Goal: Task Accomplishment & Management: Manage account settings

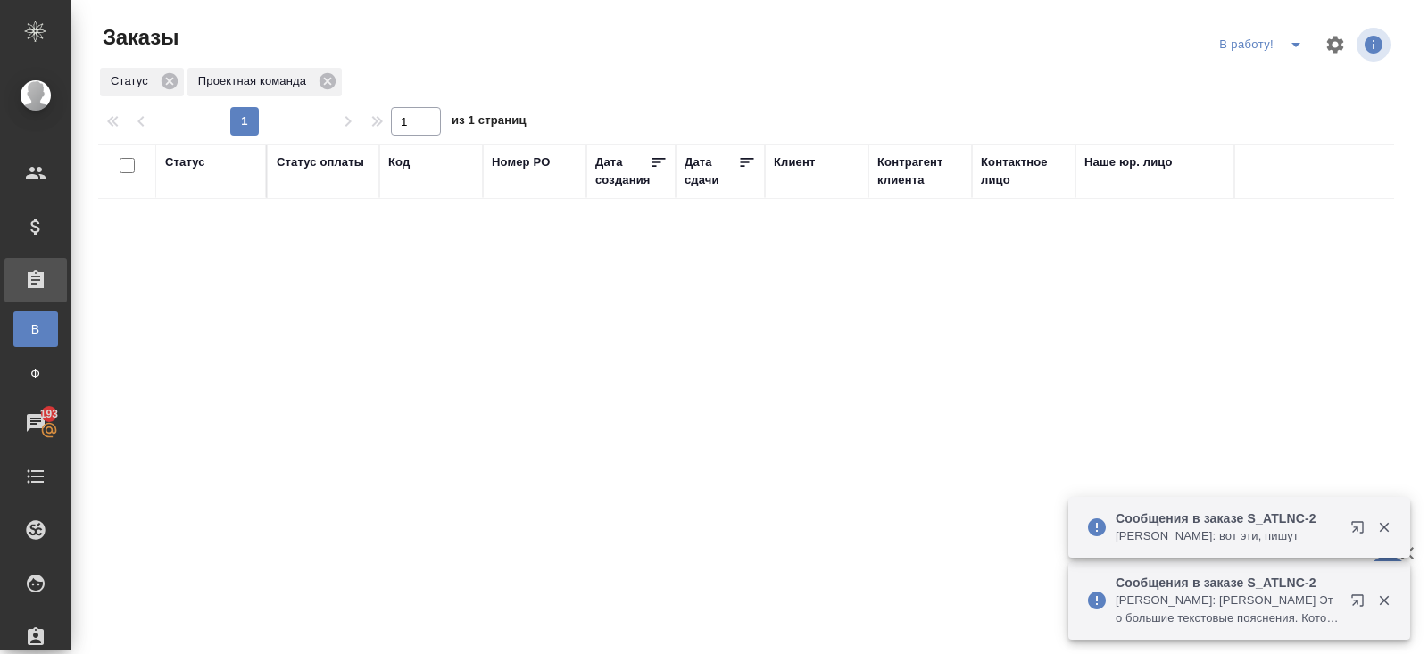
click at [1355, 602] on icon "button" at bounding box center [1357, 600] width 12 height 12
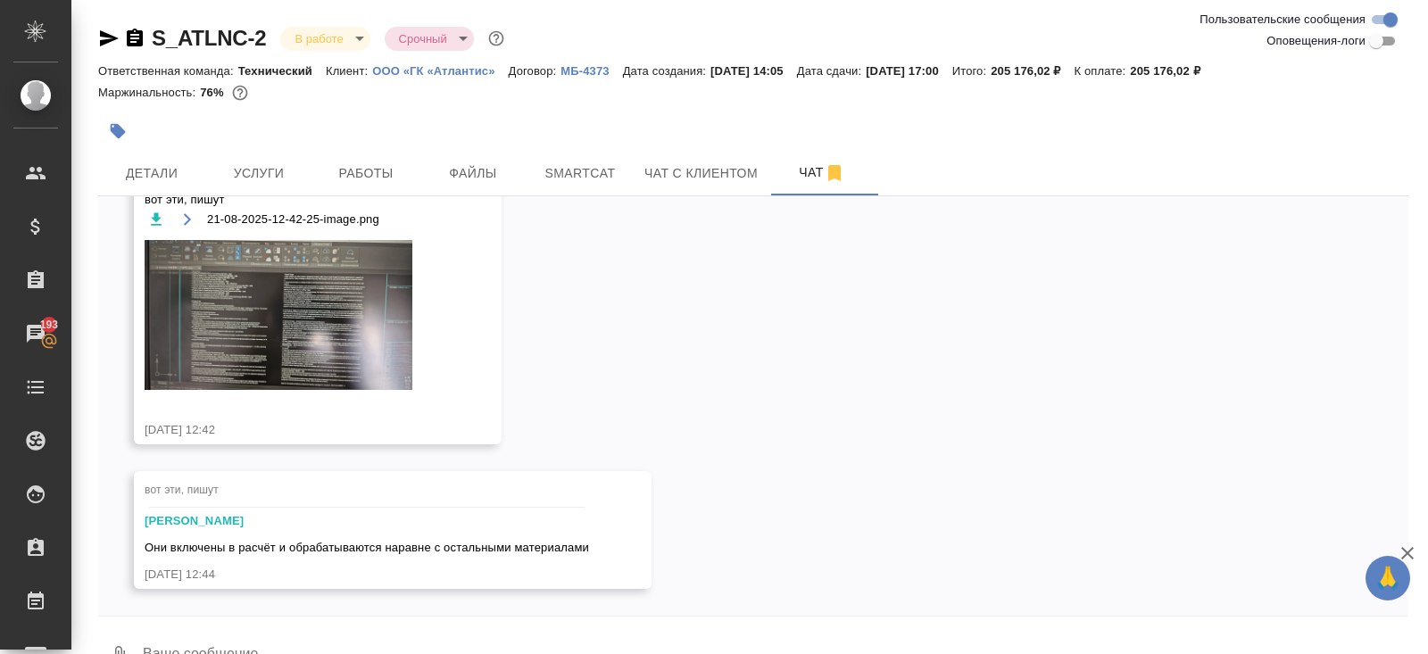
scroll to position [5531, 0]
click at [319, 334] on img at bounding box center [279, 315] width 268 height 151
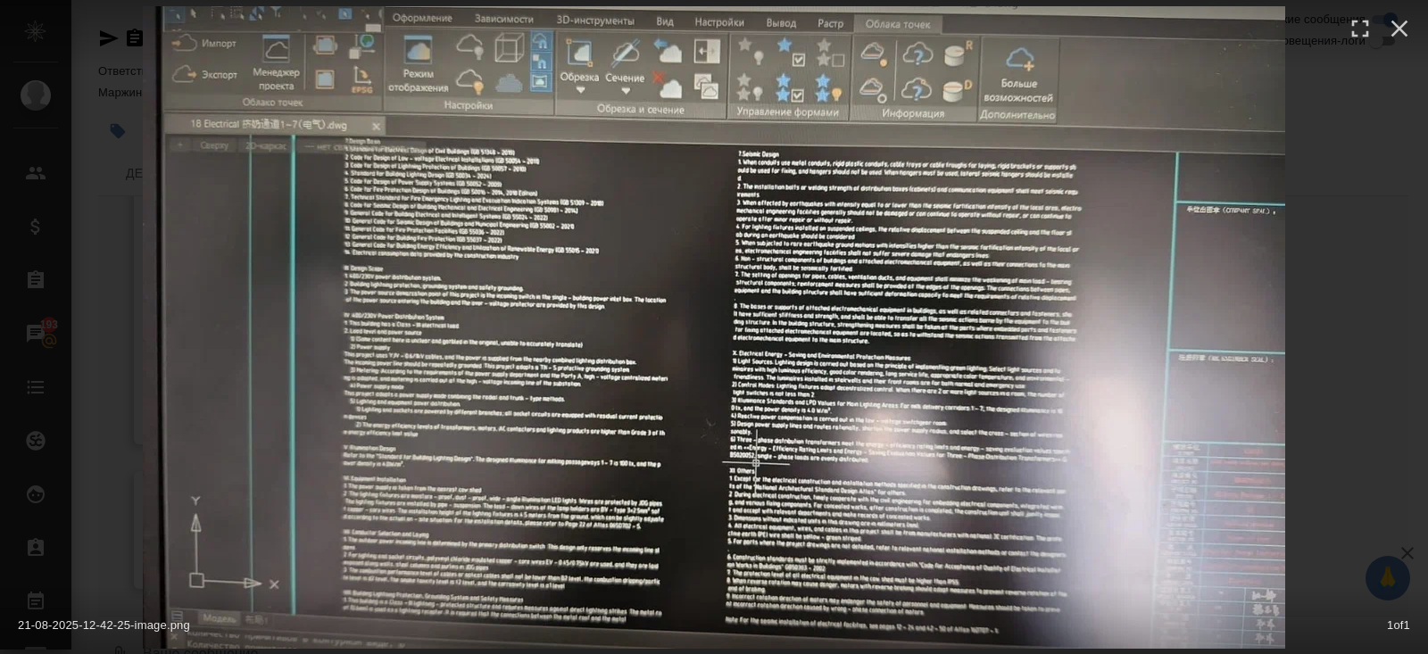
click at [1341, 377] on div "21-08-2025-12-42-25-image.png 1 of 1" at bounding box center [714, 327] width 1428 height 654
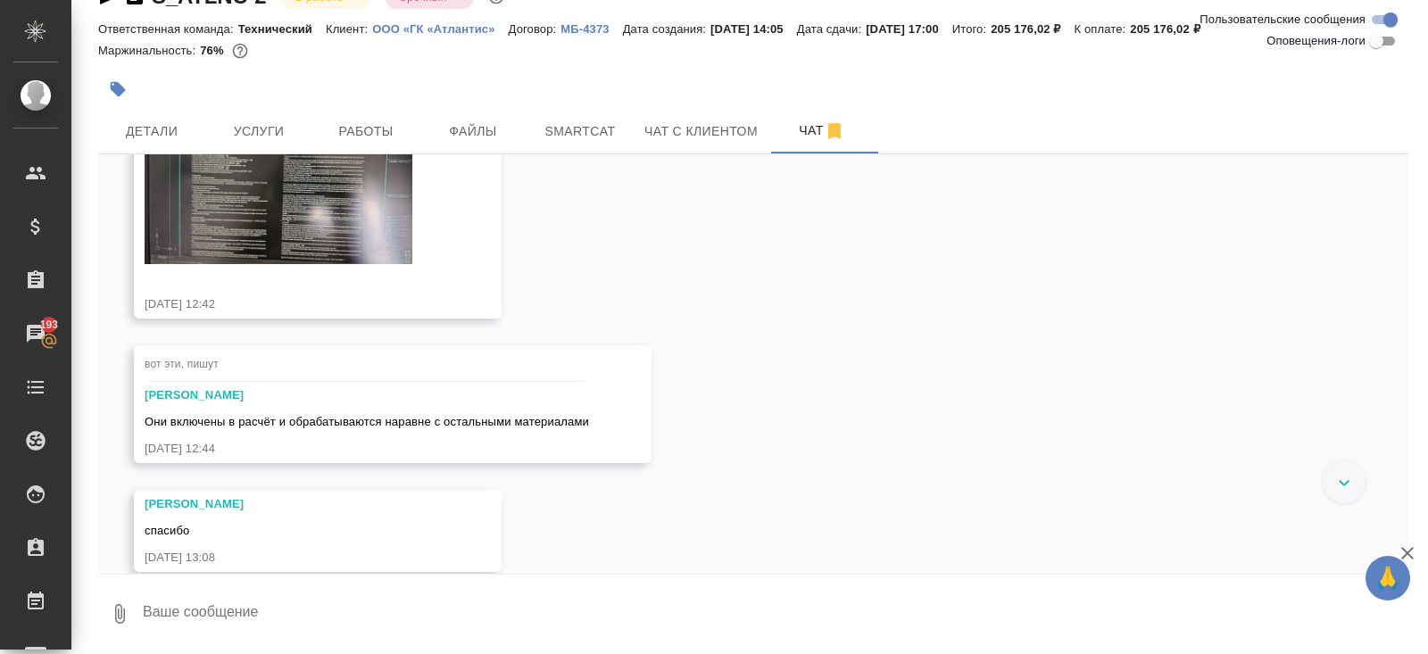
scroll to position [5749, 0]
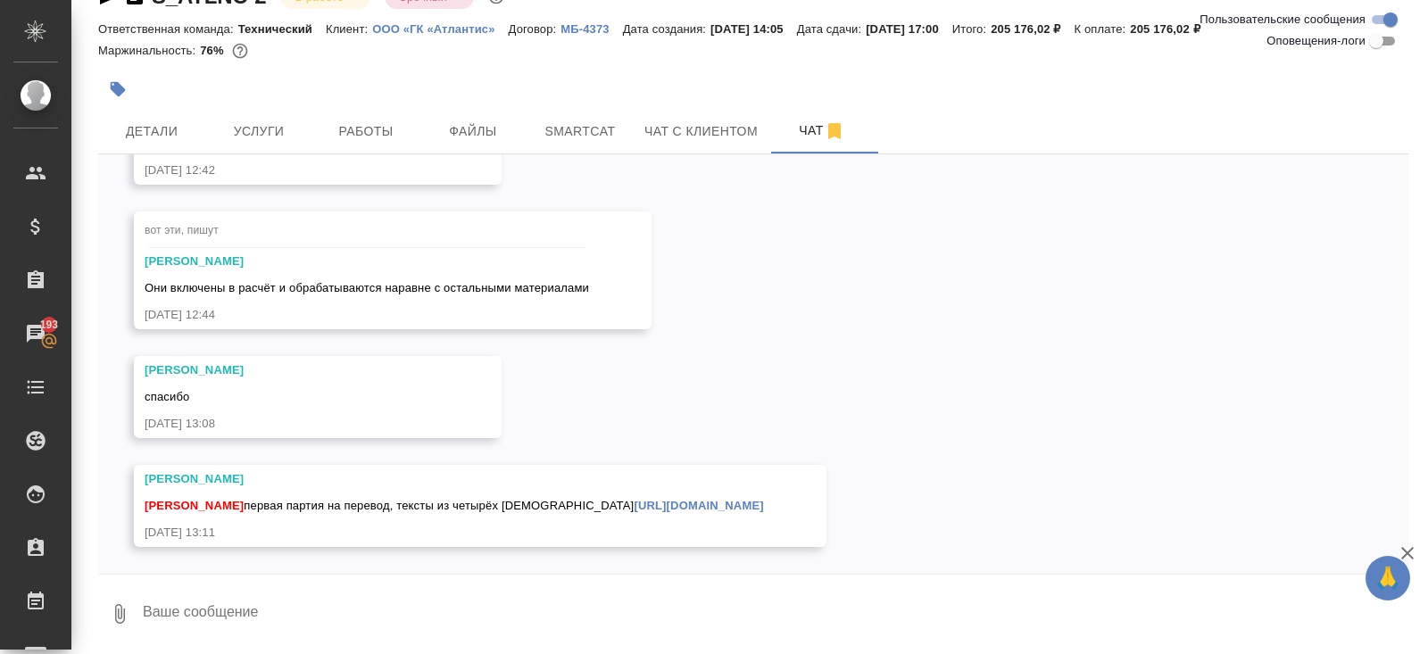
click at [634, 504] on link "https://drive.awatera.com/f/10164773" at bounding box center [698, 505] width 129 height 13
click at [585, 135] on span "Smartcat" at bounding box center [580, 131] width 86 height 22
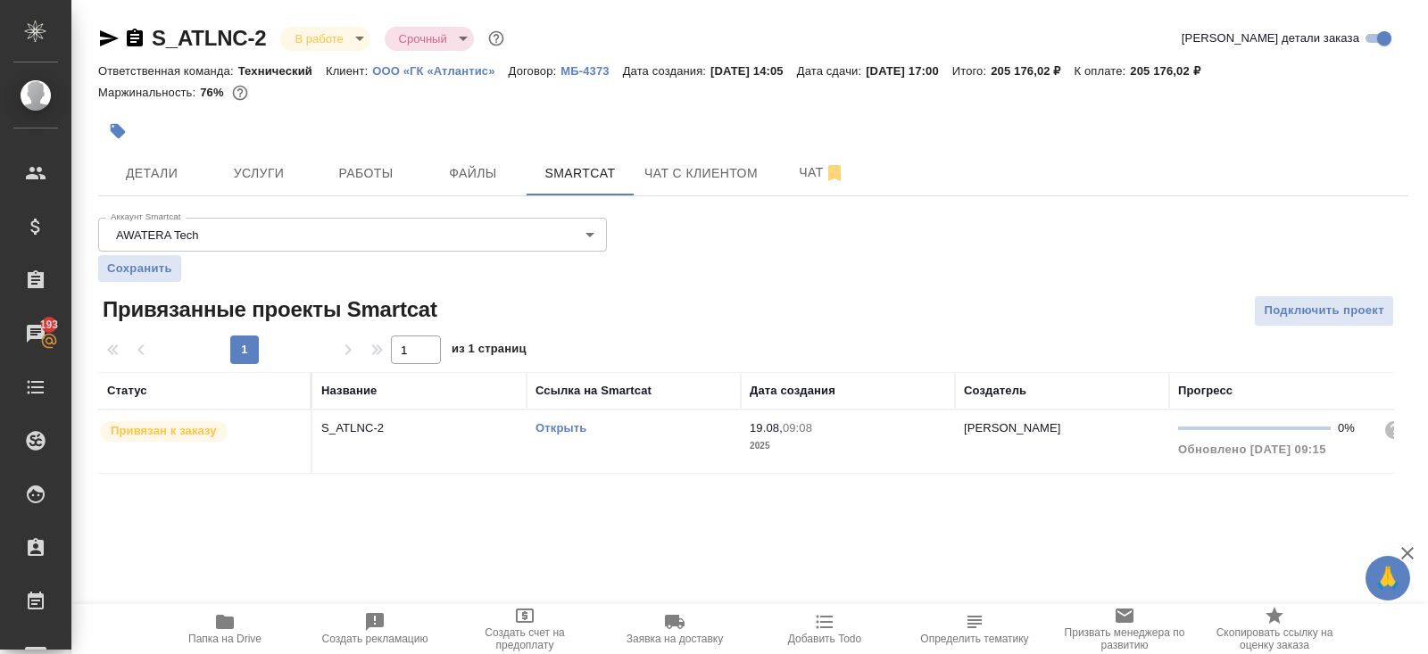
click at [567, 428] on link "Открыть" at bounding box center [561, 427] width 51 height 13
click at [376, 187] on button "Работы" at bounding box center [365, 173] width 107 height 45
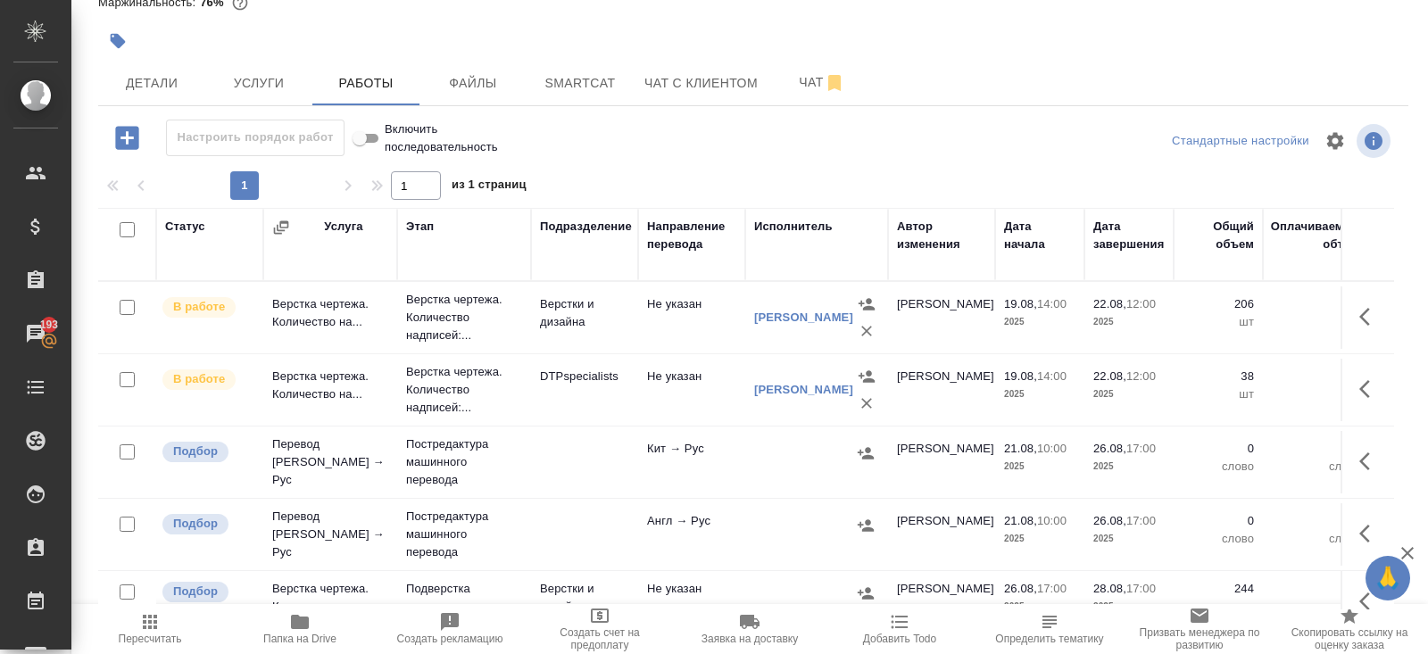
scroll to position [21, 0]
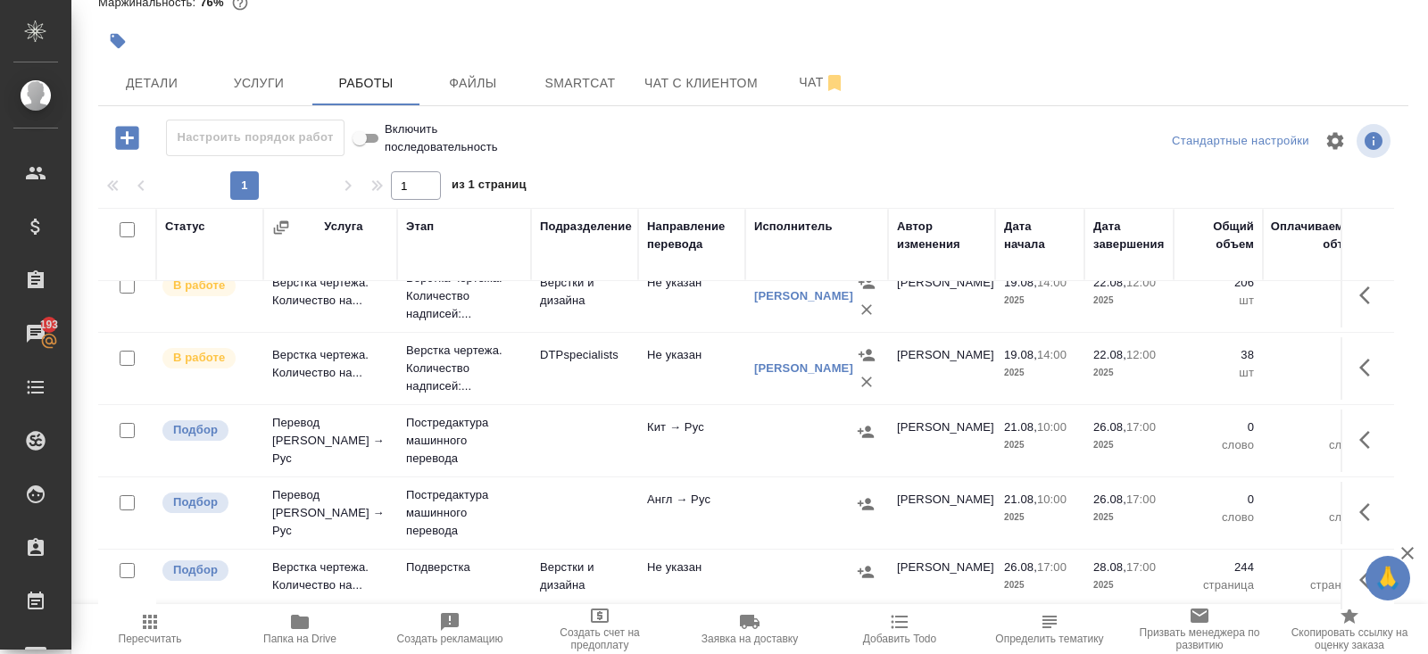
click at [1384, 511] on button "button" at bounding box center [1370, 512] width 43 height 43
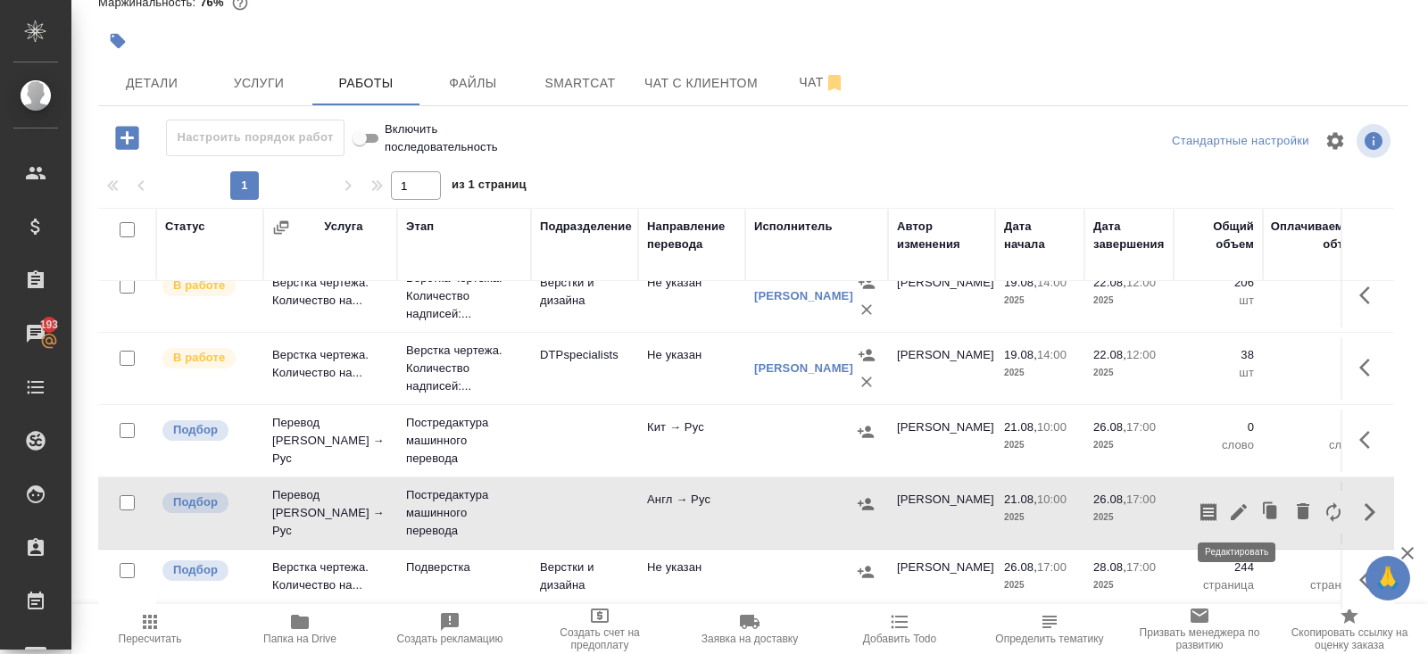
click at [1245, 511] on icon "button" at bounding box center [1238, 512] width 21 height 21
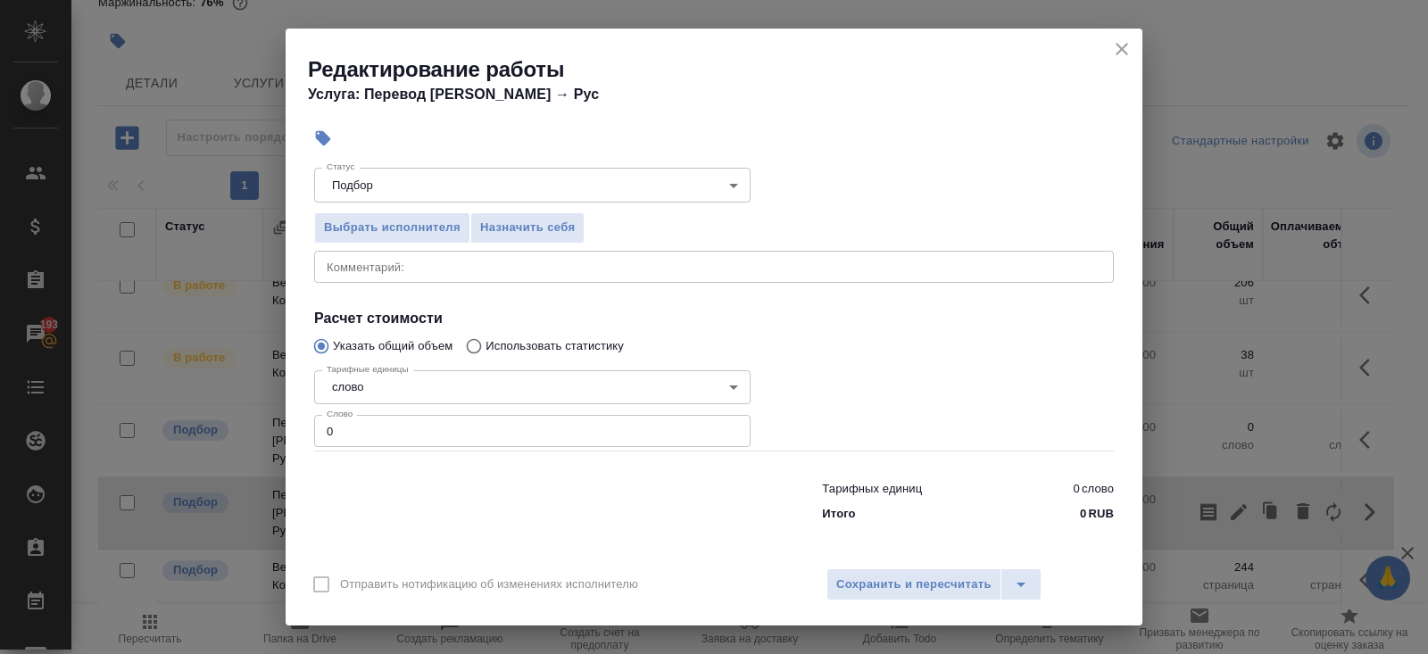
scroll to position [0, 0]
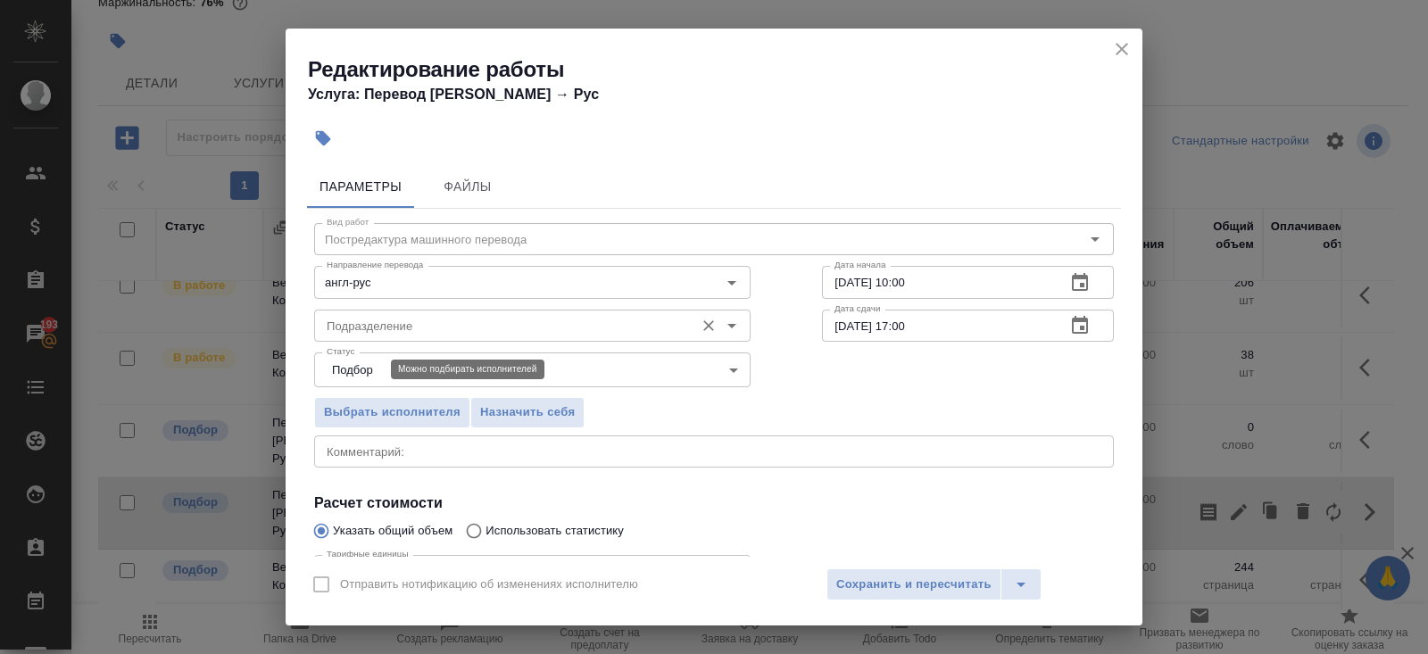
click at [365, 327] on input "Подразделение" at bounding box center [503, 325] width 366 height 21
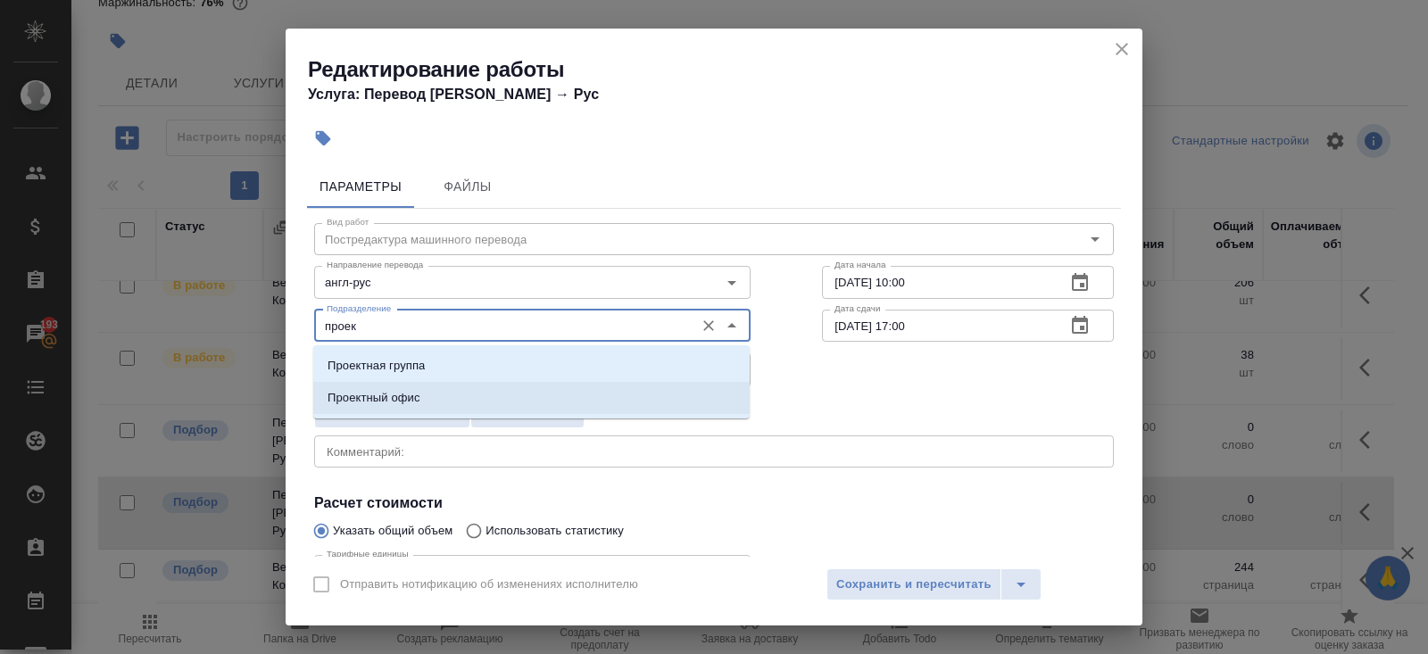
click at [361, 404] on p "Проектный офис" at bounding box center [374, 398] width 93 height 18
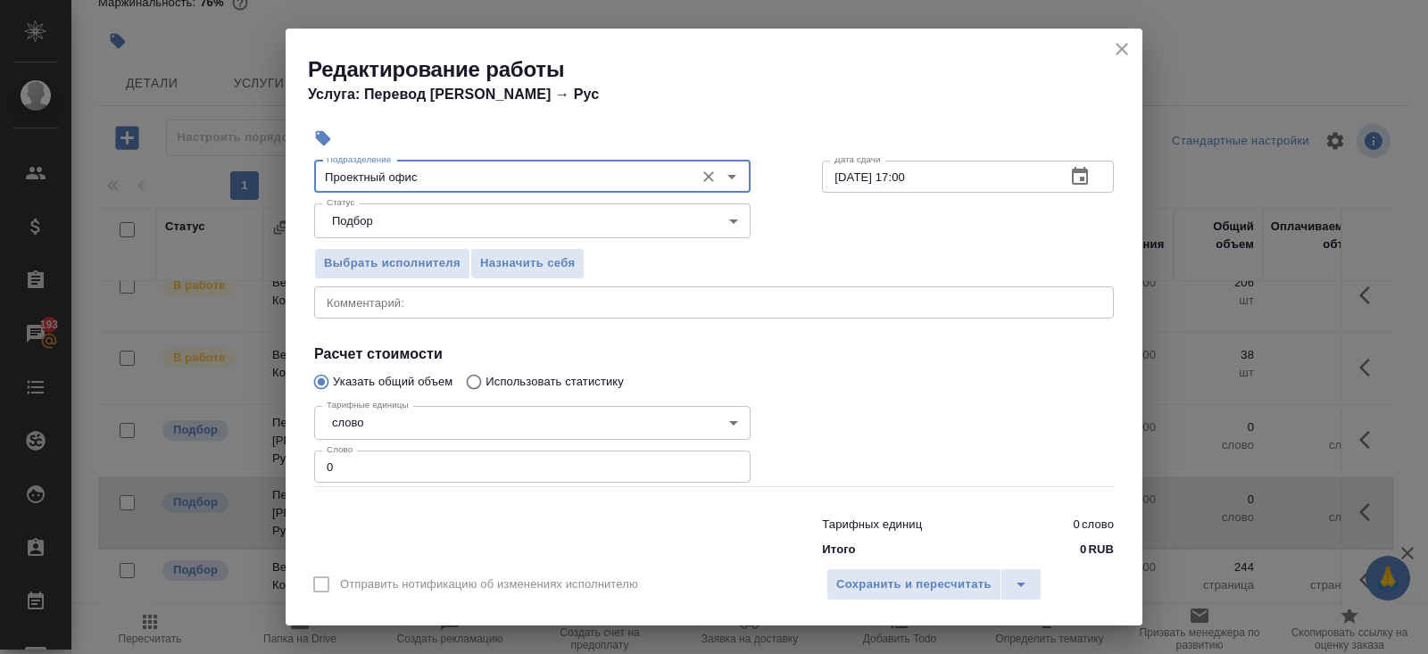
scroll to position [185, 0]
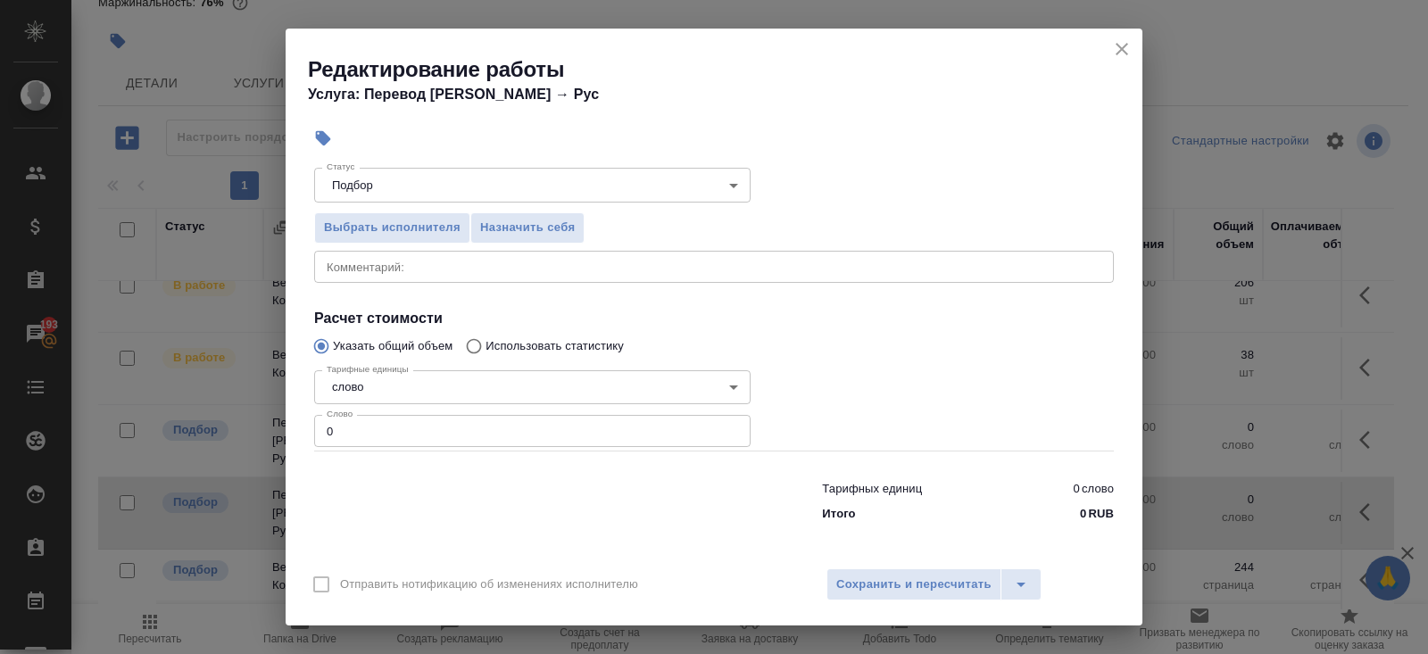
type input "Проектный офис"
drag, startPoint x: 364, startPoint y: 430, endPoint x: 209, endPoint y: 419, distance: 155.7
click at [209, 419] on div "Редактирование работы Услуга: Перевод Стандарт Англ → Рус Параметры Файлы Вид р…" at bounding box center [714, 327] width 1428 height 654
type input "1680"
click at [872, 587] on span "Сохранить и пересчитать" at bounding box center [913, 585] width 155 height 21
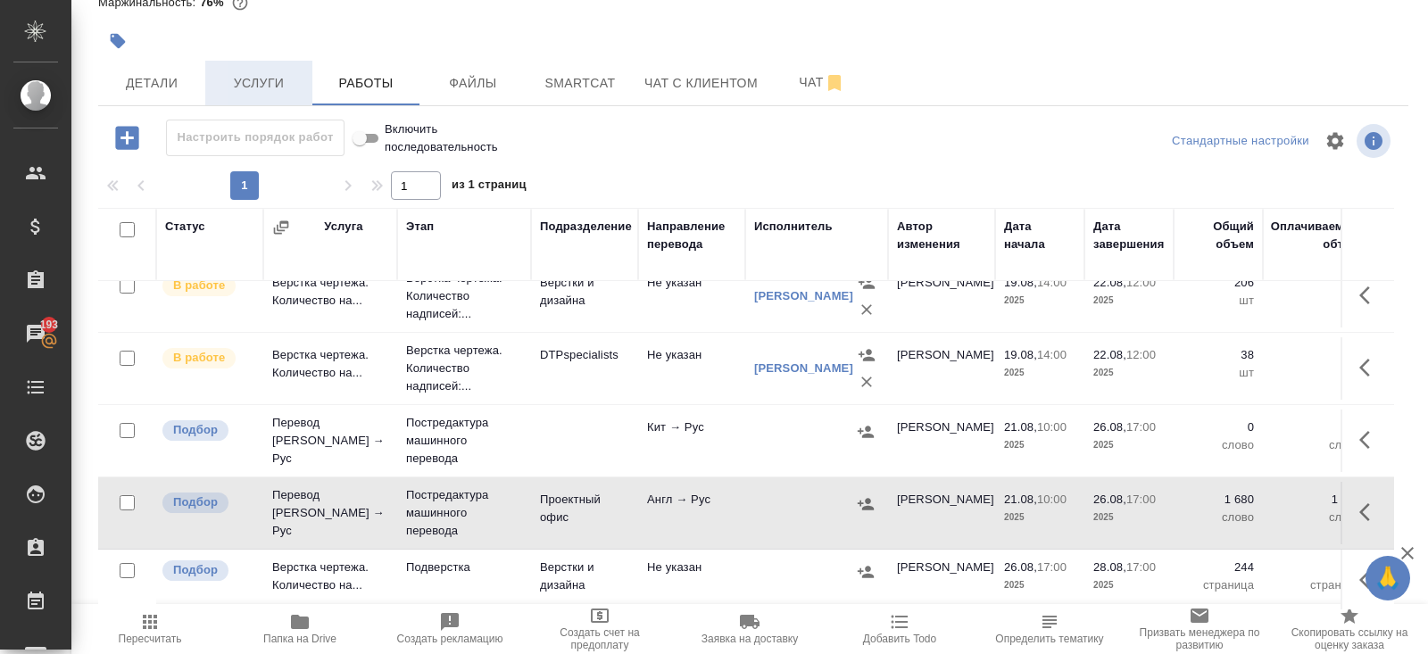
click at [275, 85] on span "Услуги" at bounding box center [259, 83] width 86 height 22
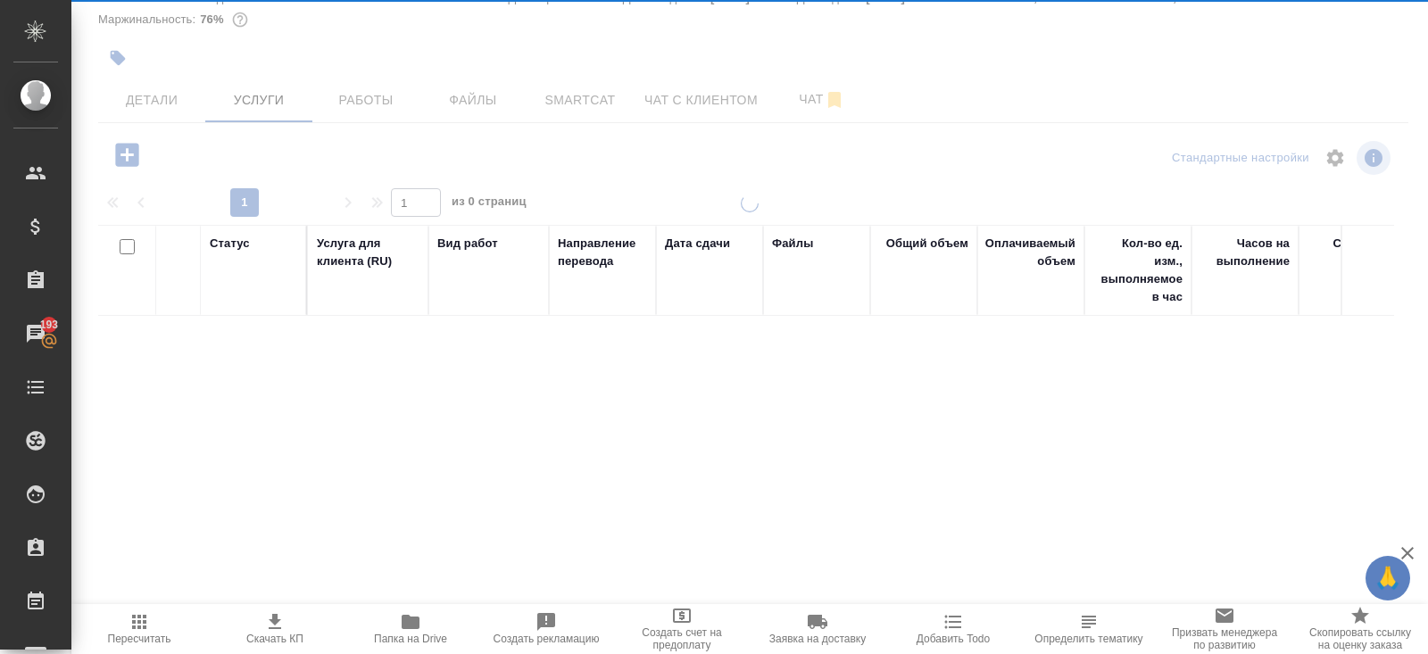
scroll to position [72, 0]
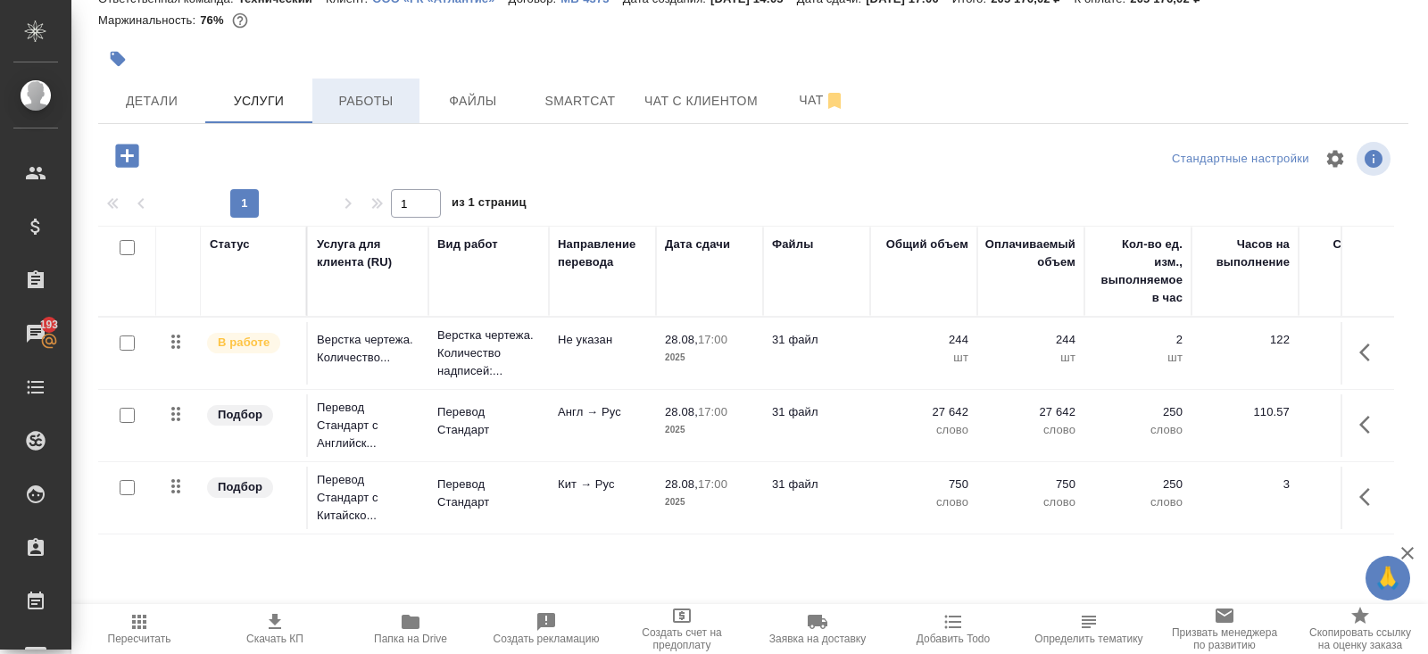
click at [366, 98] on span "Работы" at bounding box center [366, 101] width 86 height 22
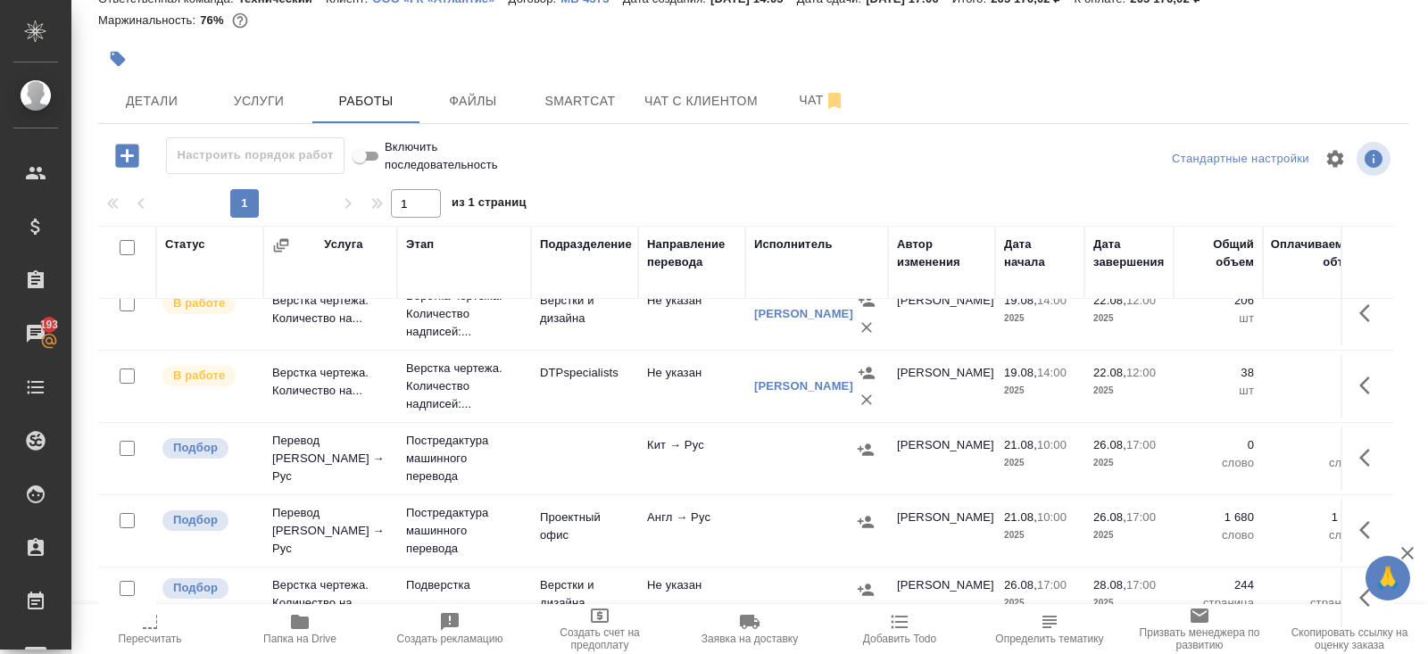
scroll to position [90, 0]
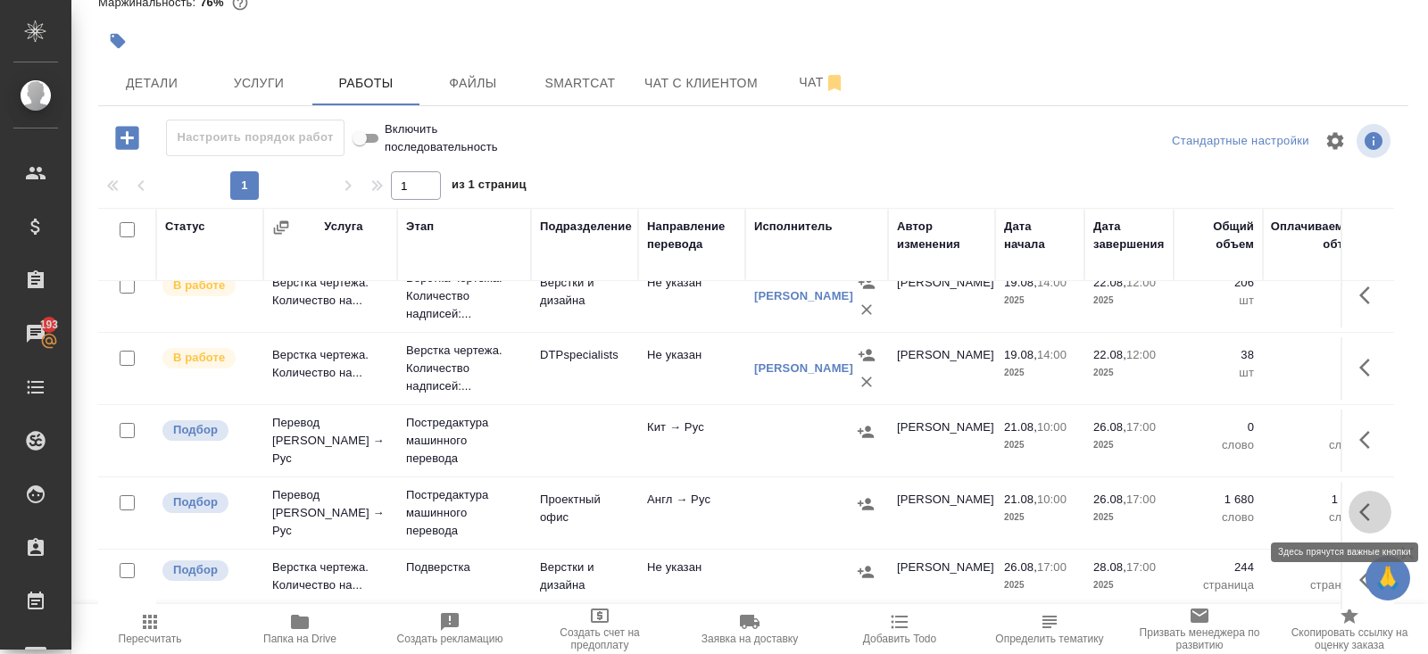
click at [1359, 511] on icon "button" at bounding box center [1369, 512] width 21 height 21
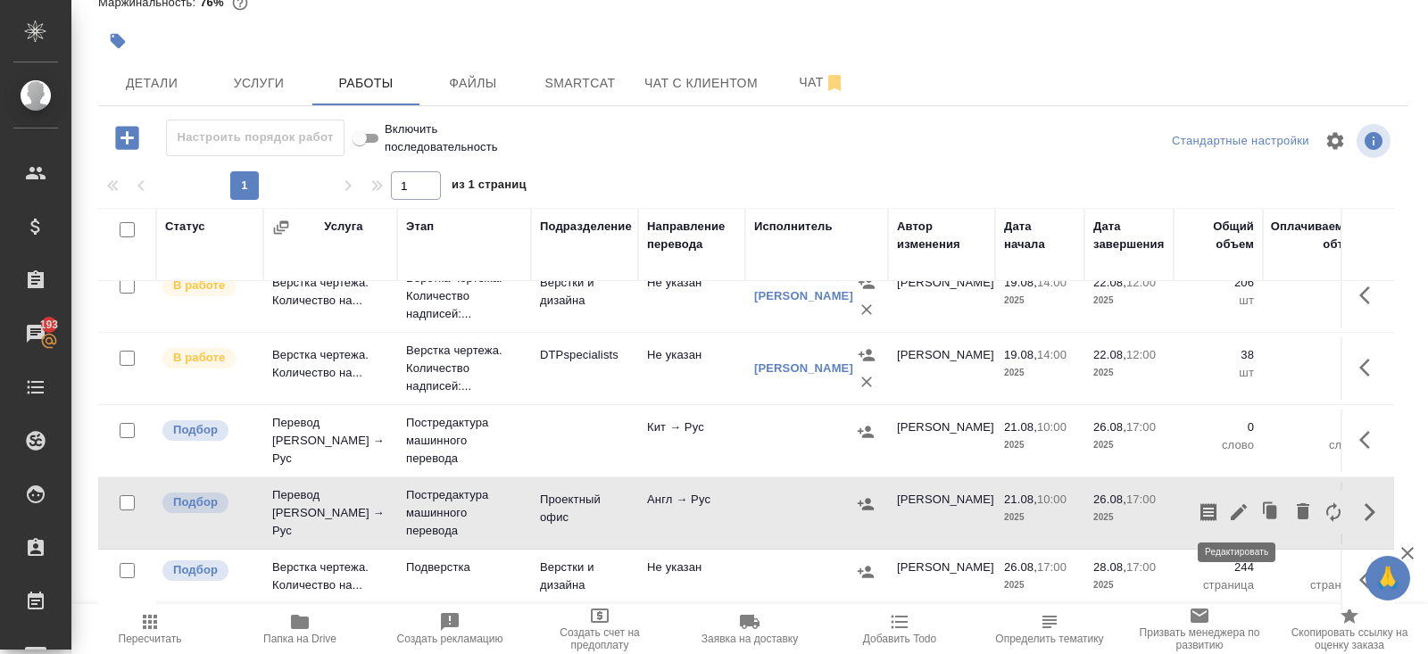
click at [1242, 512] on icon "button" at bounding box center [1238, 512] width 21 height 21
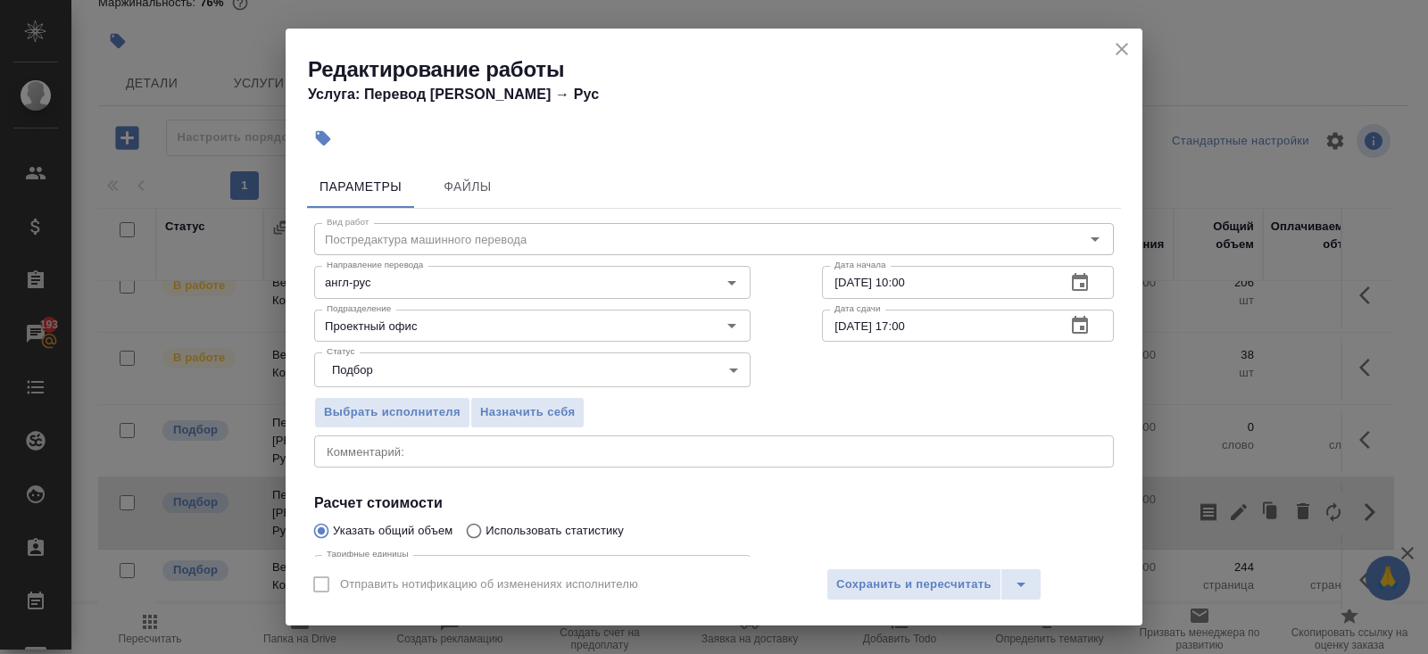
click at [425, 446] on textarea at bounding box center [714, 450] width 775 height 13
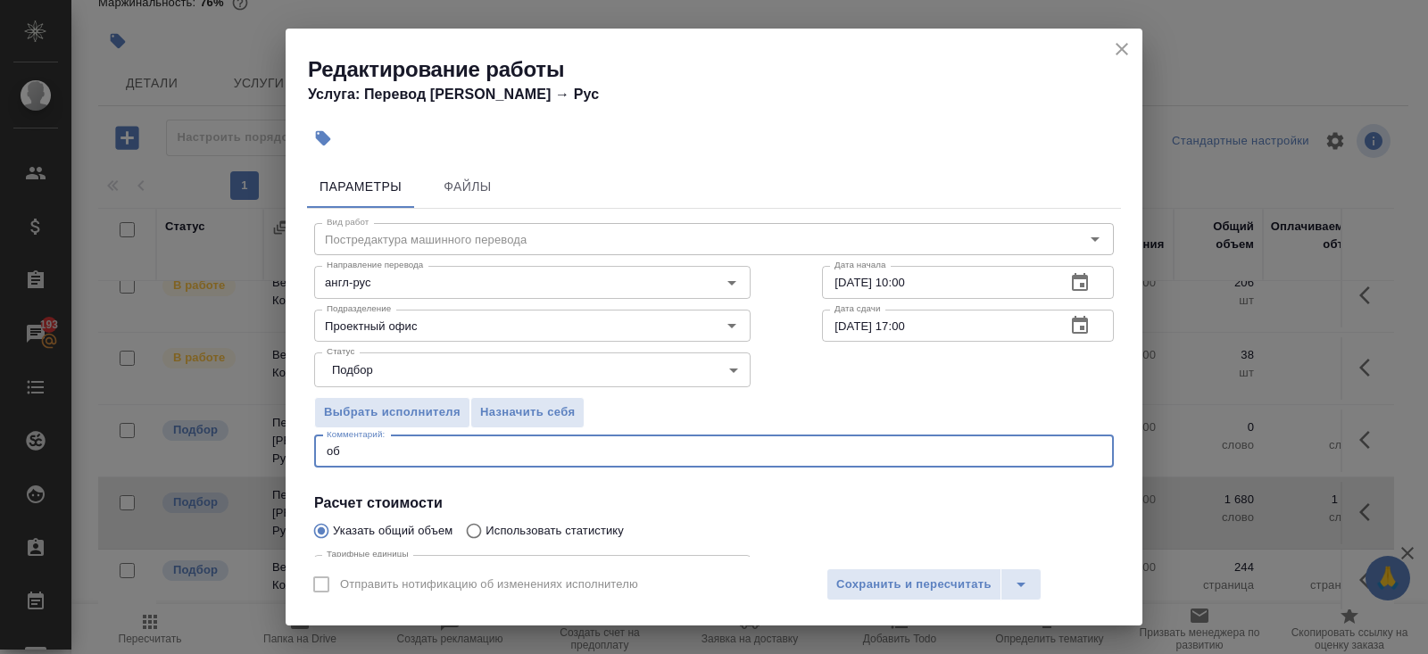
type textarea "о"
click at [1124, 50] on icon "close" at bounding box center [1122, 49] width 12 height 12
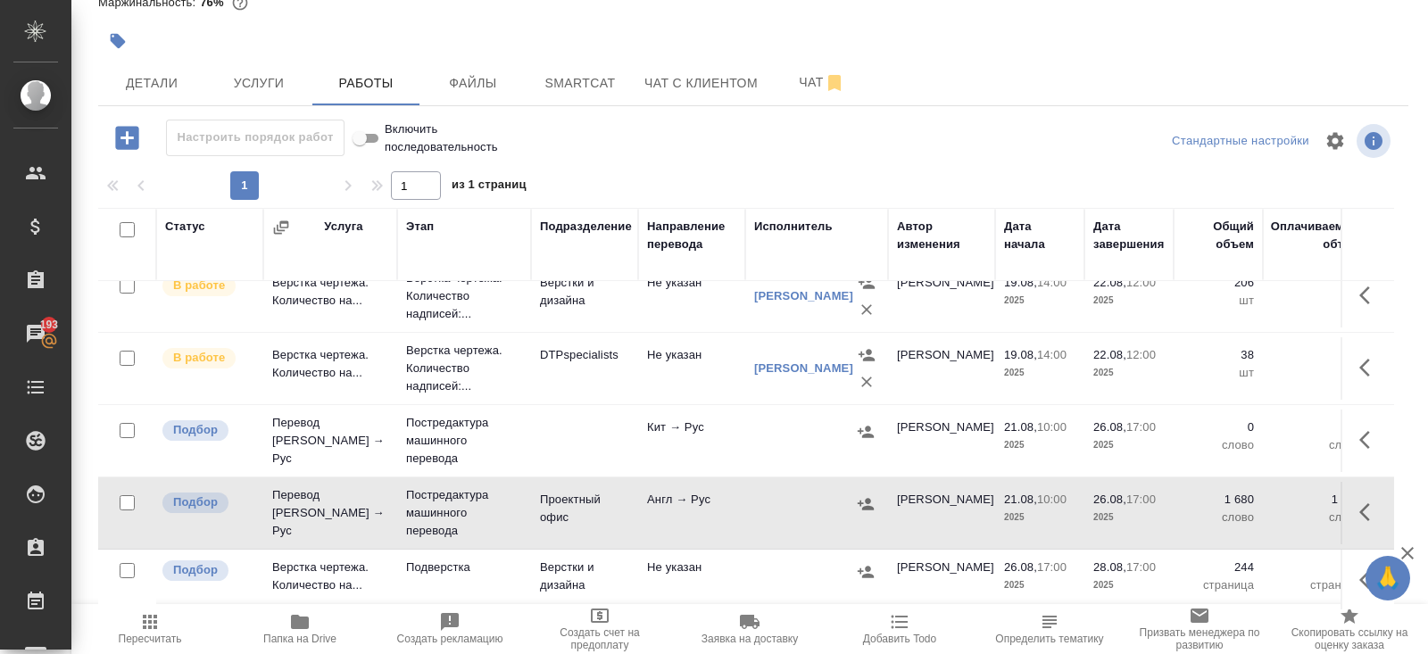
click at [1366, 518] on icon "button" at bounding box center [1369, 512] width 21 height 21
click at [1217, 510] on icon "button" at bounding box center [1208, 512] width 21 height 21
click at [602, 113] on div "S_ATLNC-2 В работе inProgress Срочный urgent Кратко детали заказа Ответственная…" at bounding box center [753, 282] width 1330 height 745
click at [595, 93] on button "Smartcat" at bounding box center [580, 83] width 107 height 45
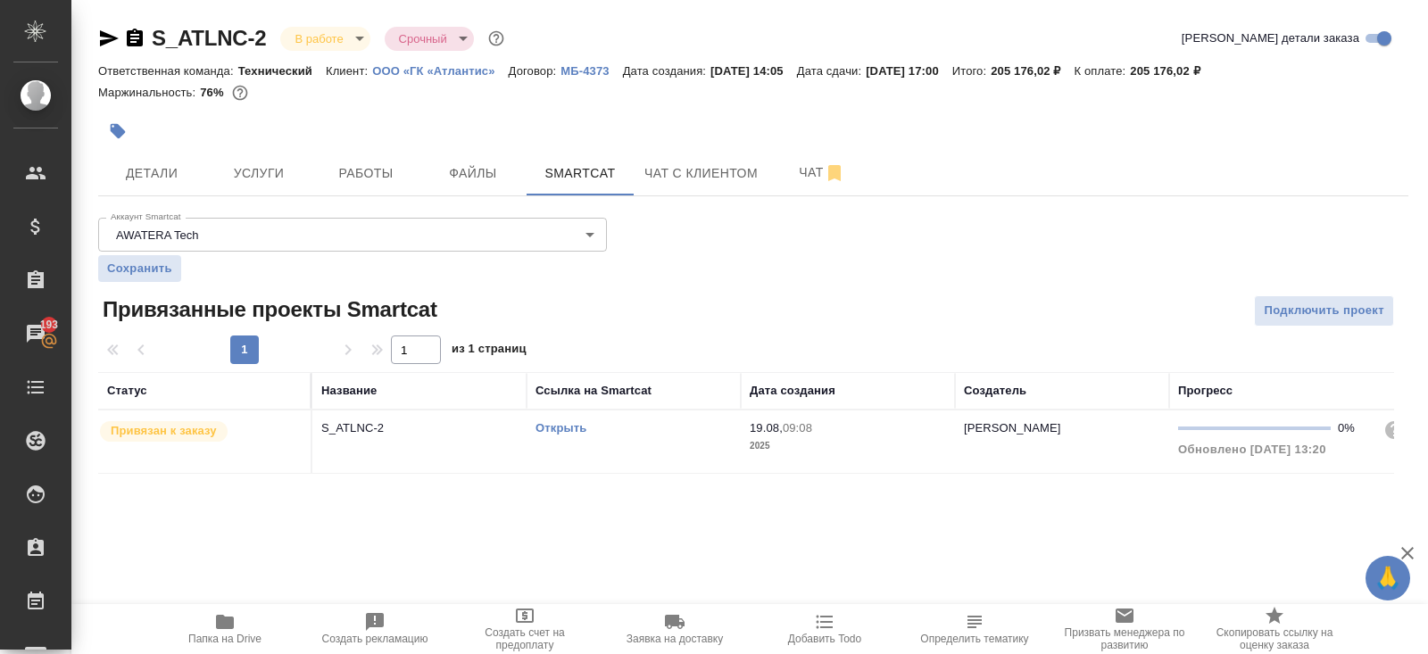
click at [646, 419] on div "Открыть" at bounding box center [634, 428] width 196 height 18
click at [566, 428] on link "Открыть" at bounding box center [561, 427] width 51 height 13
click at [365, 197] on div "S_ATLNC-2 В работе inProgress Срочный urgent Кратко детали заказа Ответственная…" at bounding box center [753, 259] width 1330 height 519
click at [363, 187] on button "Работы" at bounding box center [365, 173] width 107 height 45
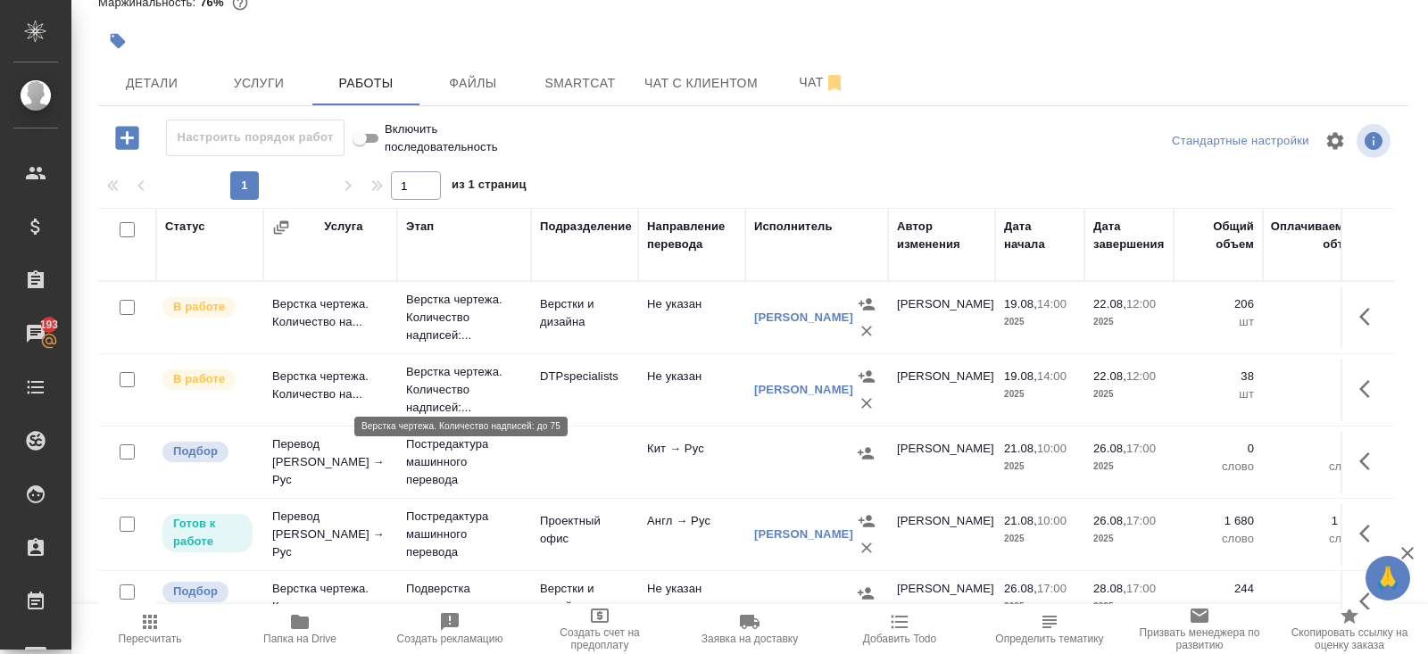
scroll to position [21, 0]
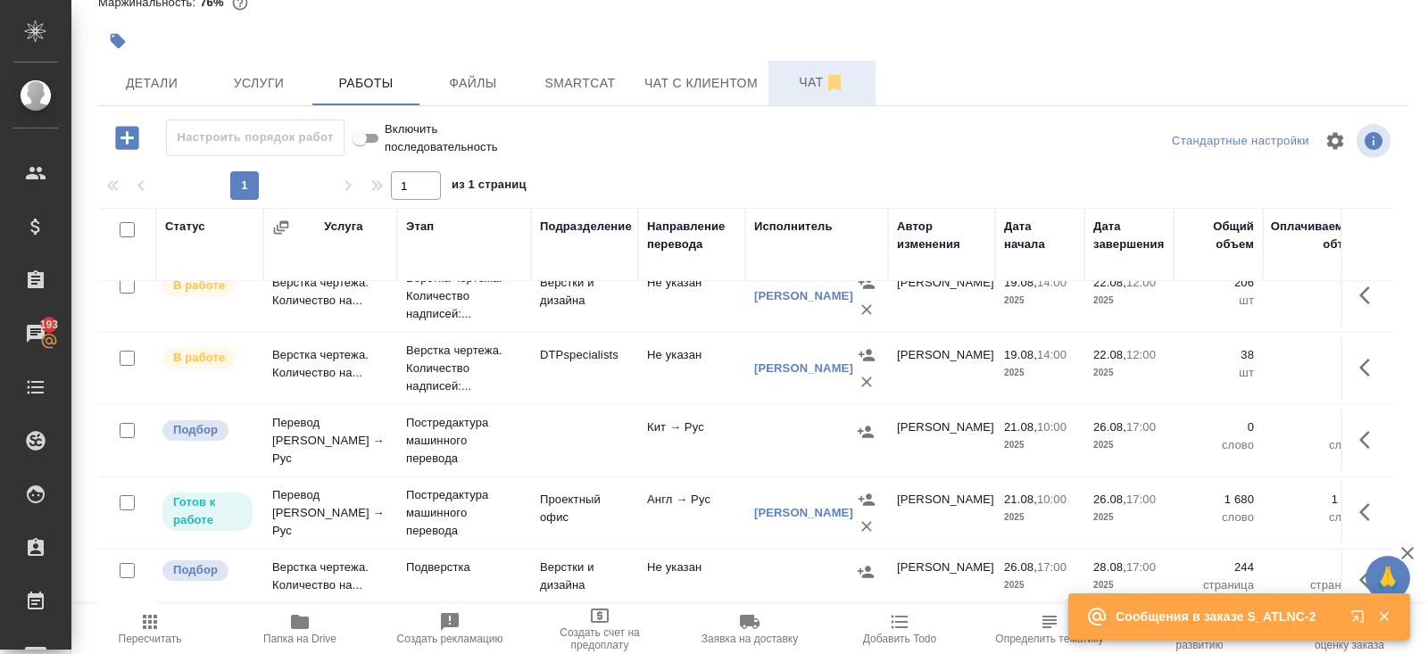
click at [814, 62] on button "Чат" at bounding box center [821, 83] width 107 height 45
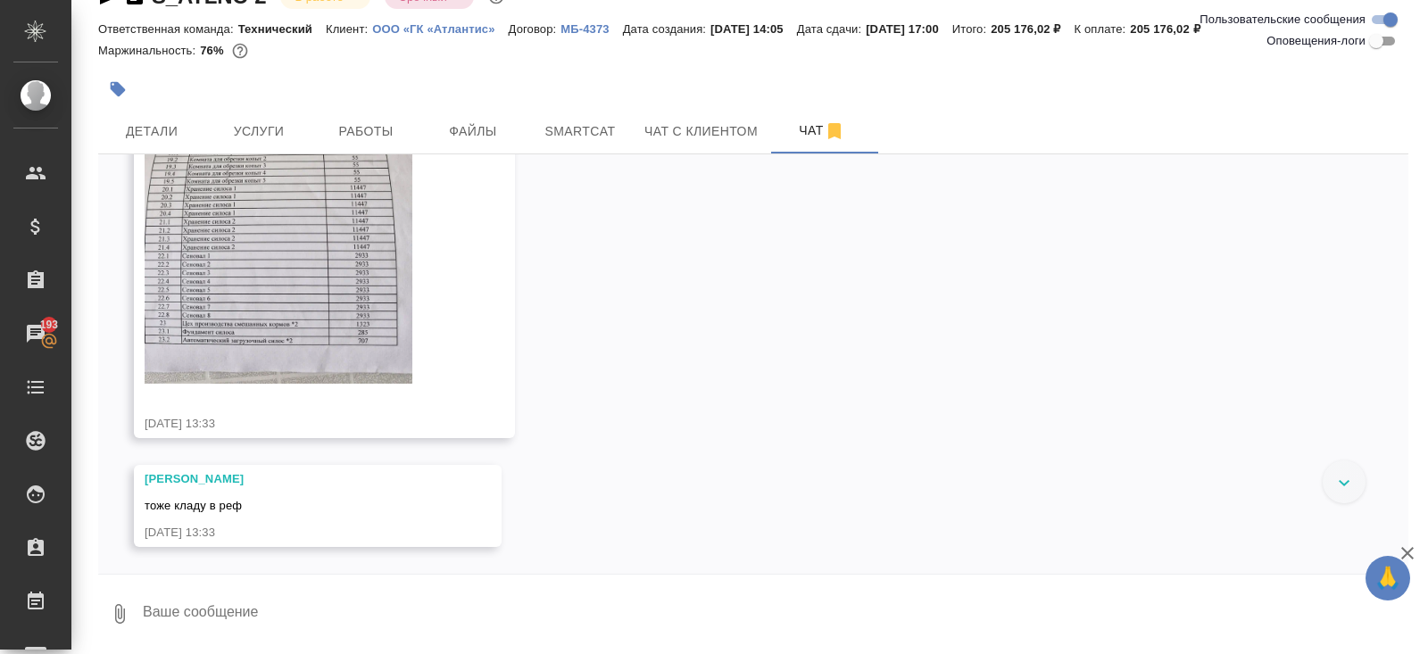
scroll to position [8087, 0]
click at [277, 630] on textarea at bounding box center [774, 614] width 1267 height 61
type textarea "спасибо"
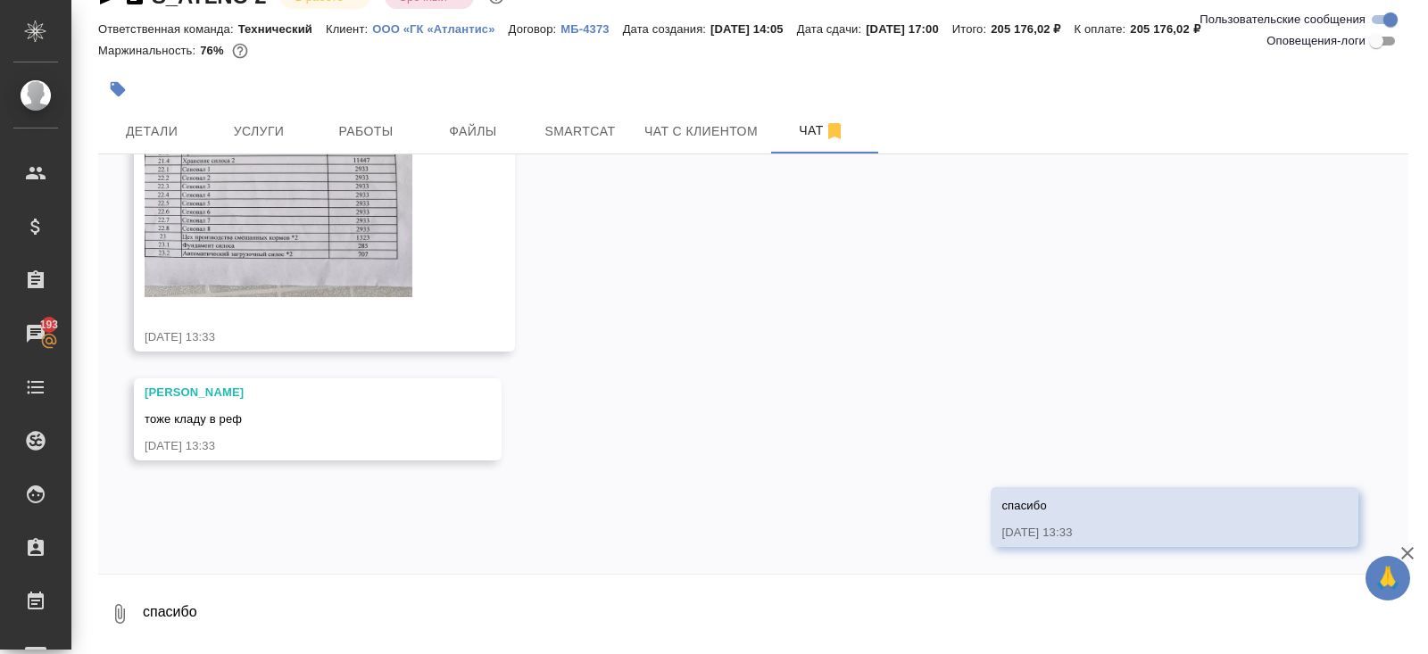
scroll to position [8173, 0]
type textarea "передаю перку"
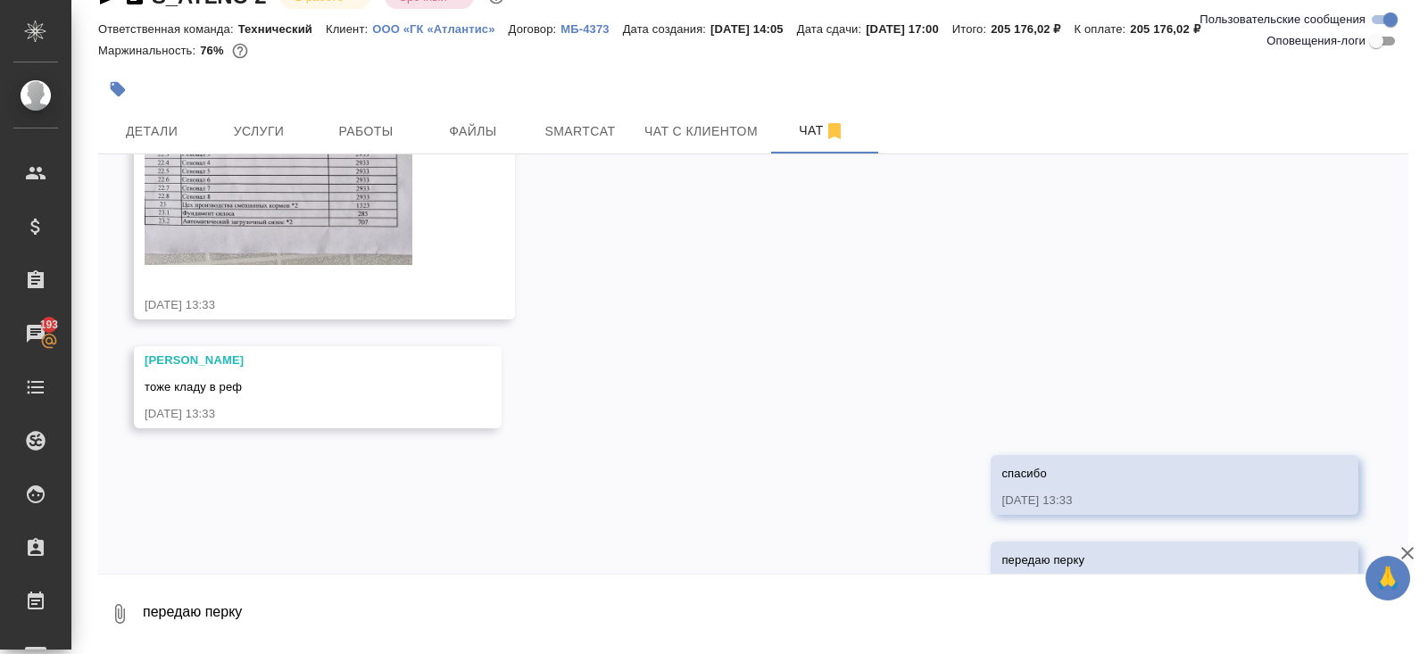
scroll to position [8260, 0]
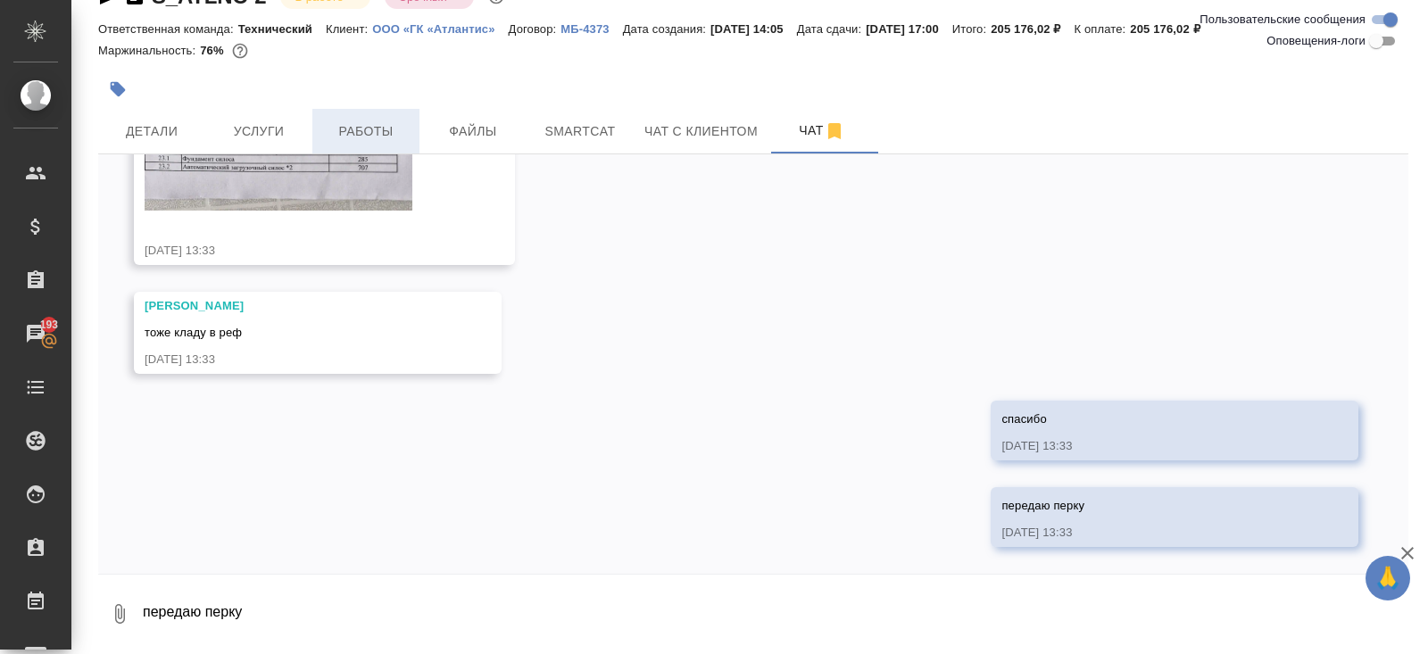
click at [394, 138] on span "Работы" at bounding box center [366, 131] width 86 height 22
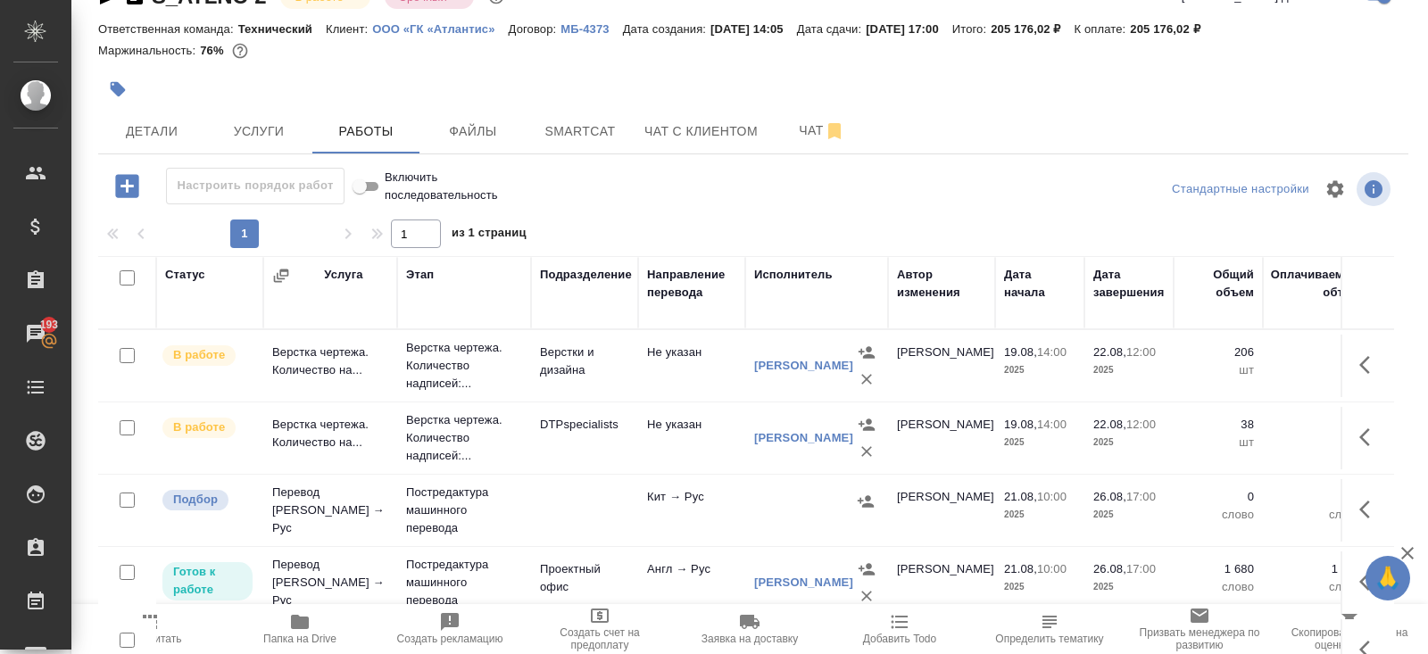
click at [314, 624] on span "Папка на Drive" at bounding box center [300, 628] width 129 height 34
click at [799, 150] on button "Чат" at bounding box center [821, 131] width 107 height 45
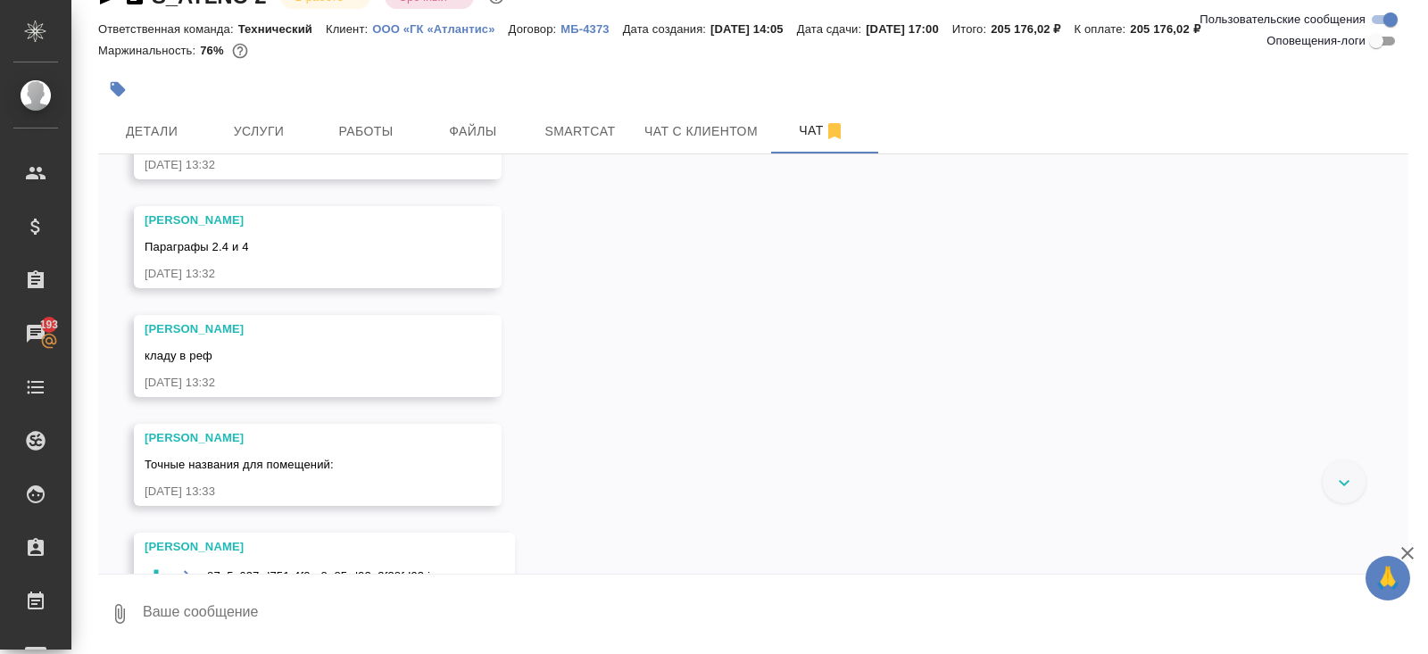
scroll to position [6324, 0]
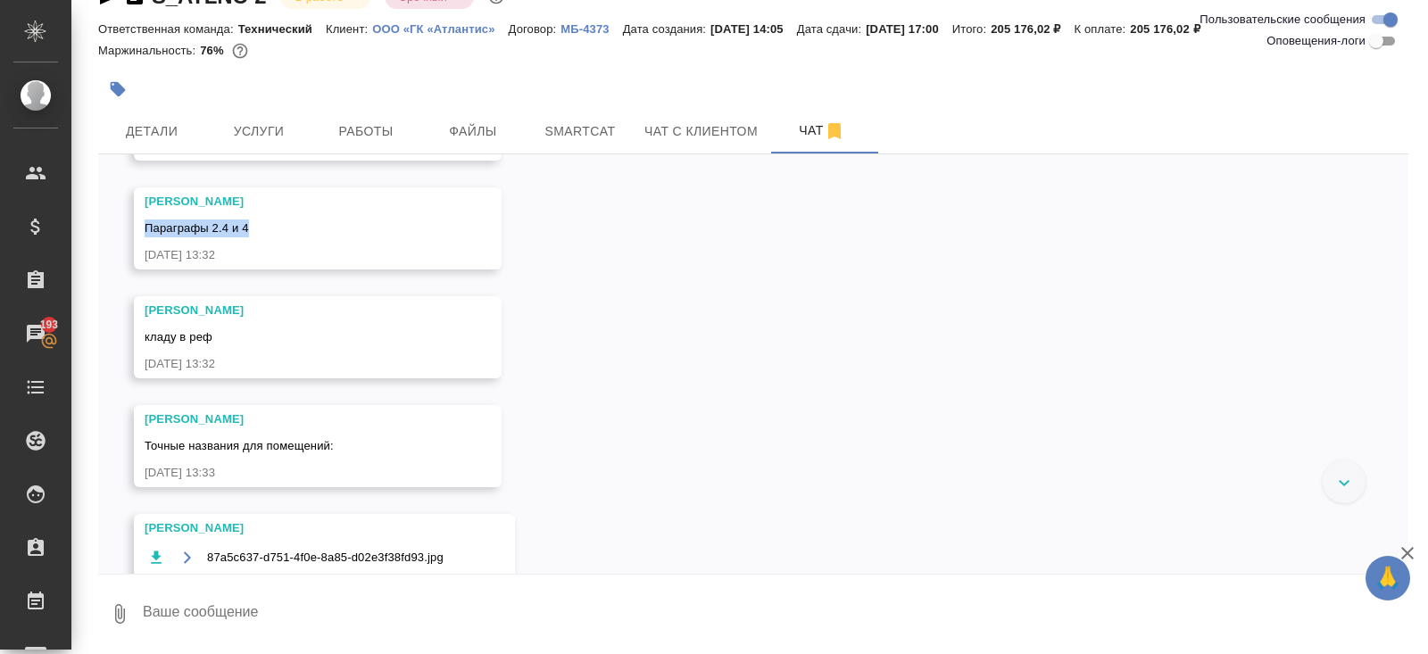
drag, startPoint x: 145, startPoint y: 259, endPoint x: 277, endPoint y: 260, distance: 132.1
click at [278, 237] on div "Параграфы 2.4 и 4" at bounding box center [292, 226] width 295 height 22
copy span "Параграфы 2.4 и 4"
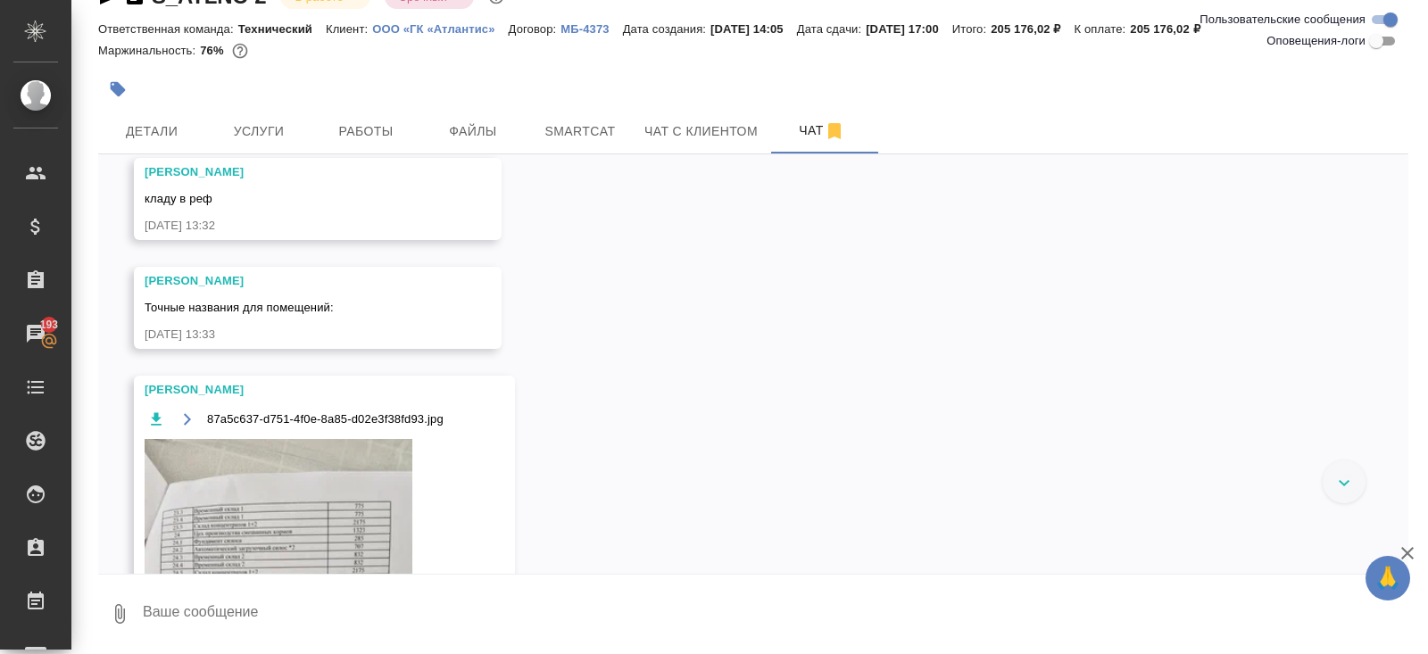
scroll to position [6477, 0]
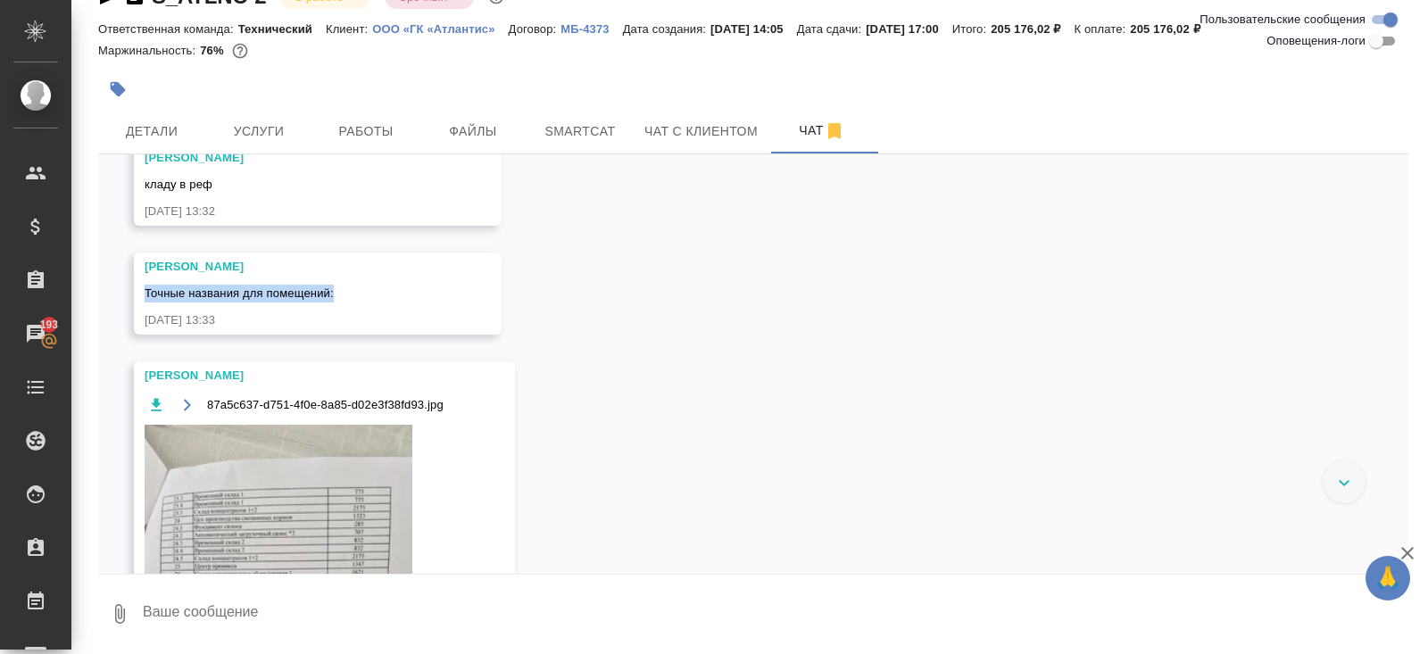
drag, startPoint x: 145, startPoint y: 325, endPoint x: 517, endPoint y: 325, distance: 371.3
click at [517, 325] on div "18.08, понедельник Малофеева Екатерина Смотрим В одном dwg может быть по нескол…" at bounding box center [753, 363] width 1310 height 419
copy span "Точные названия для помещений:"
click at [379, 116] on button "Работы" at bounding box center [365, 131] width 107 height 45
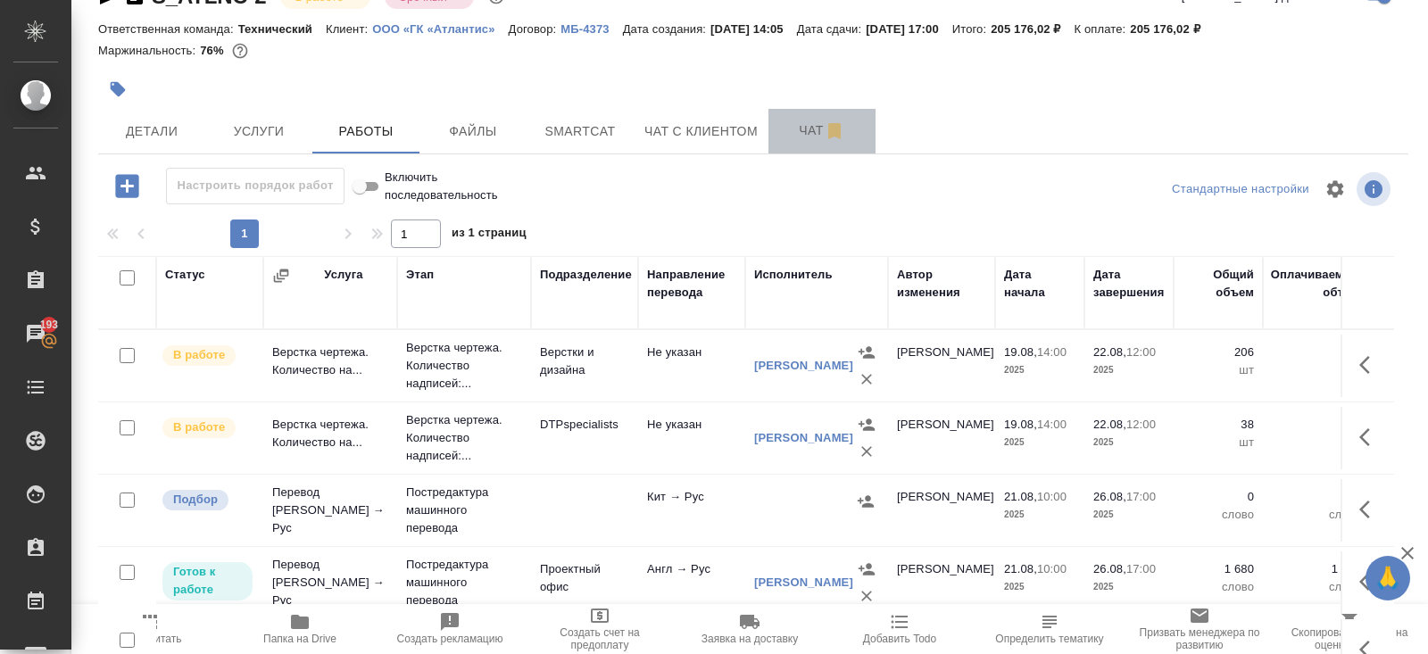
click at [797, 135] on span "Чат" at bounding box center [822, 131] width 86 height 22
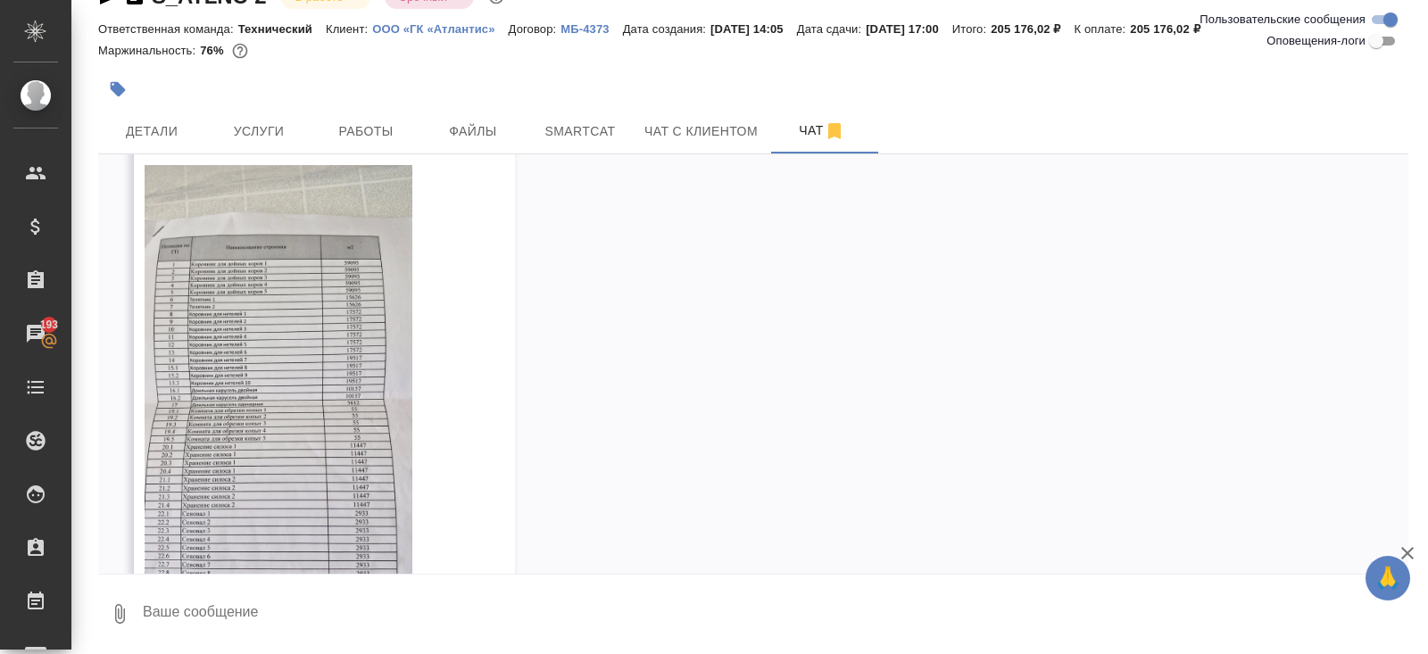
scroll to position [8260, 0]
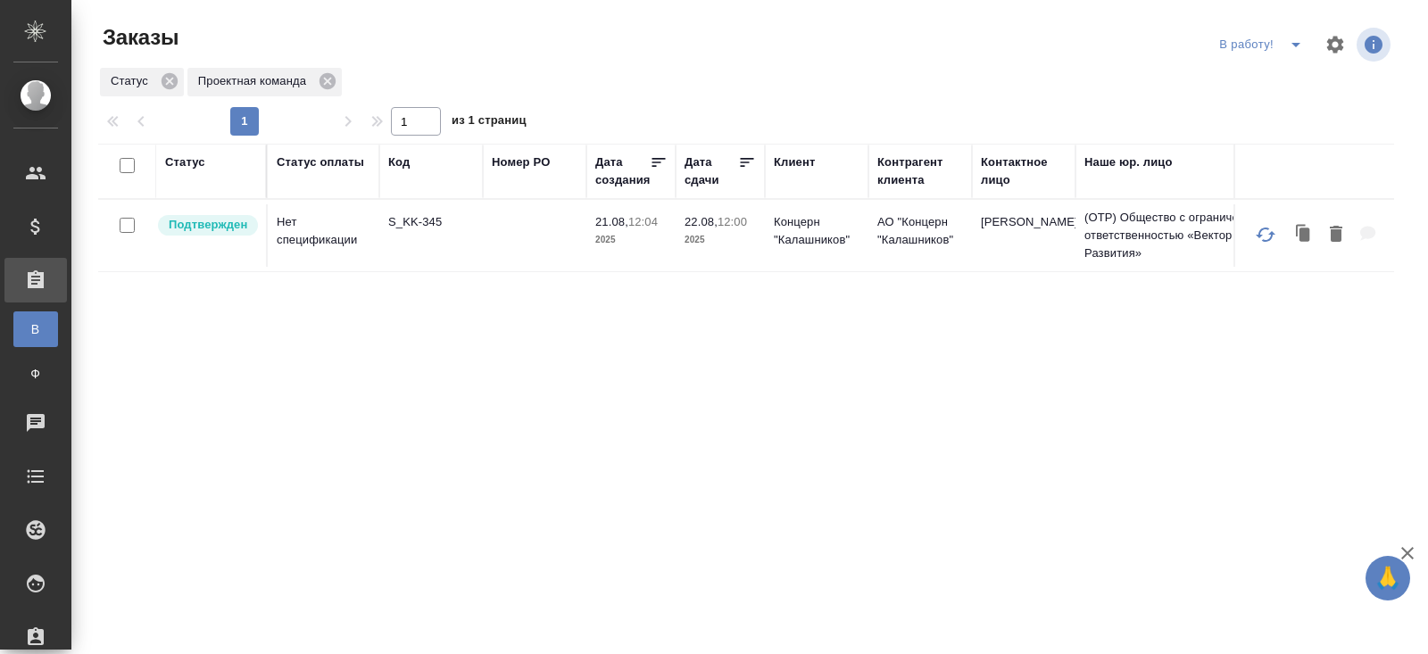
click at [409, 225] on p "S_KK-345" at bounding box center [431, 222] width 86 height 18
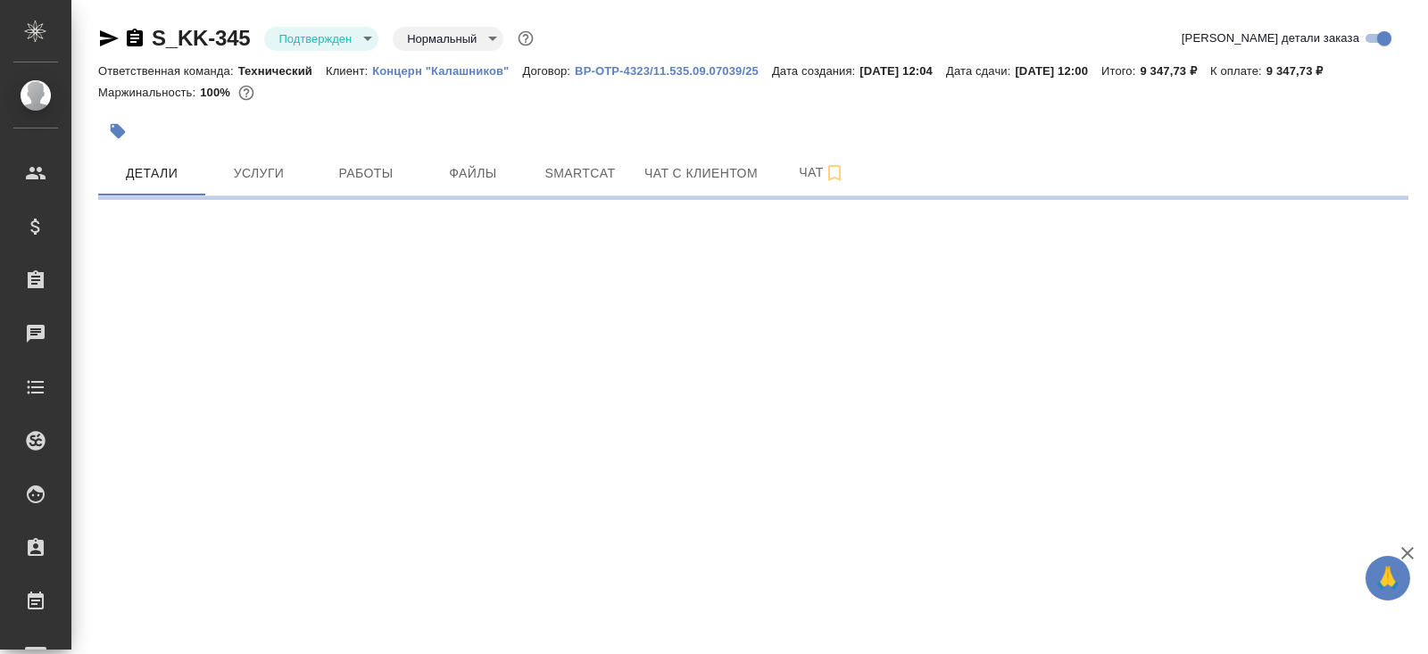
select select "RU"
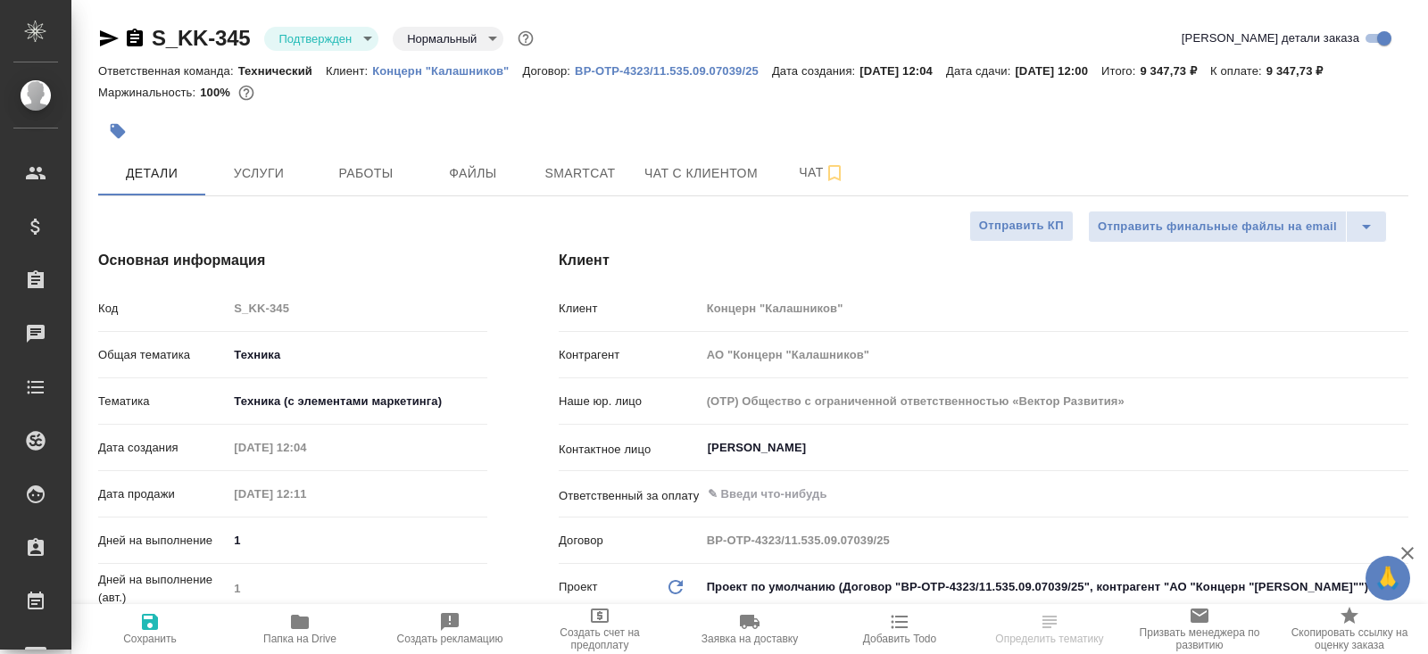
type textarea "x"
click at [323, 35] on body "🙏 .cls-1 fill:#fff; AWATERA Belyakova Yulia Клиенты Спецификации Заказы Чаты To…" at bounding box center [714, 327] width 1428 height 654
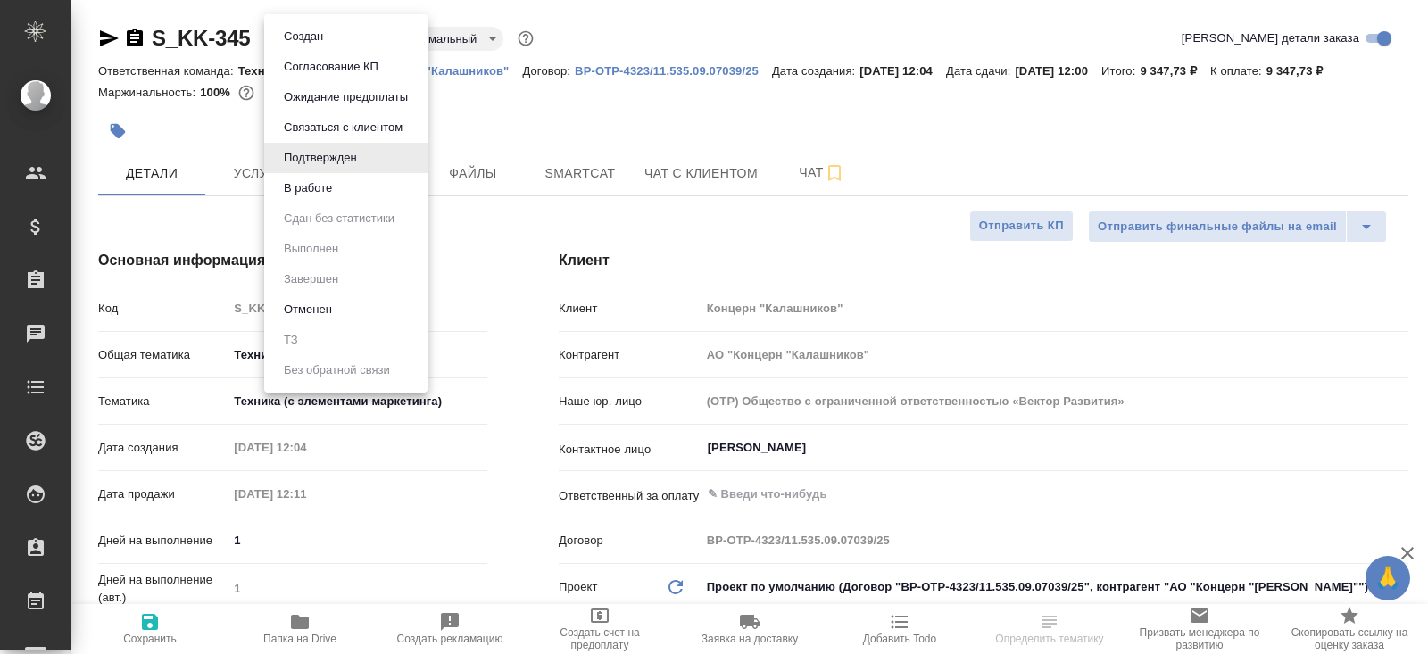
type textarea "x"
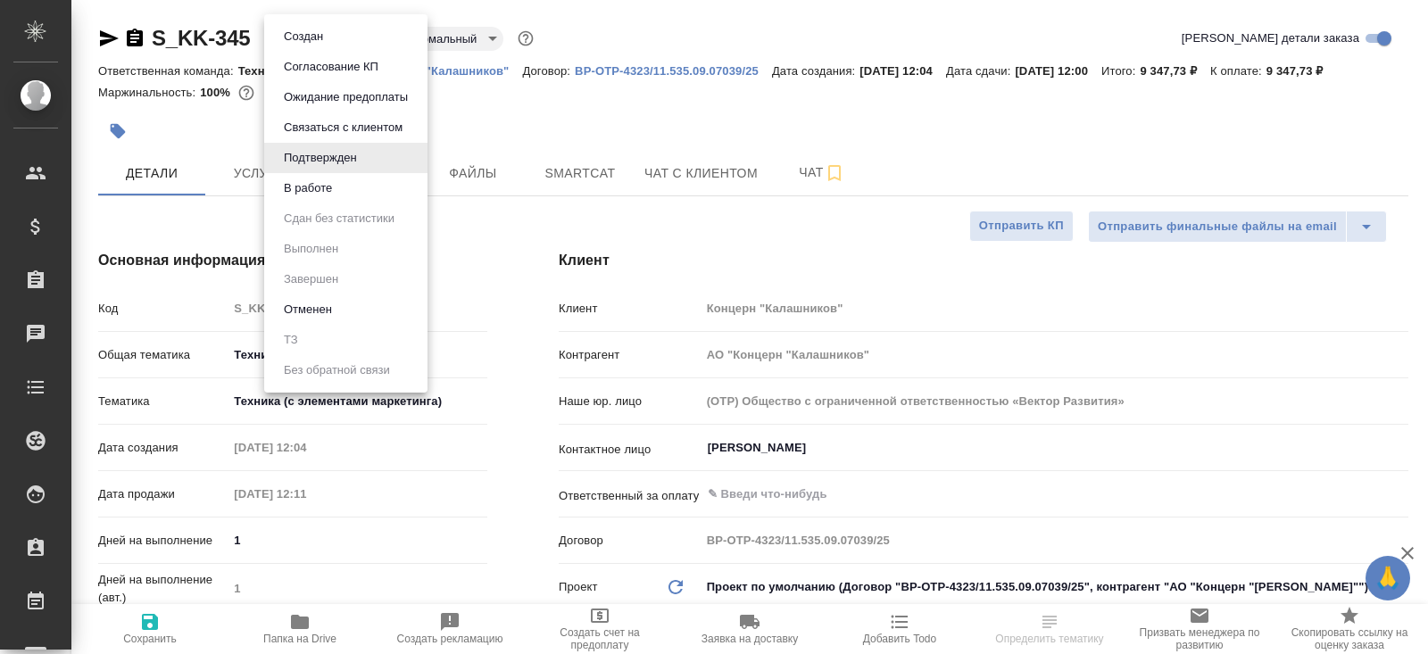
type textarea "x"
click at [322, 46] on button "В работе" at bounding box center [303, 37] width 50 height 20
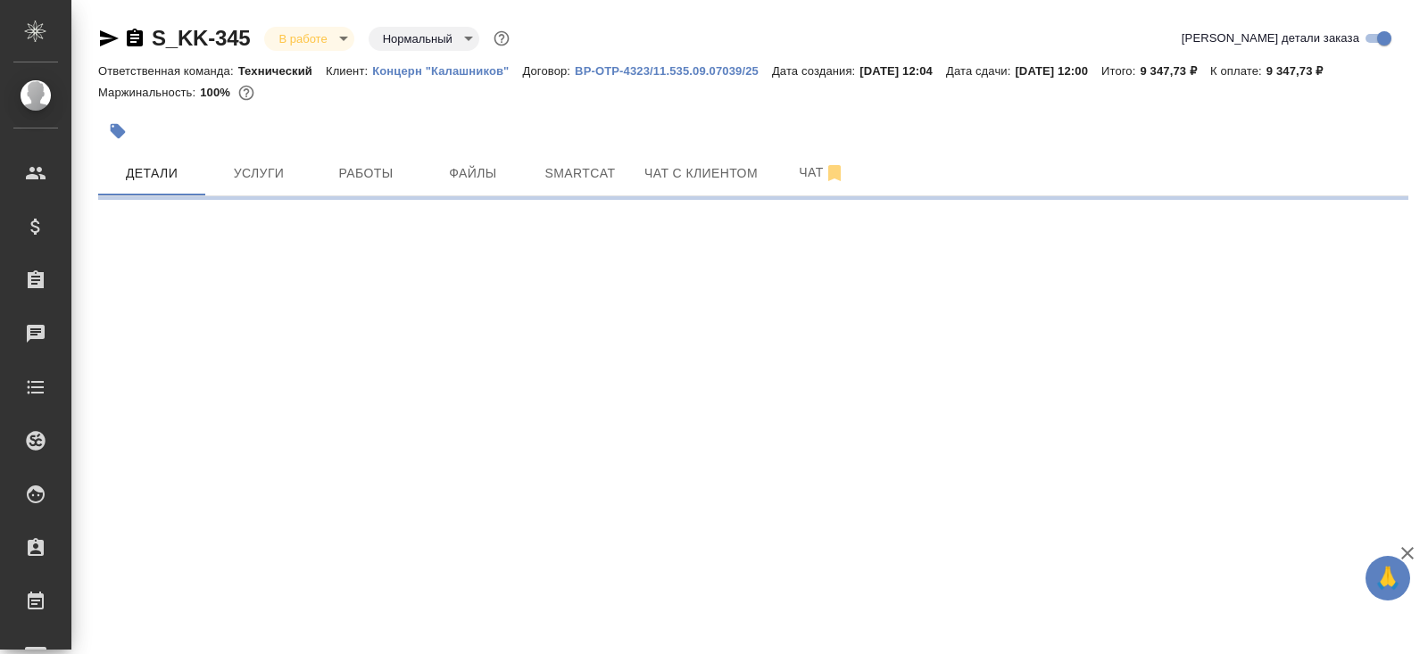
select select "RU"
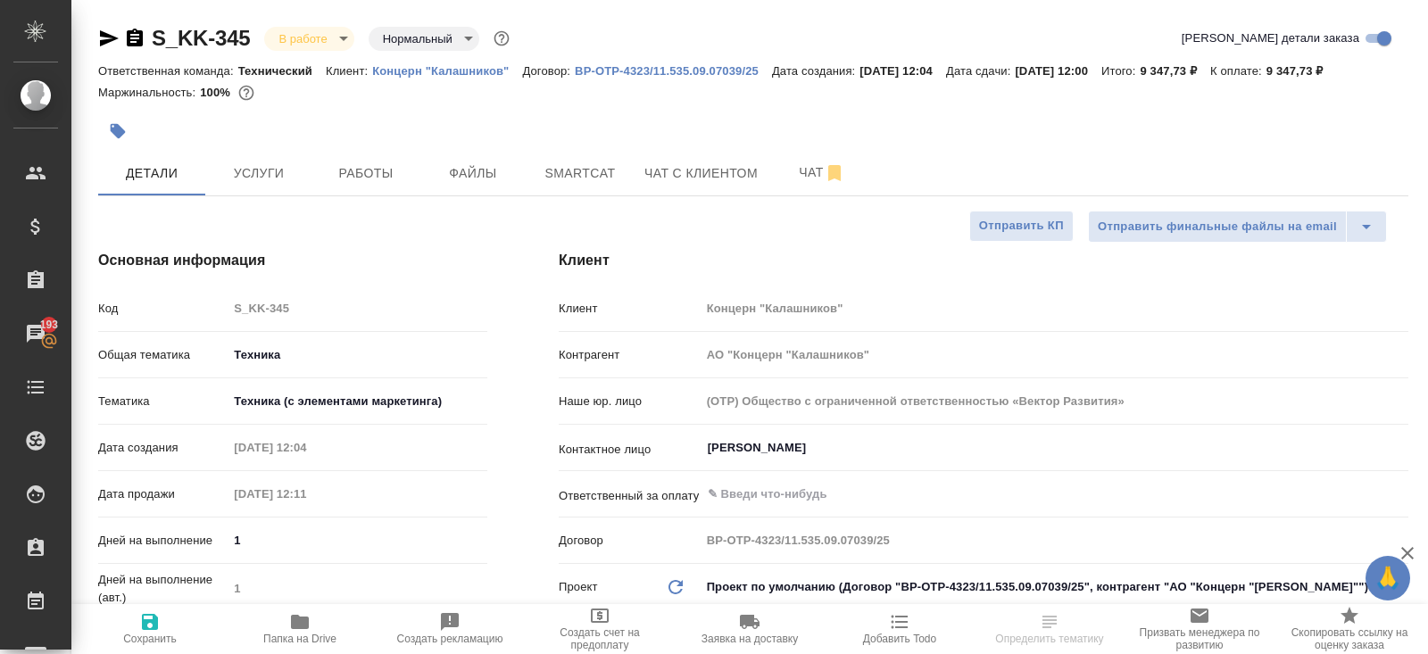
select select "RU"
type textarea "x"
select select "RU"
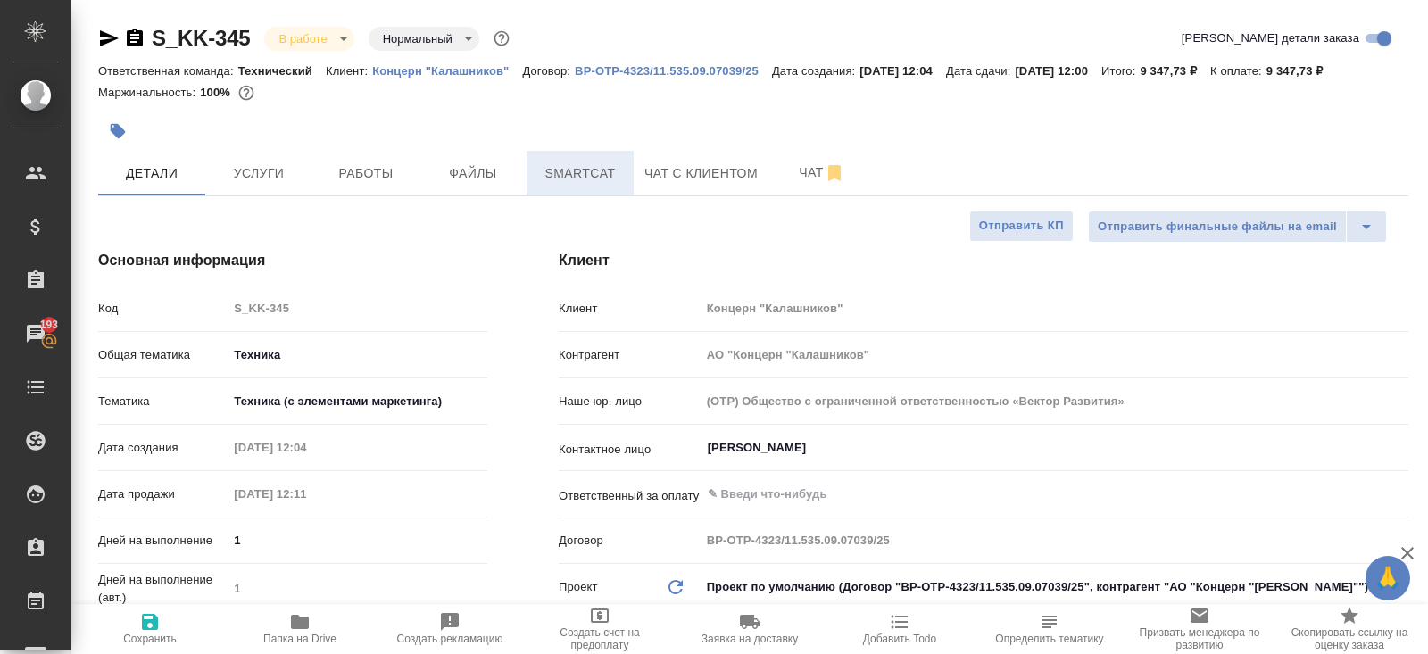
click at [586, 175] on span "Smartcat" at bounding box center [580, 173] width 86 height 22
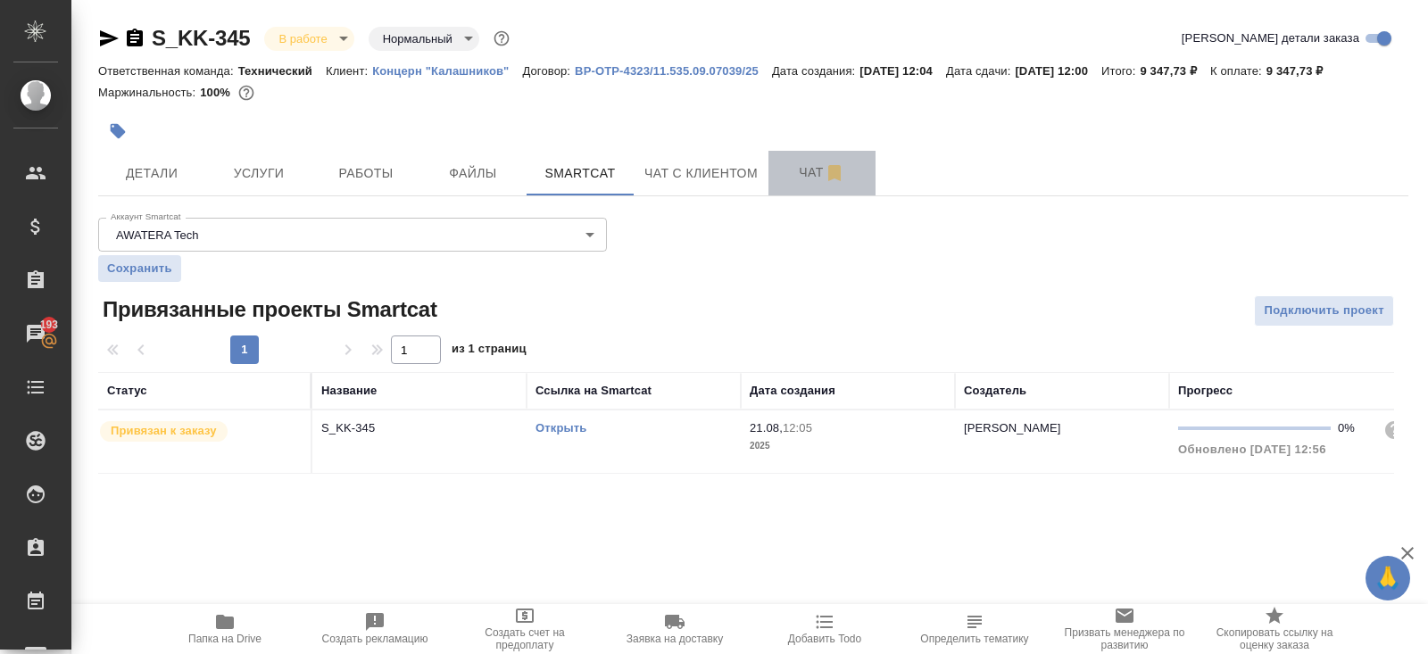
click at [815, 170] on span "Чат" at bounding box center [822, 173] width 86 height 22
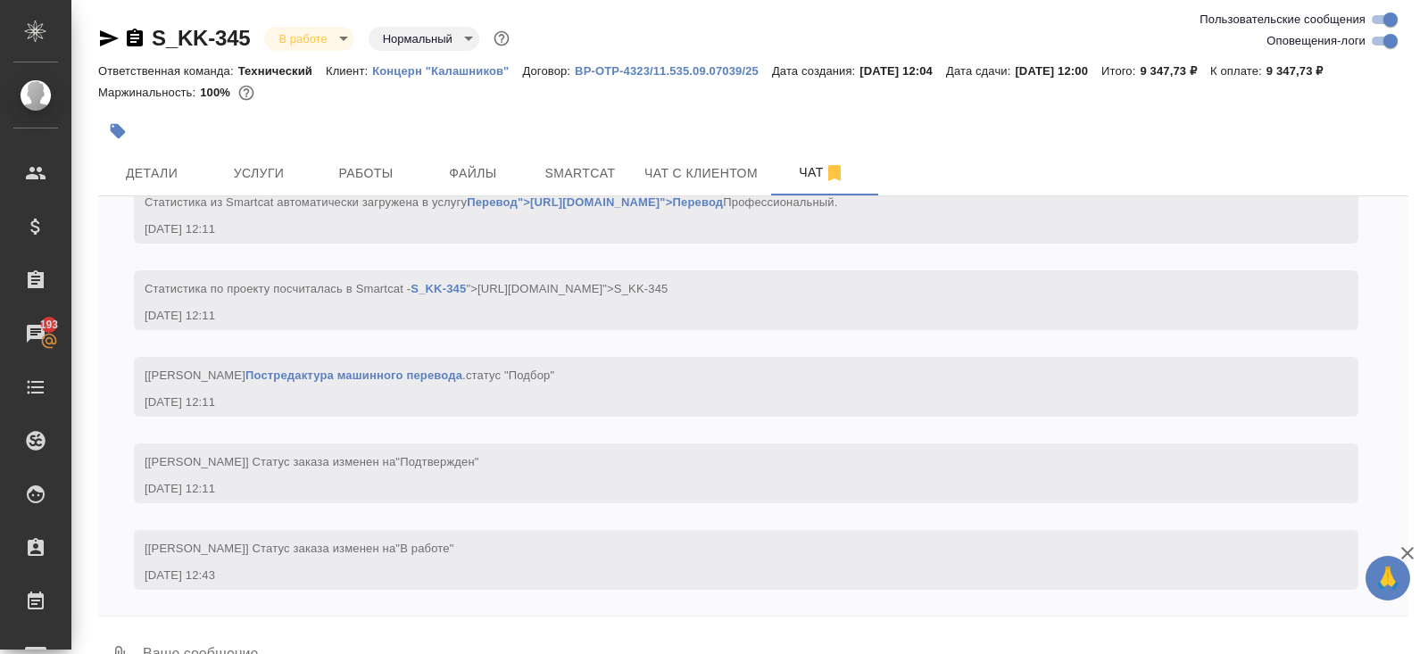
scroll to position [350, 0]
click at [1388, 41] on input "Оповещения-логи" at bounding box center [1390, 40] width 64 height 21
checkbox input "false"
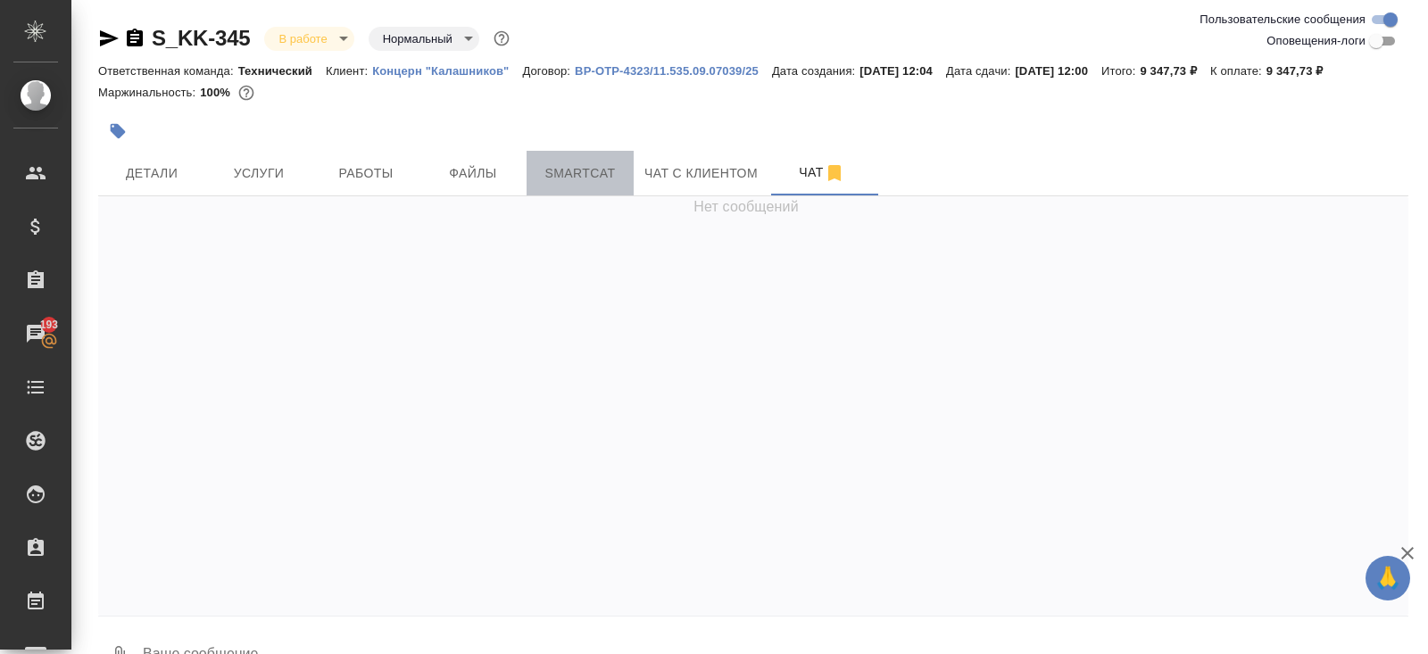
click at [583, 179] on span "Smartcat" at bounding box center [580, 173] width 86 height 22
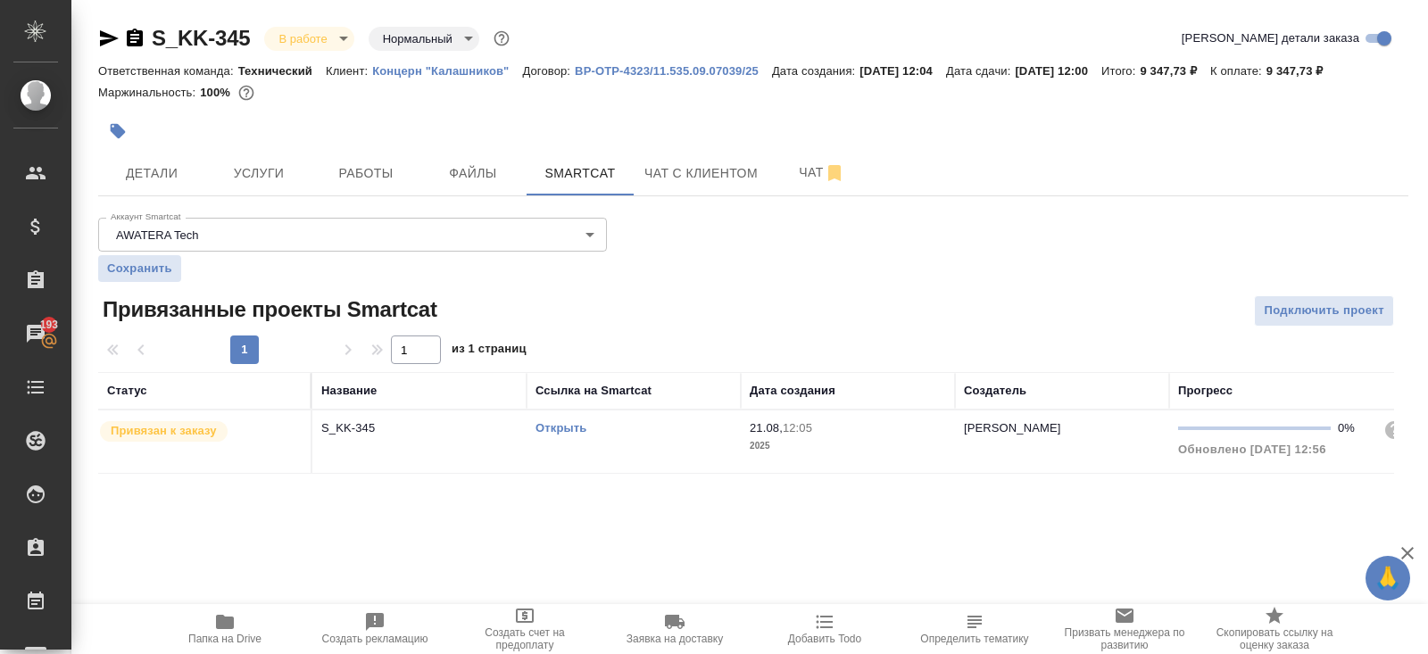
click at [643, 429] on div "Открыть" at bounding box center [634, 428] width 196 height 18
click at [352, 151] on button "Работы" at bounding box center [365, 173] width 107 height 45
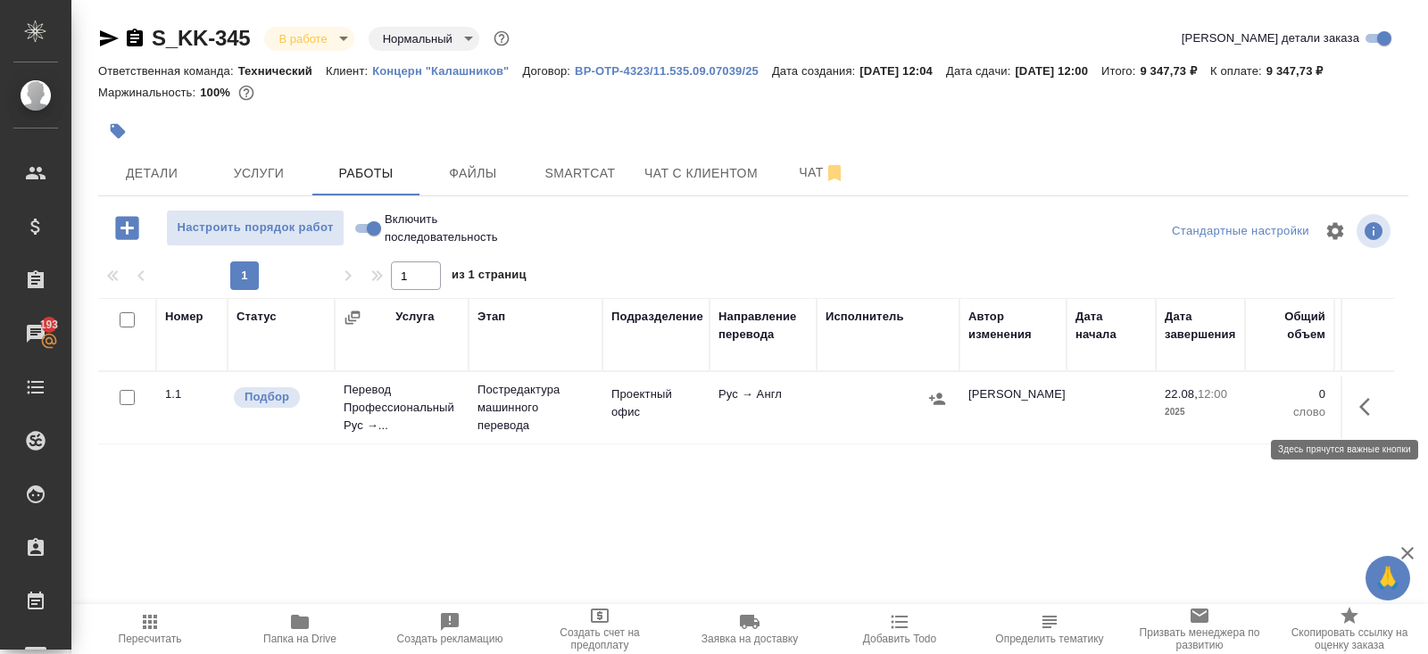
click at [1362, 410] on icon "button" at bounding box center [1369, 406] width 21 height 21
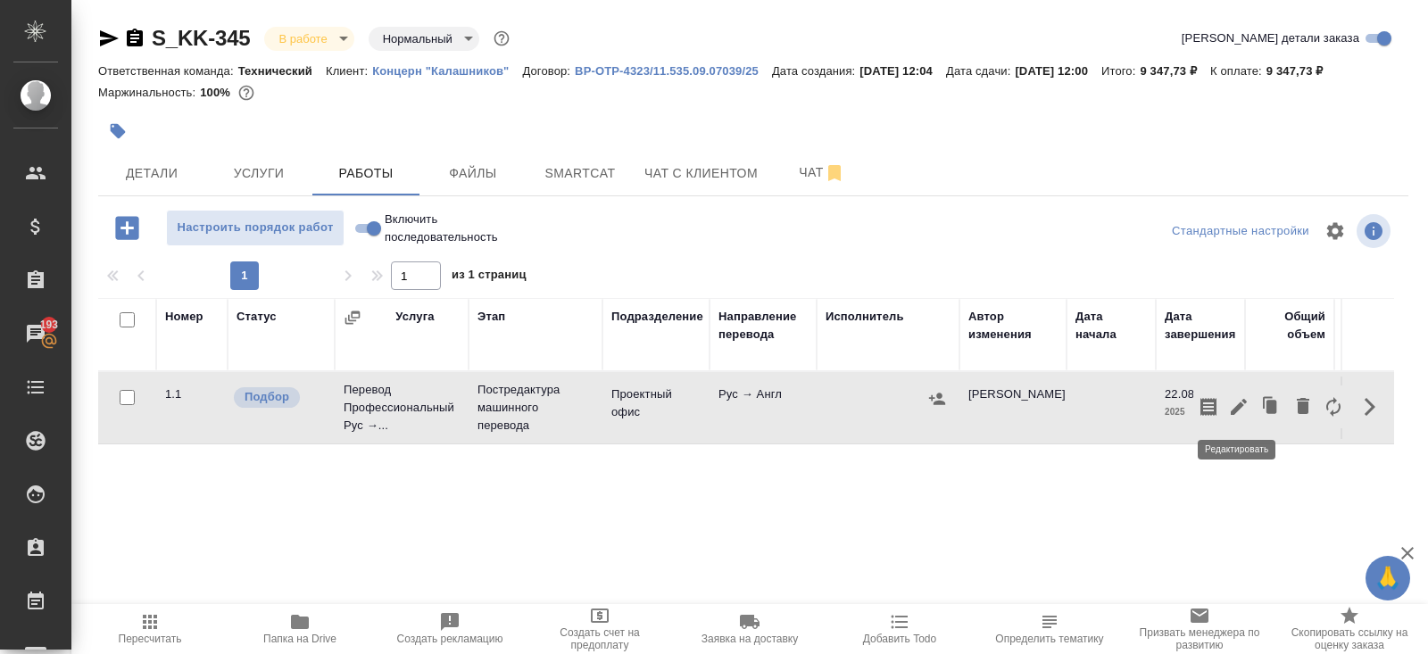
click at [1248, 407] on icon "button" at bounding box center [1238, 406] width 21 height 21
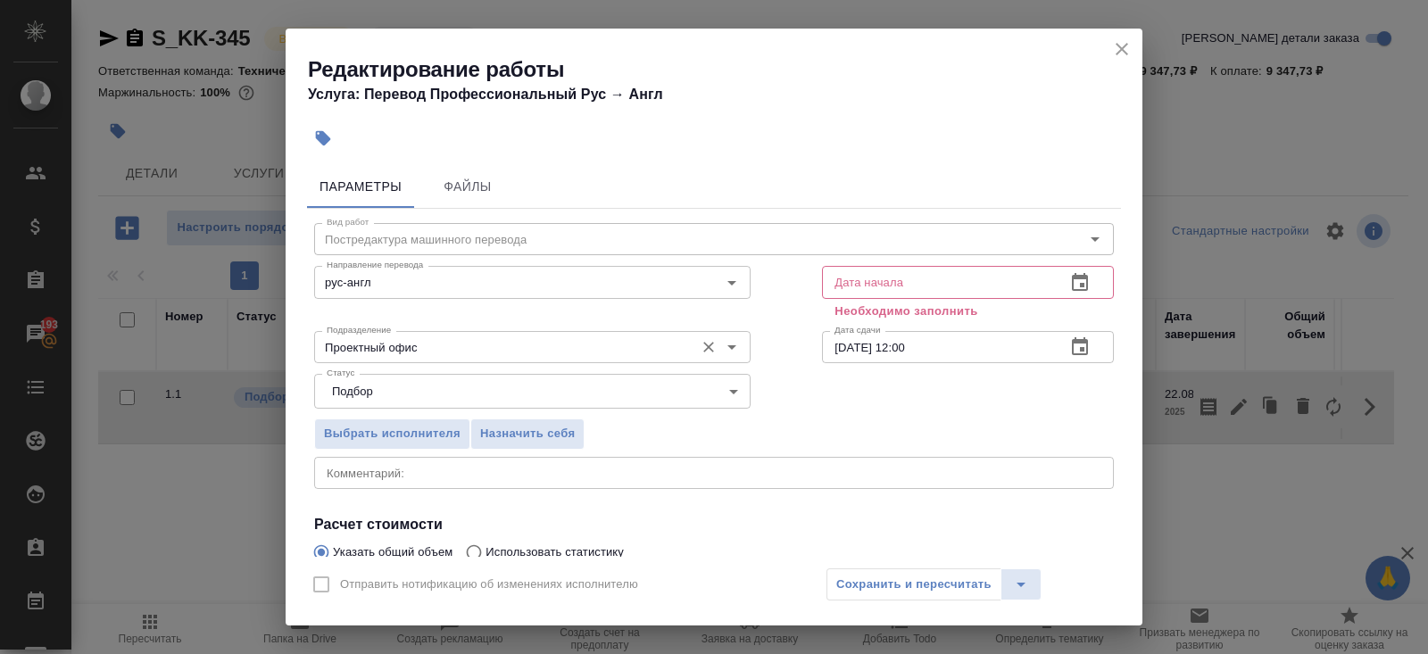
click at [445, 342] on input "Проектный офис" at bounding box center [503, 346] width 366 height 21
click at [436, 305] on div "Подразделение Проектный офис Подразделение" at bounding box center [532, 345] width 508 height 114
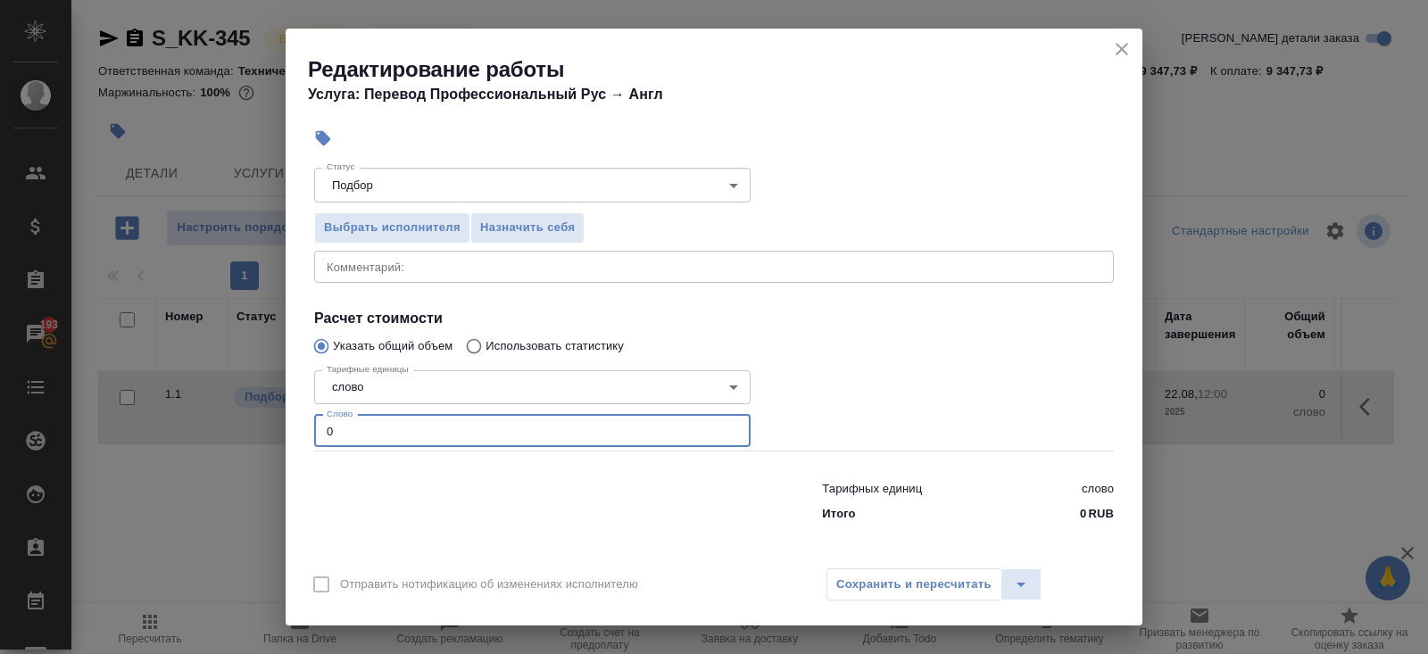
drag, startPoint x: 393, startPoint y: 425, endPoint x: 246, endPoint y: 436, distance: 146.8
click at [246, 436] on div "Редактирование работы Услуга: Перевод Профессиональный Рус → Англ Параметры Фай…" at bounding box center [714, 327] width 1428 height 654
type input "0"
type input "1571"
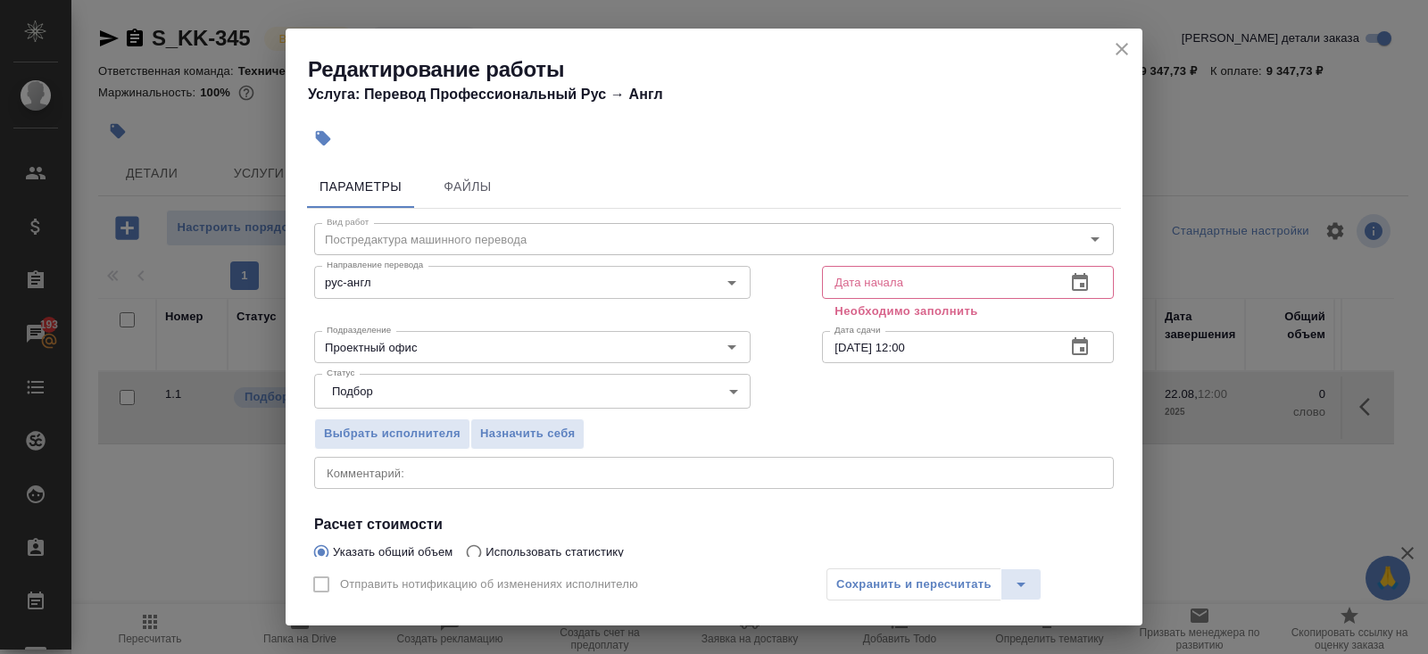
type input "1571.2"
click at [1085, 286] on icon "button" at bounding box center [1079, 282] width 21 height 21
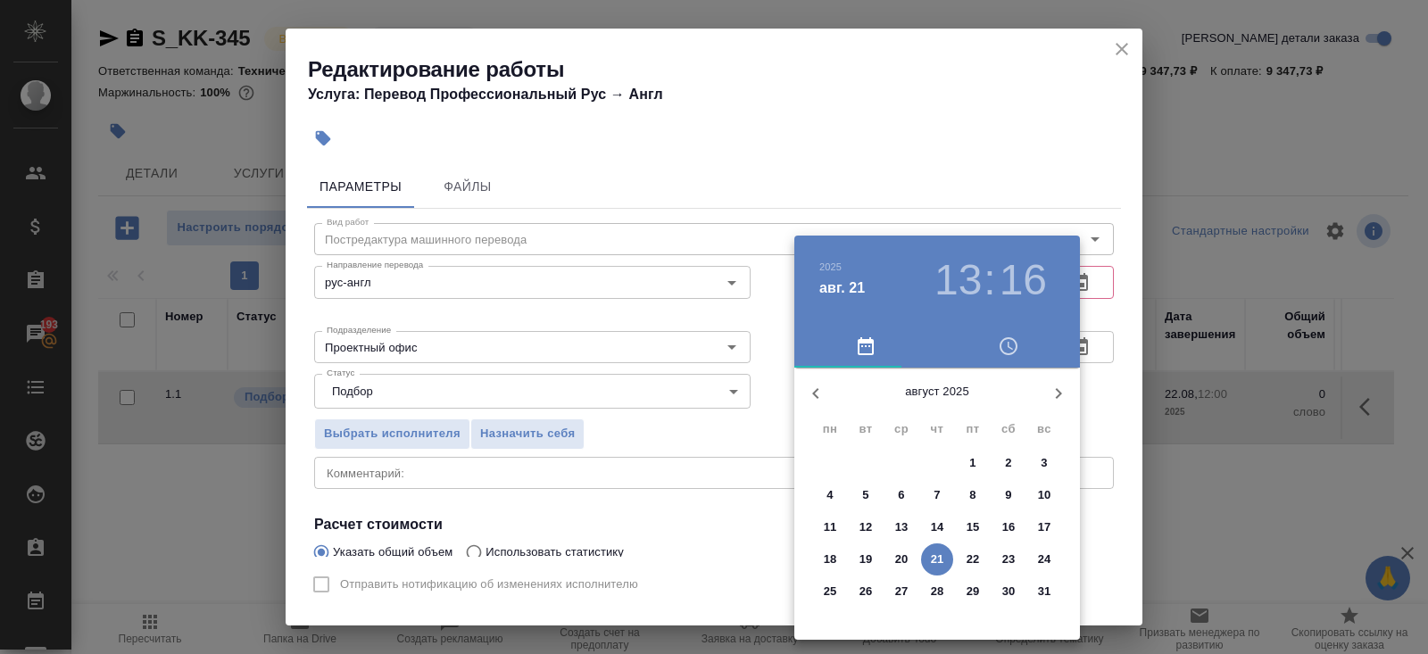
click at [937, 561] on p "21" at bounding box center [937, 560] width 13 height 18
type input "21.08.2025 13:16"
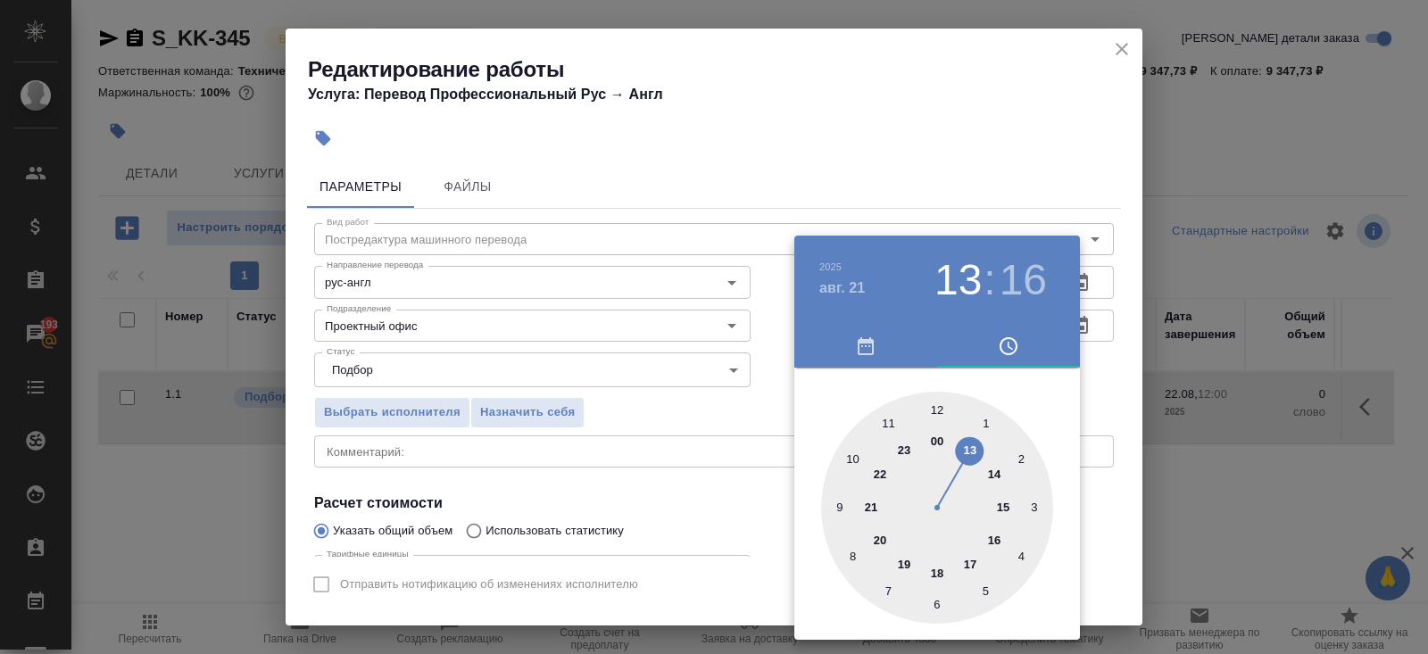
click at [687, 457] on div at bounding box center [714, 327] width 1428 height 654
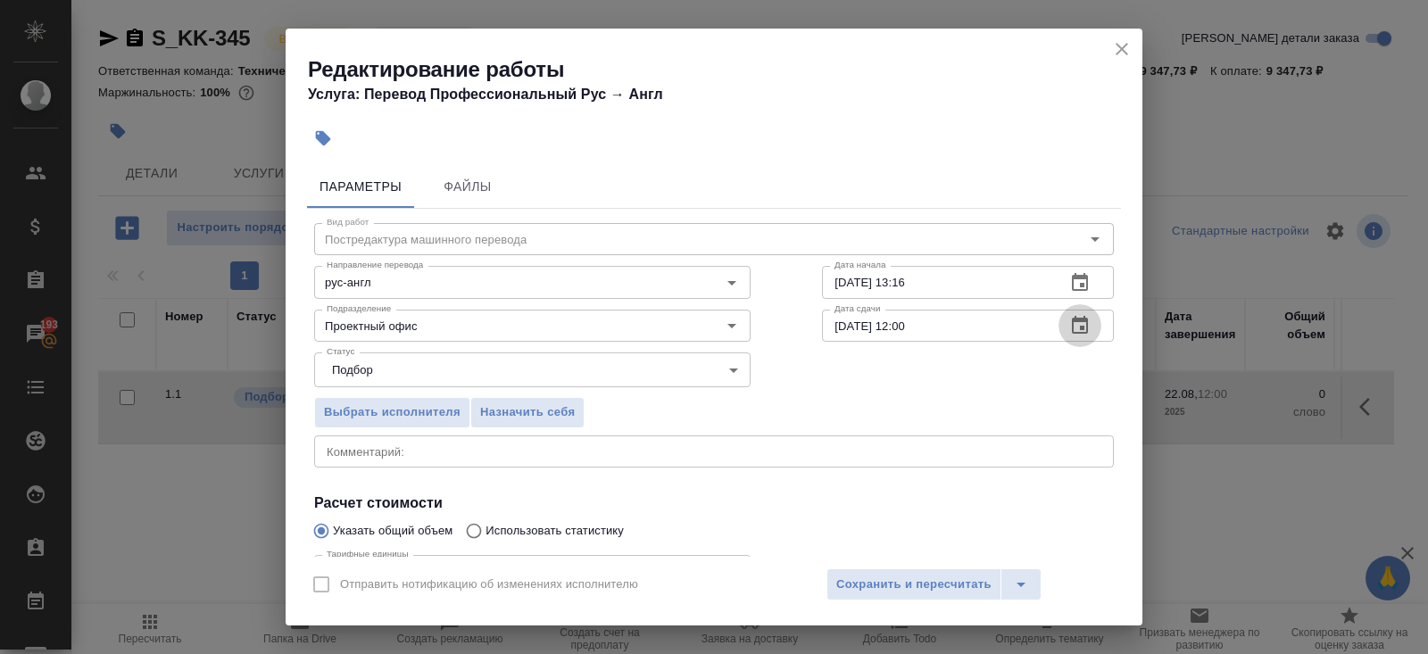
click at [1081, 327] on icon "button" at bounding box center [1080, 325] width 16 height 18
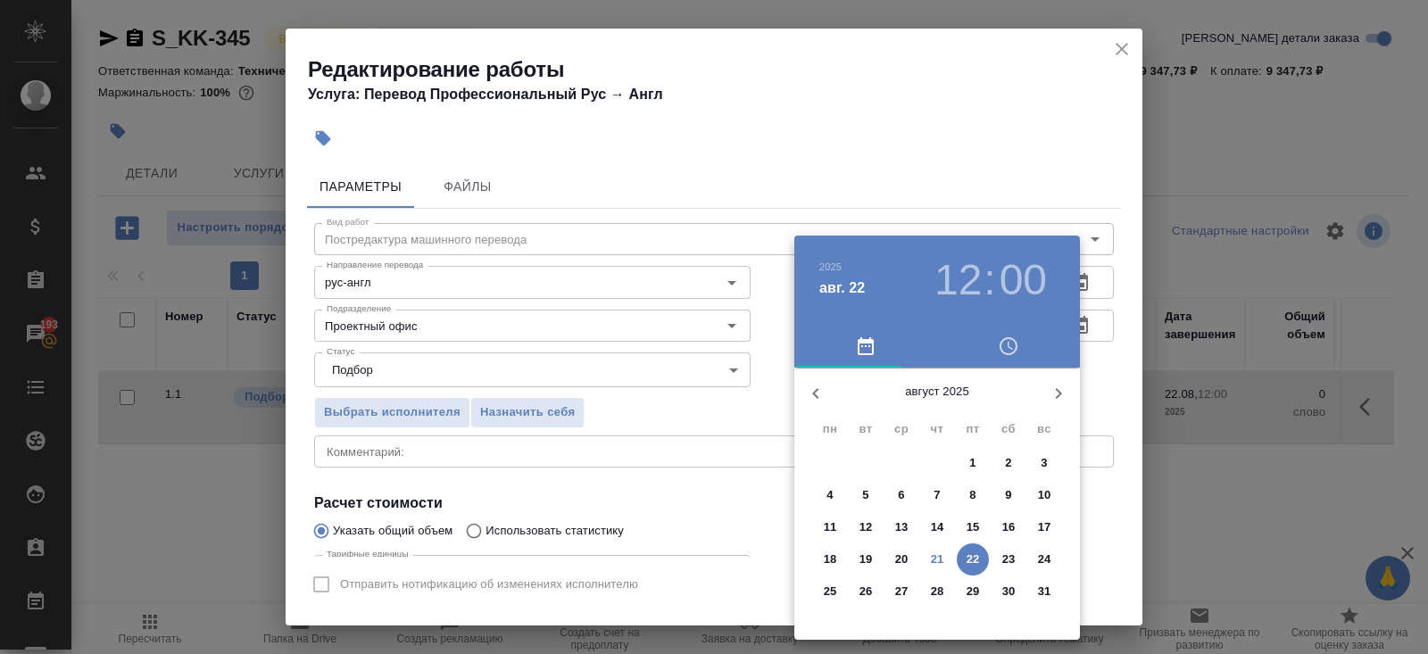
click at [982, 551] on span "22" at bounding box center [973, 560] width 32 height 18
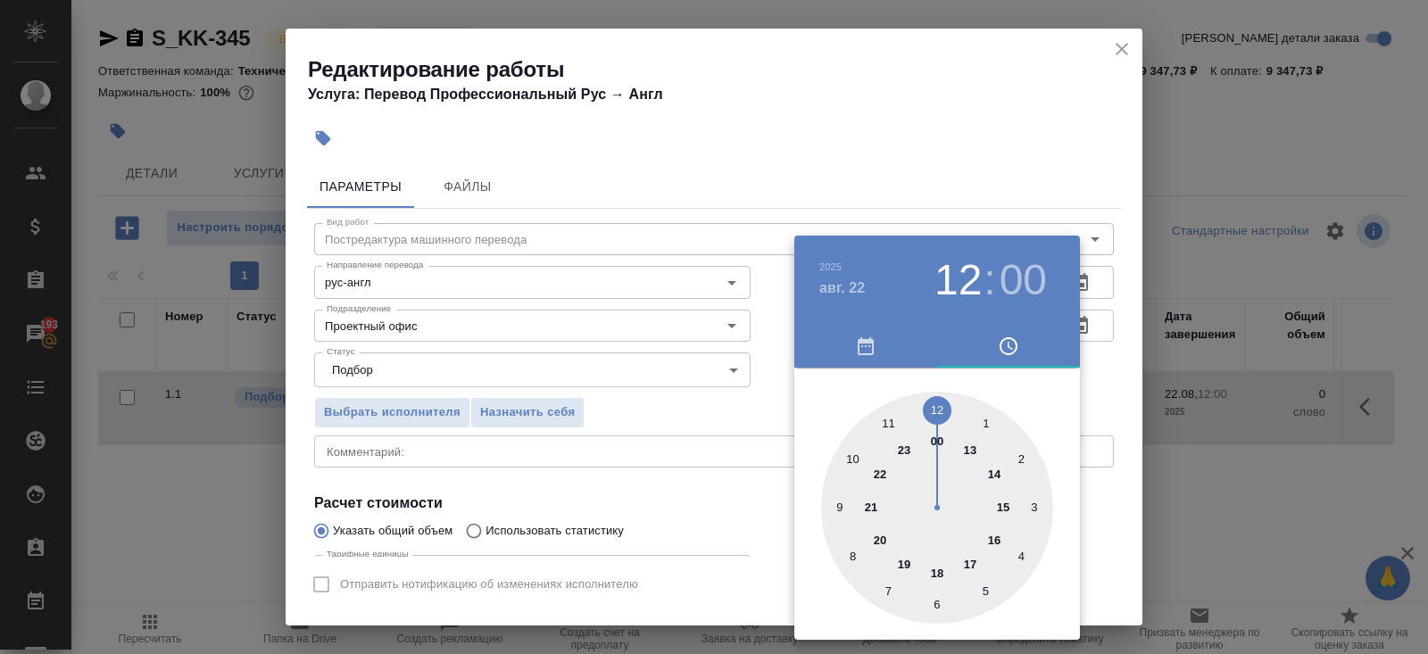
type input "22.08.2025 10:00"
click at [849, 460] on div at bounding box center [937, 508] width 232 height 232
click at [743, 457] on div at bounding box center [714, 327] width 1428 height 654
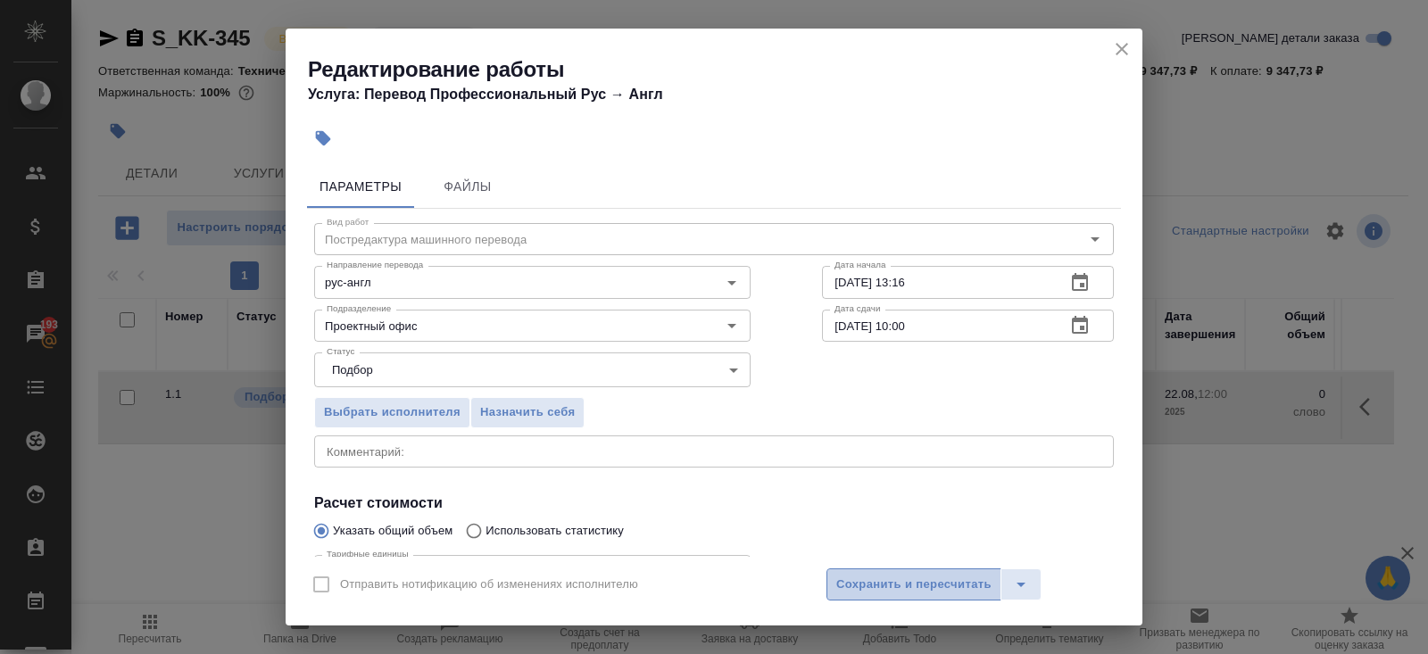
click at [852, 586] on span "Сохранить и пересчитать" at bounding box center [913, 585] width 155 height 21
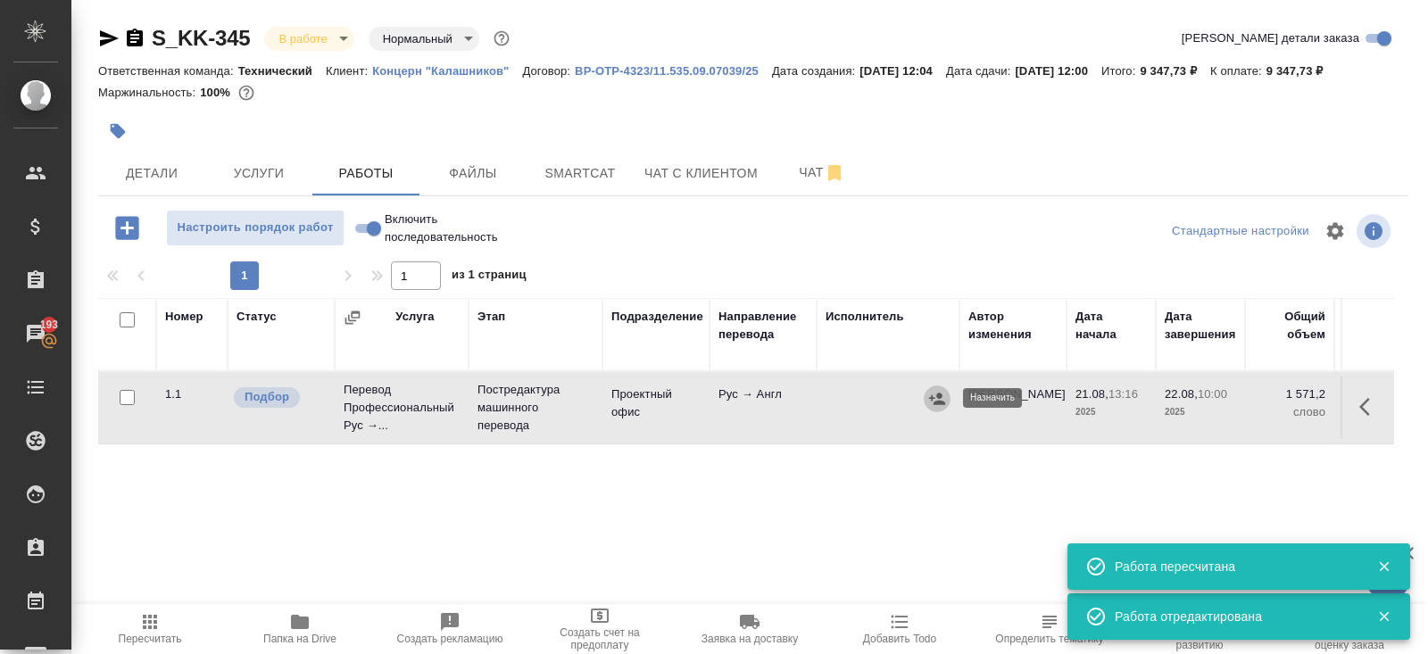
click at [934, 403] on icon "button" at bounding box center [937, 399] width 18 height 18
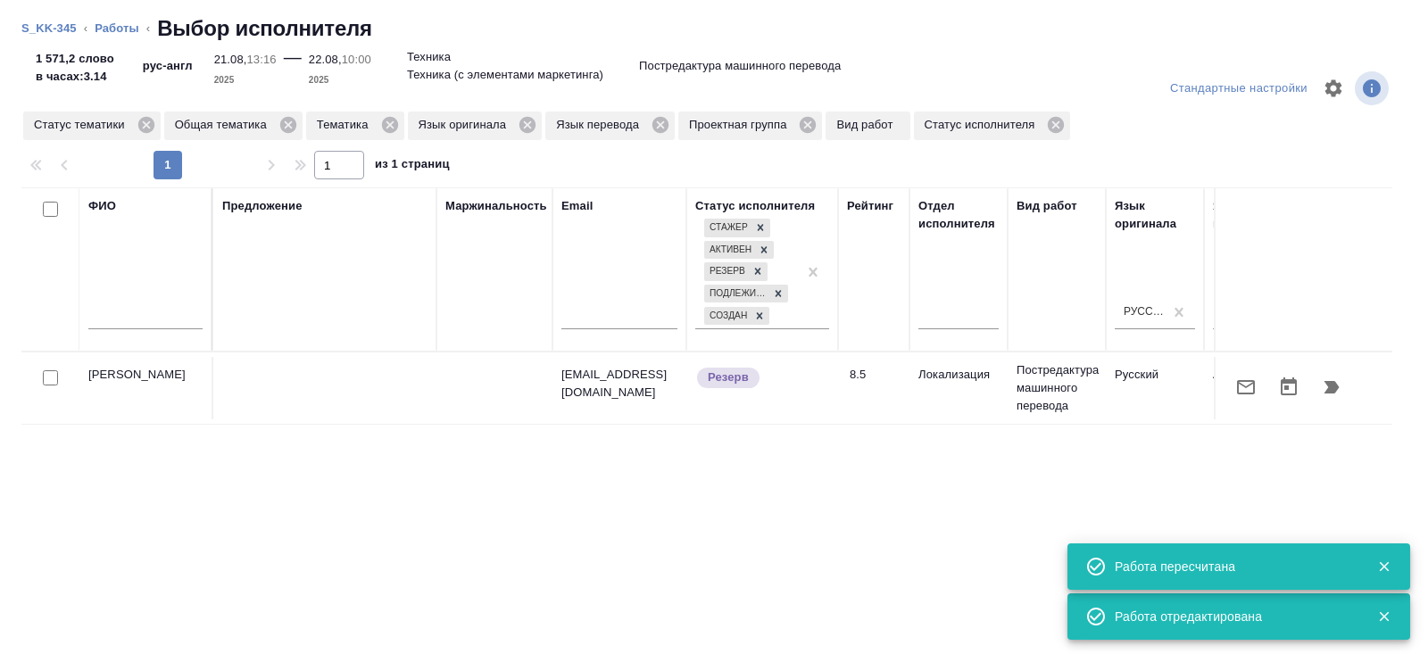
click at [1249, 393] on icon "button" at bounding box center [1245, 387] width 21 height 21
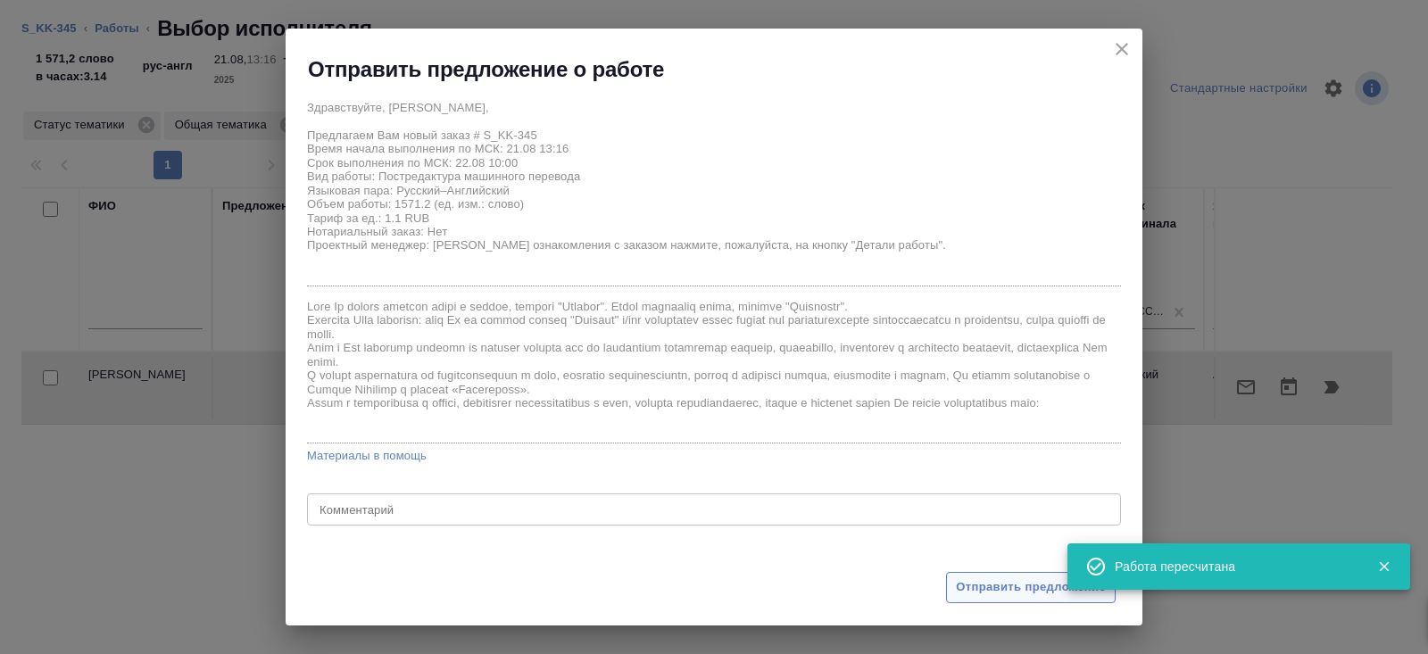
click at [991, 590] on span "Отправить предложение" at bounding box center [1031, 587] width 150 height 21
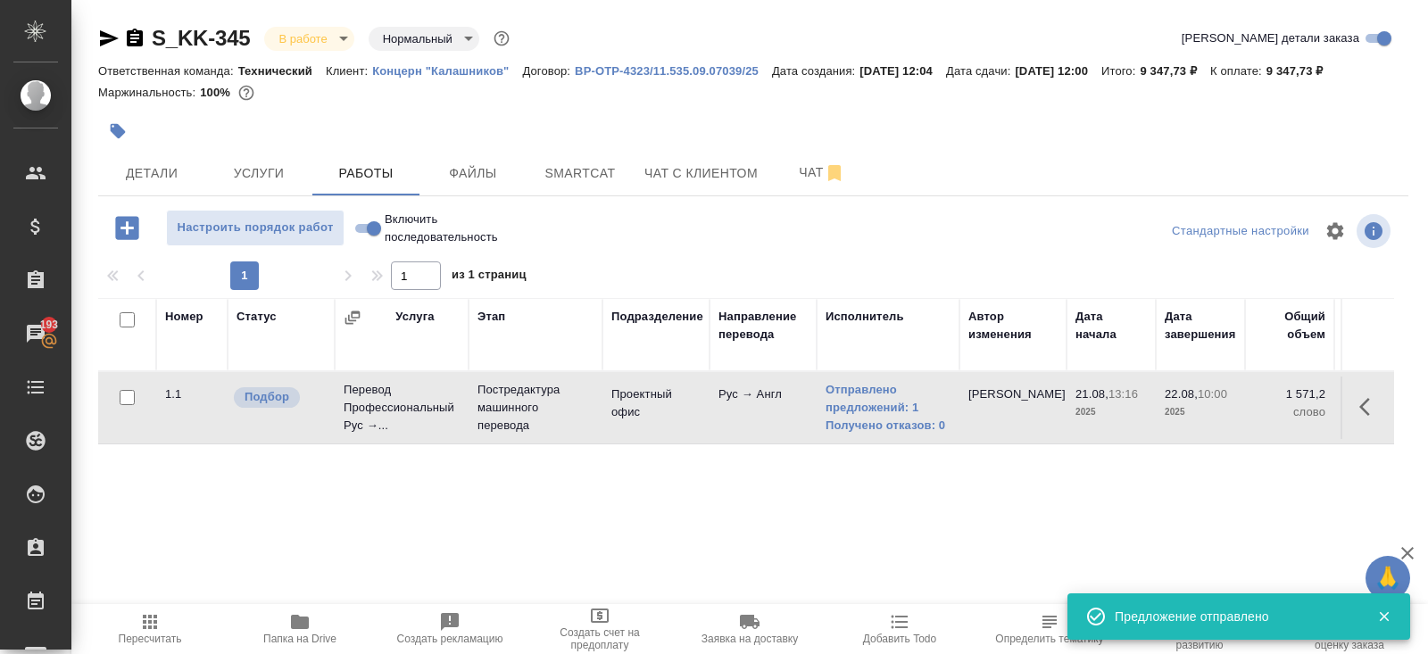
click at [154, 615] on icon "button" at bounding box center [150, 622] width 14 height 14
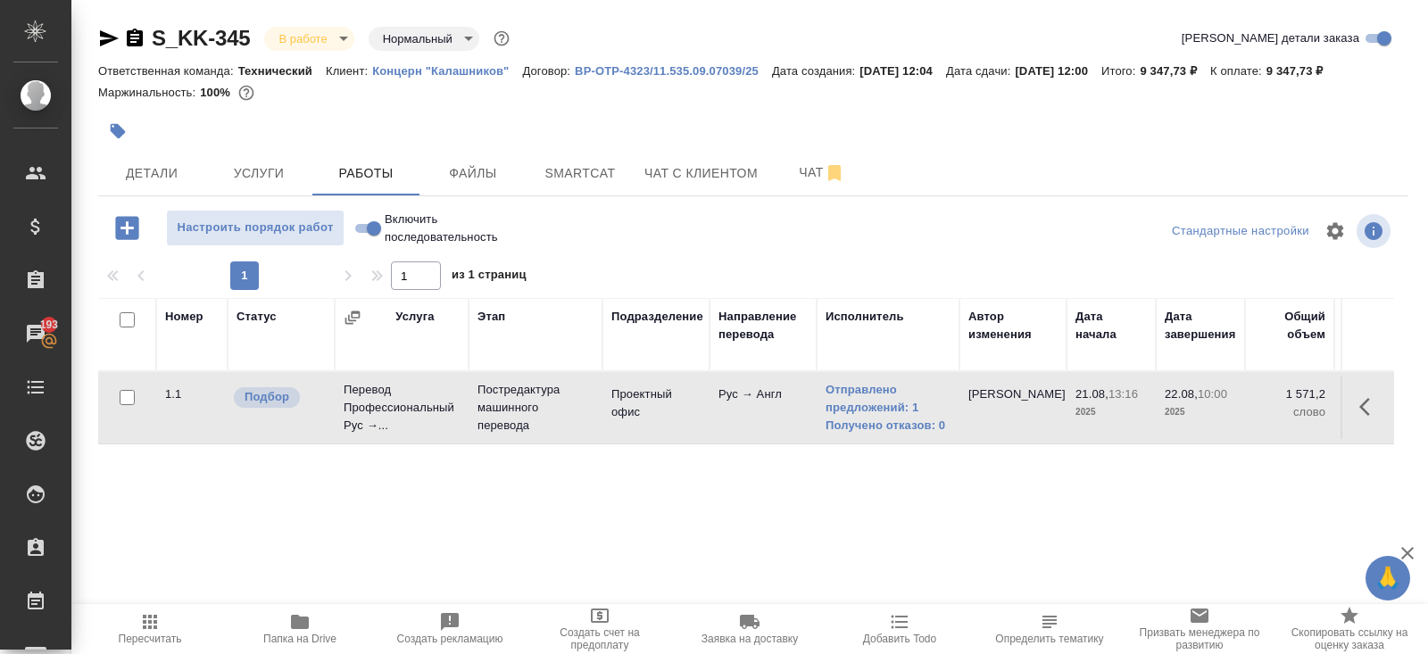
click at [166, 635] on span "Пересчитать" at bounding box center [150, 639] width 63 height 12
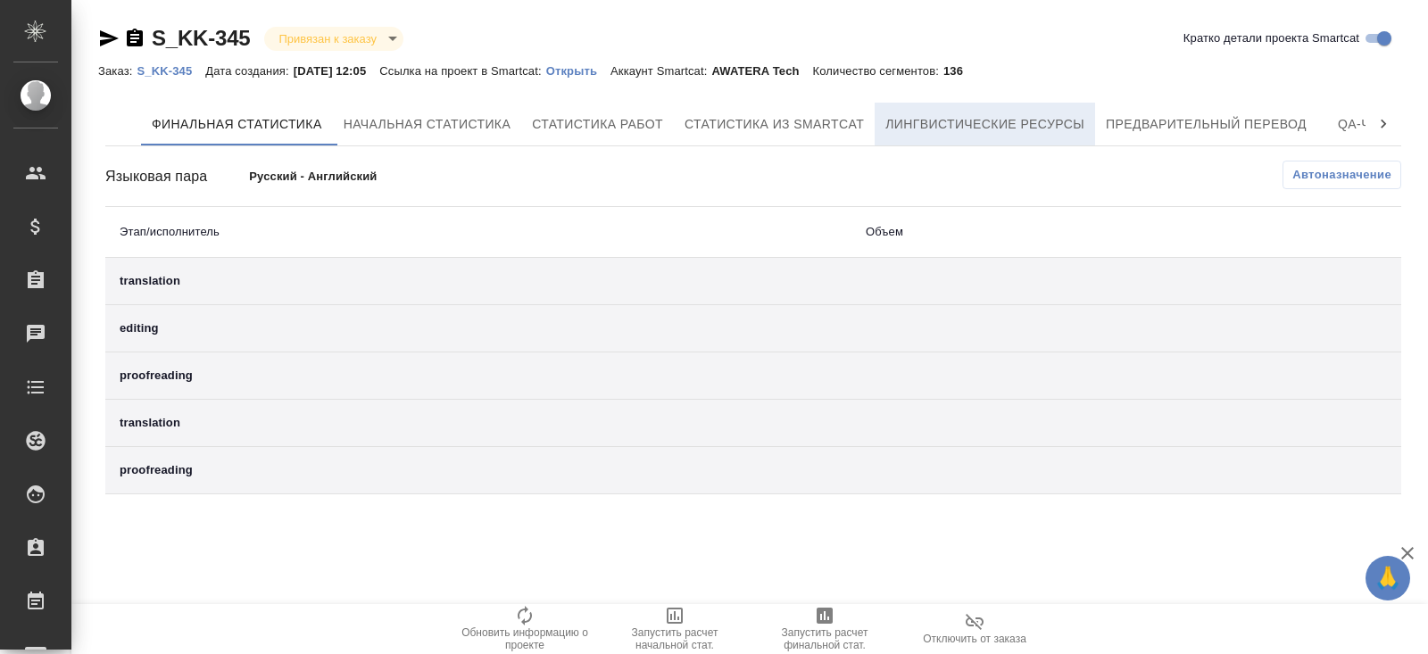
click at [1041, 136] on button "Лингвистические ресурсы" at bounding box center [985, 124] width 220 height 43
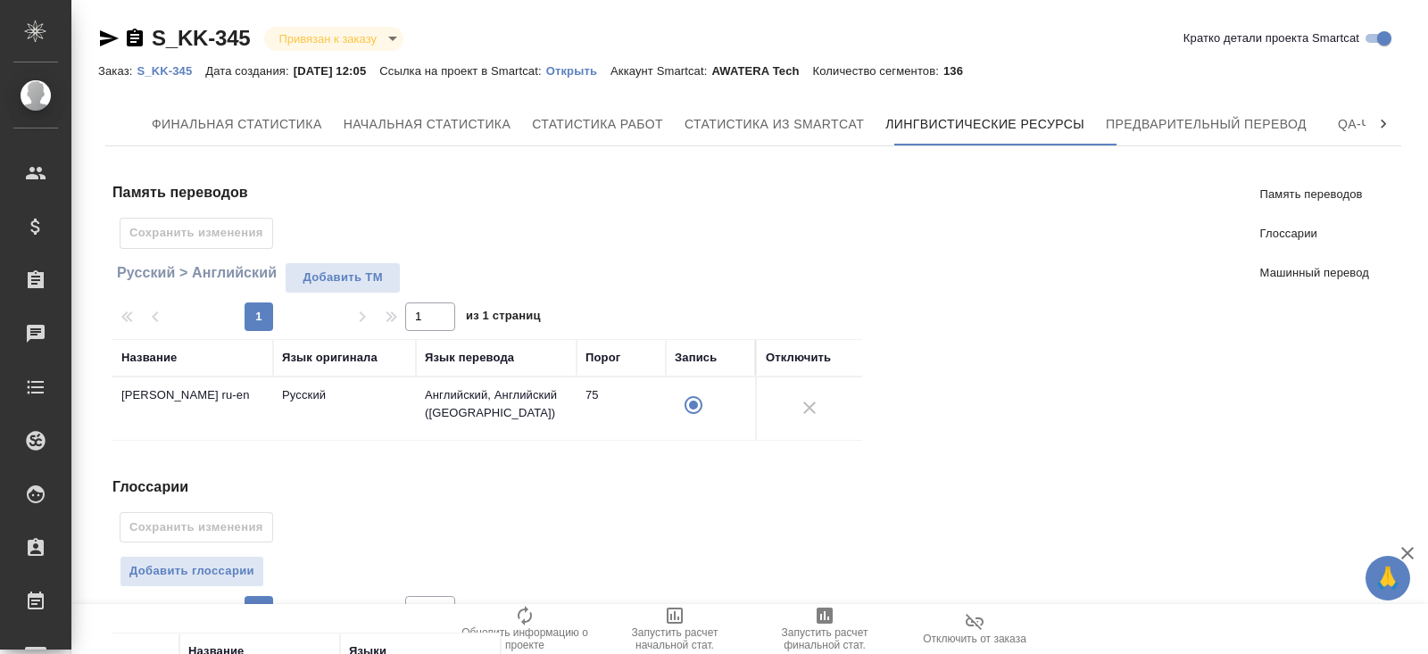
scroll to position [345, 0]
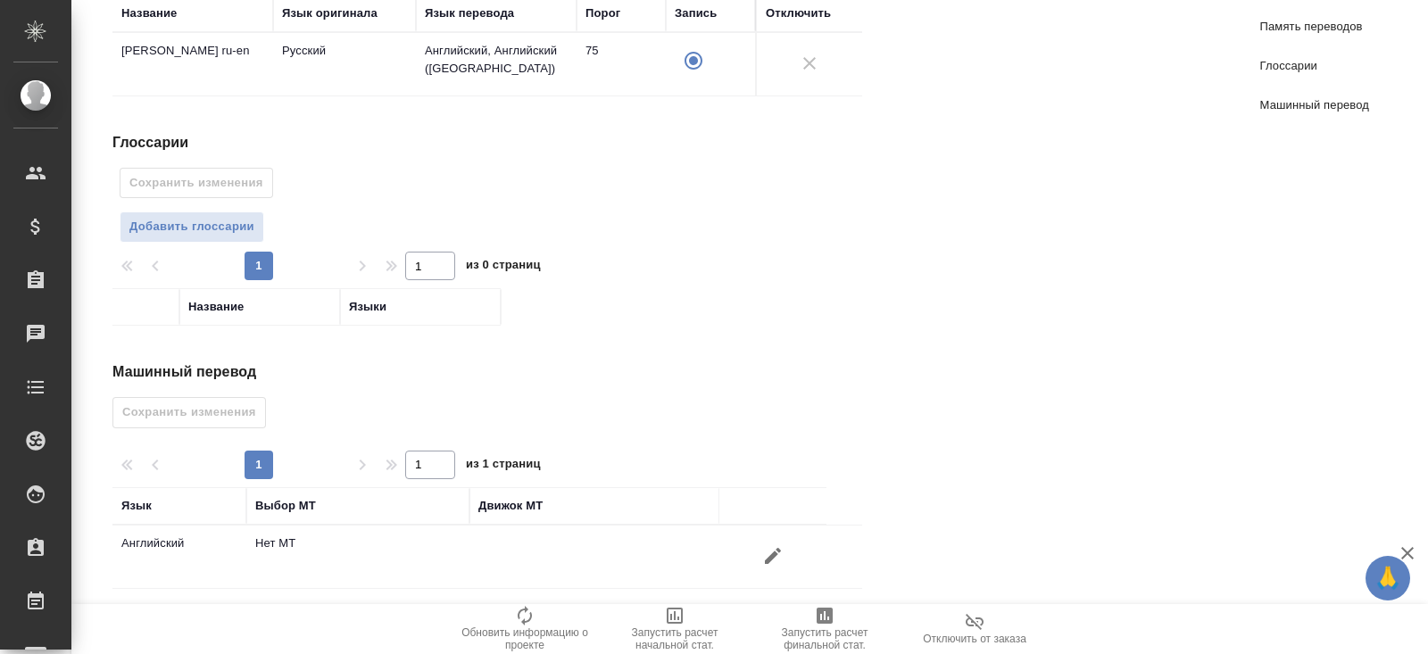
click at [764, 549] on icon "button" at bounding box center [772, 555] width 21 height 21
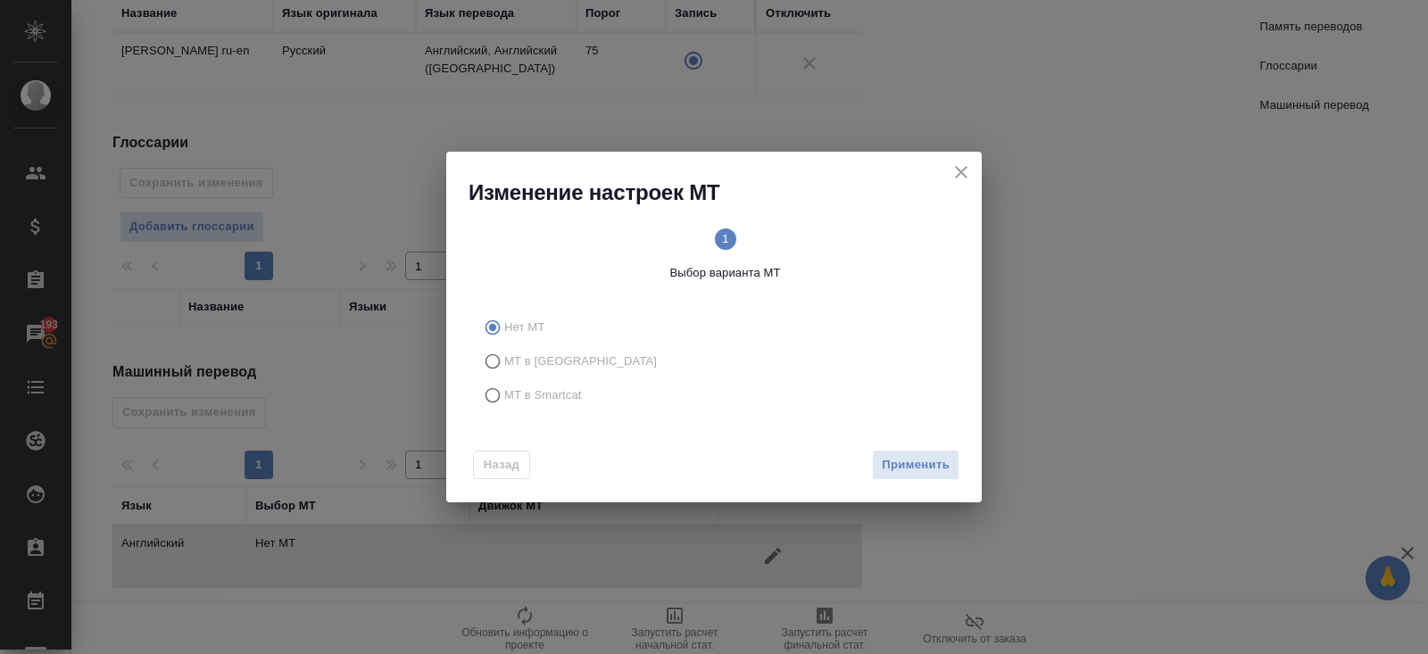
click at [521, 394] on span "МТ в Smartcat" at bounding box center [543, 395] width 78 height 18
click at [504, 394] on input "МТ в Smartcat" at bounding box center [490, 395] width 29 height 34
radio input "true"
click at [928, 472] on span "Вперед" at bounding box center [927, 465] width 45 height 21
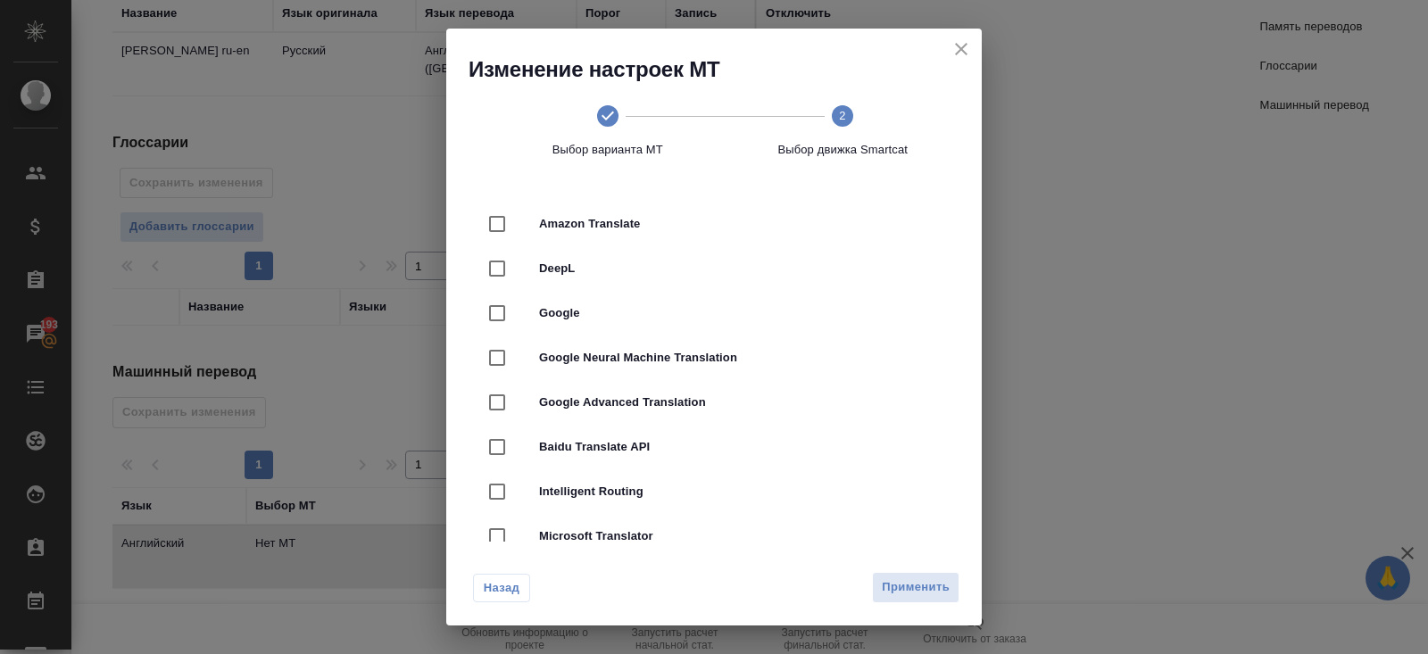
click at [609, 270] on span "DeepL" at bounding box center [739, 269] width 400 height 18
checkbox input "true"
click at [898, 583] on span "Применить" at bounding box center [916, 587] width 68 height 21
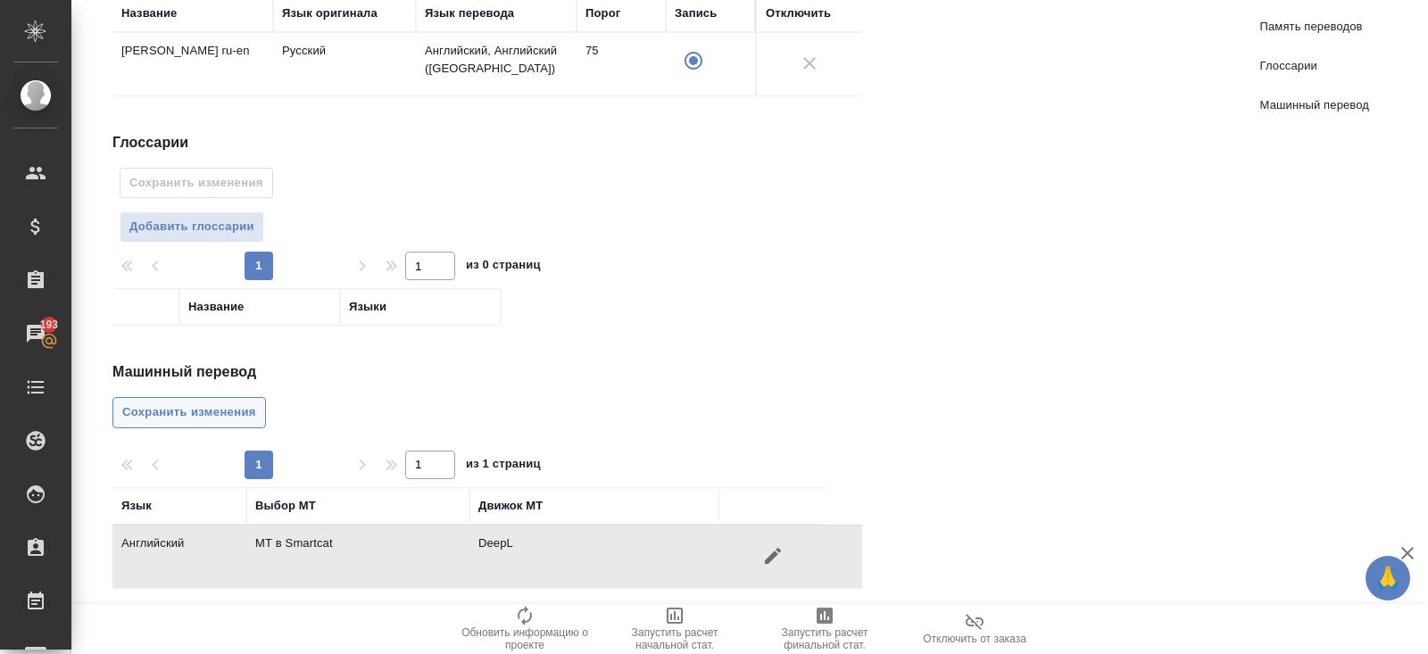
click at [159, 413] on span "Сохранить изменения" at bounding box center [189, 413] width 134 height 21
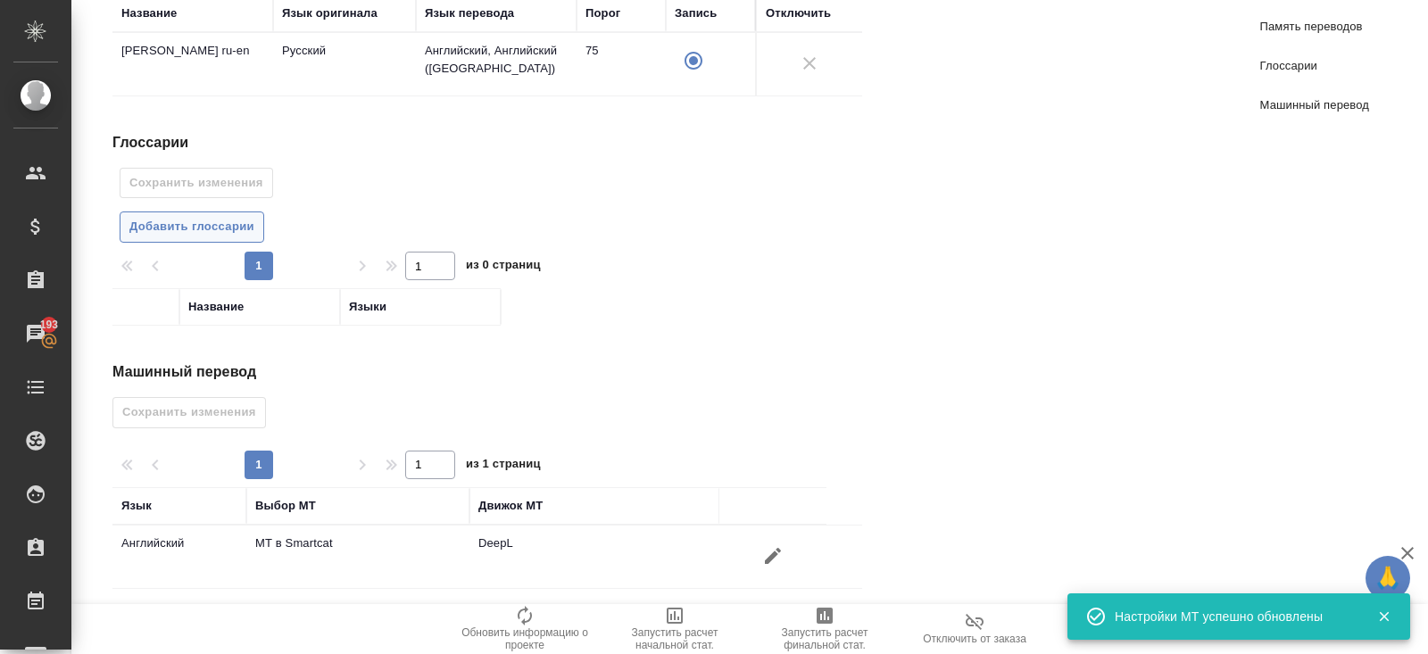
click at [196, 224] on span "Добавить глоссарии" at bounding box center [191, 227] width 125 height 21
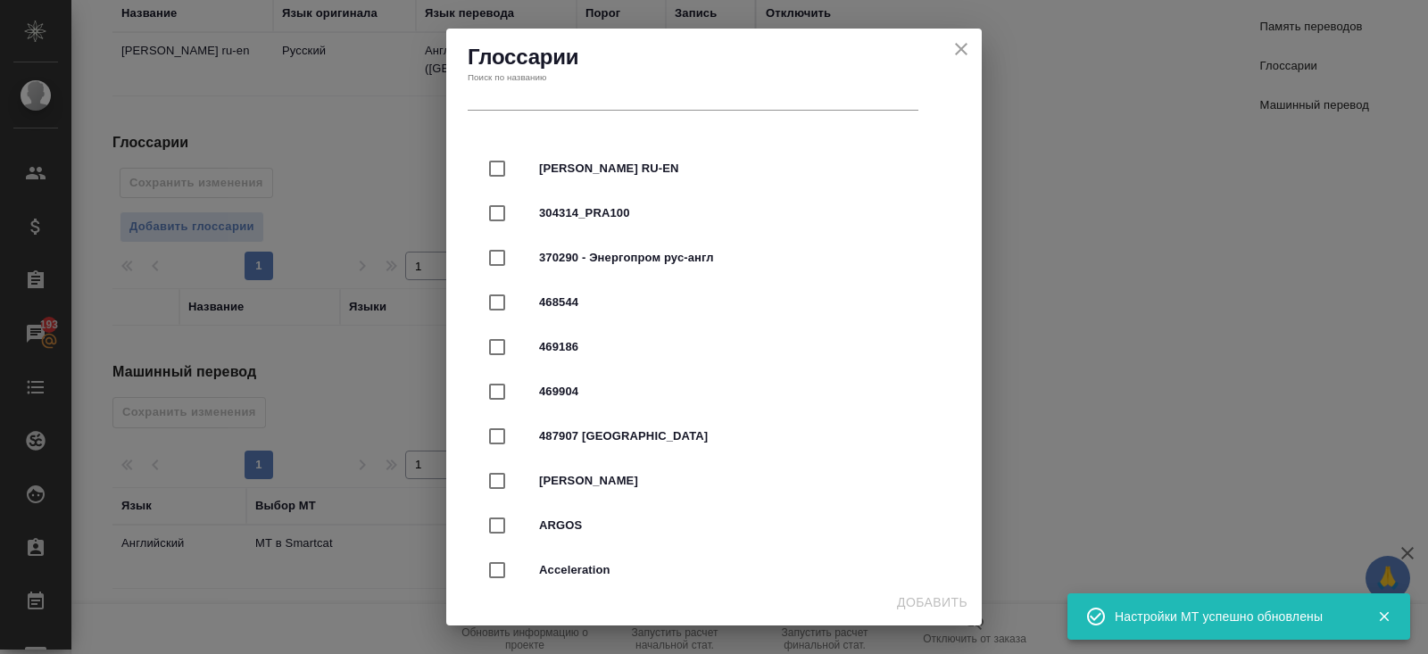
click at [578, 167] on span "Калашников RU-EN" at bounding box center [739, 169] width 400 height 18
checkbox input "true"
click at [935, 610] on span "Добавить" at bounding box center [932, 603] width 71 height 22
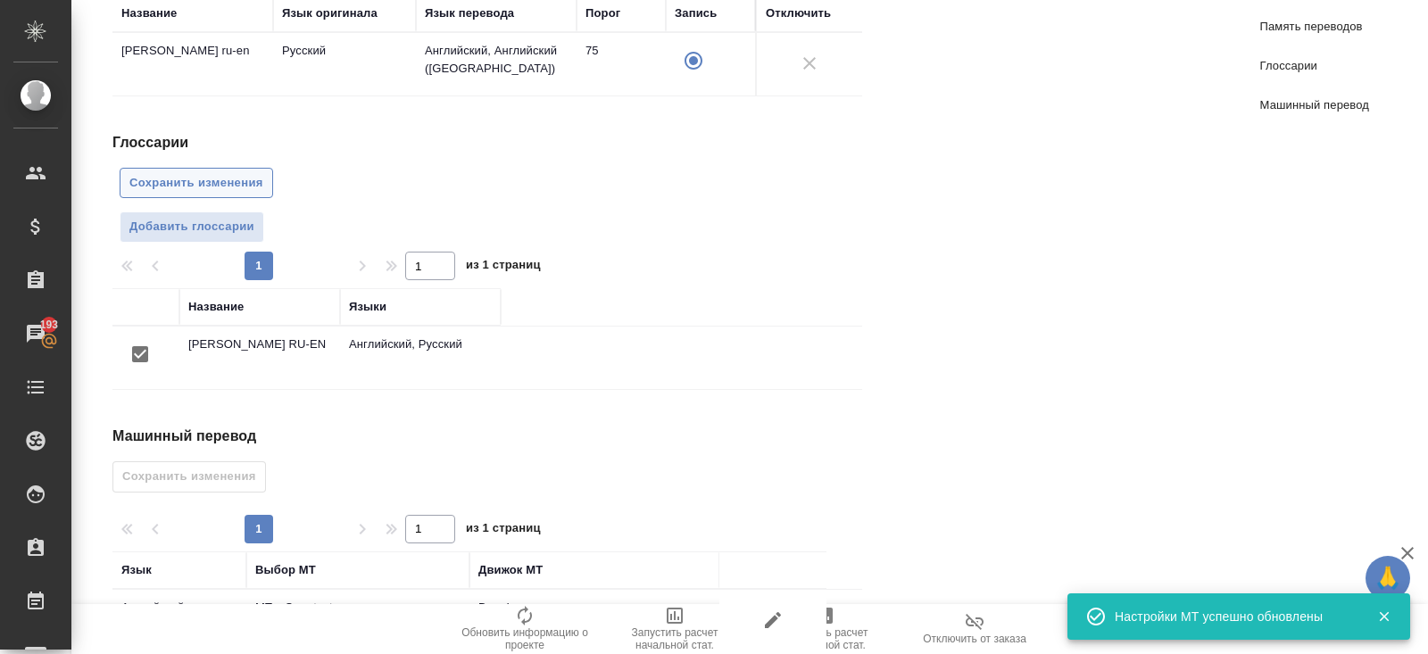
click at [205, 175] on span "Сохранить изменения" at bounding box center [196, 183] width 134 height 21
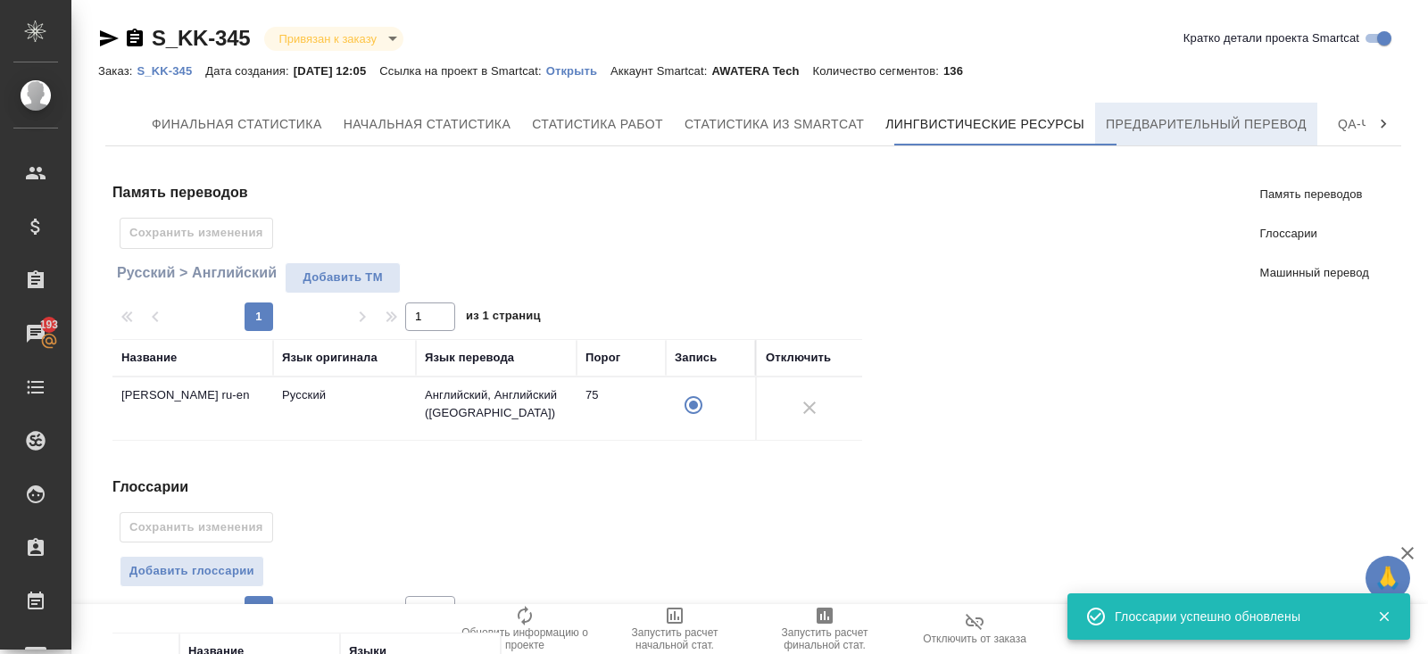
click at [1150, 132] on span "Предварительный перевод" at bounding box center [1206, 124] width 201 height 22
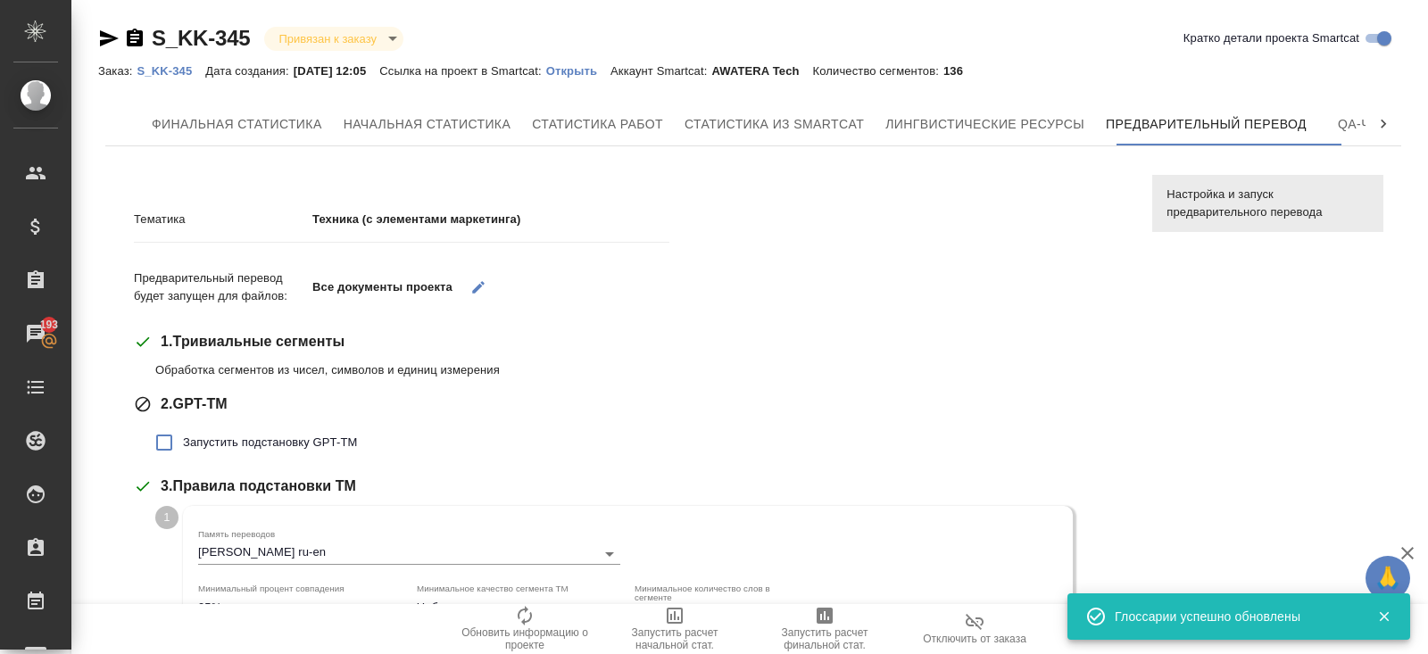
click at [220, 422] on div "2 . GPT-ТМ Запустить подстановку GPT-TM" at bounding box center [630, 428] width 992 height 68
click at [220, 443] on span "Запустить подстановку GPT-TM" at bounding box center [270, 443] width 174 height 18
click at [183, 443] on input "Запустить подстановку GPT-TM" at bounding box center [163, 442] width 37 height 37
checkbox input "true"
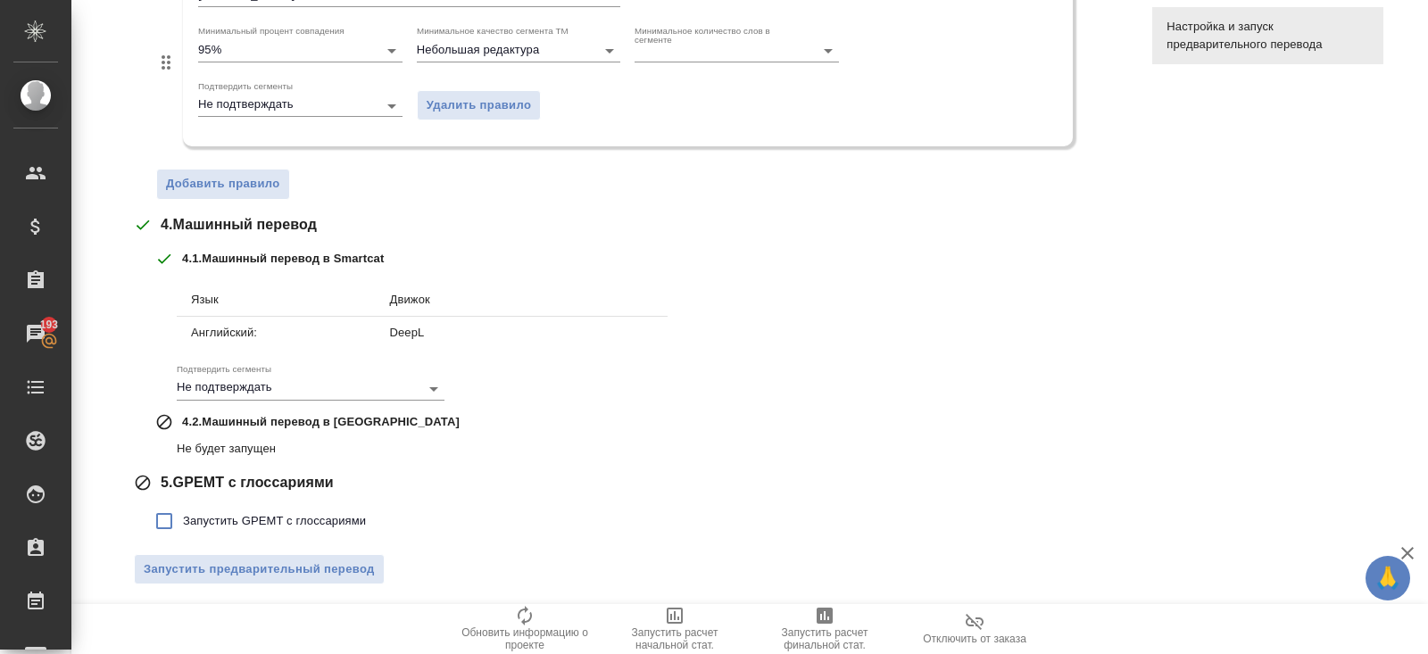
click at [212, 530] on label "Запустить GPEMT с глоссариями" at bounding box center [255, 520] width 220 height 37
click at [183, 530] on input "Запустить GPEMT с глоссариями" at bounding box center [163, 520] width 37 height 37
checkbox input "true"
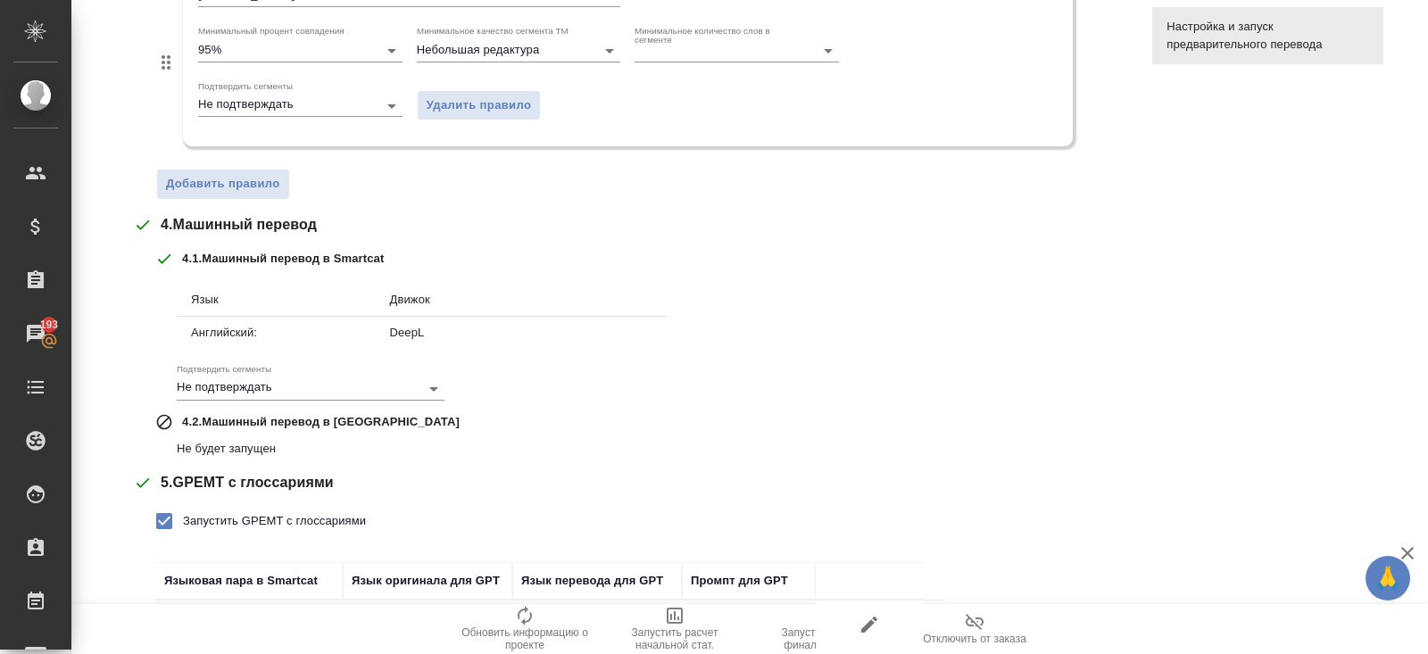
scroll to position [804, 0]
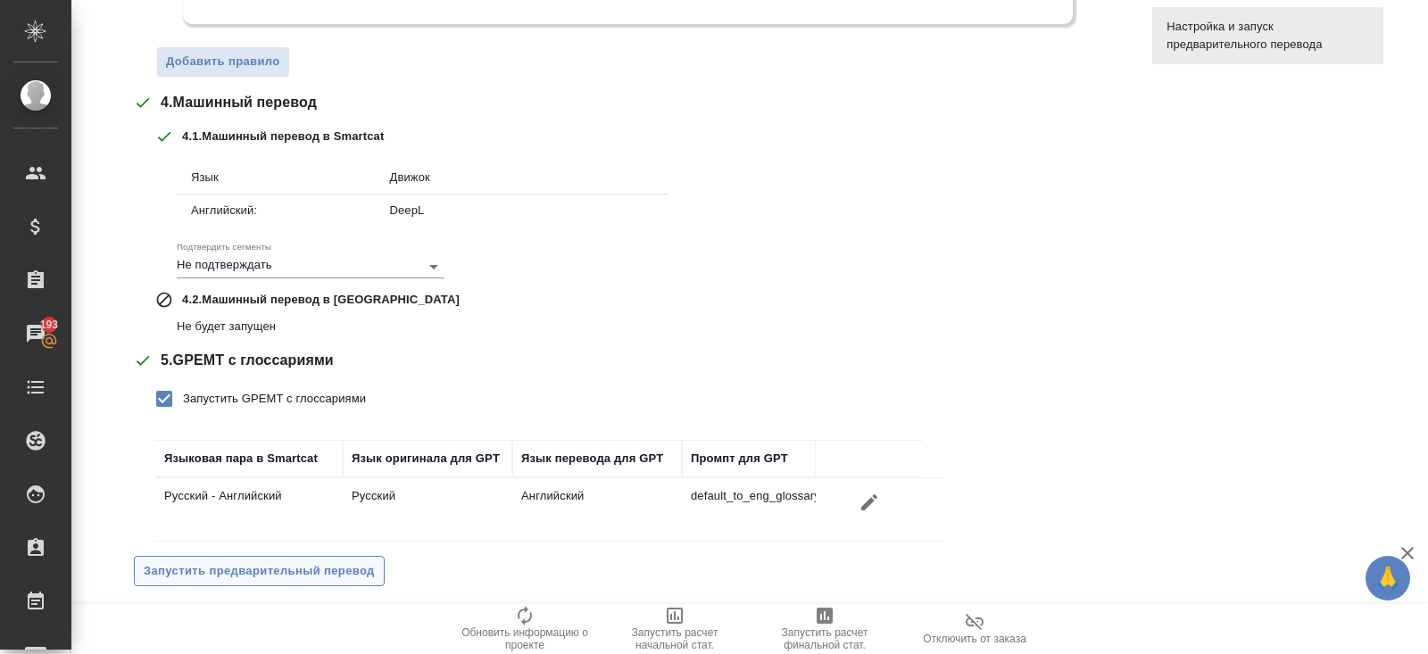
click at [215, 561] on span "Запустить предварительный перевод" at bounding box center [259, 571] width 231 height 21
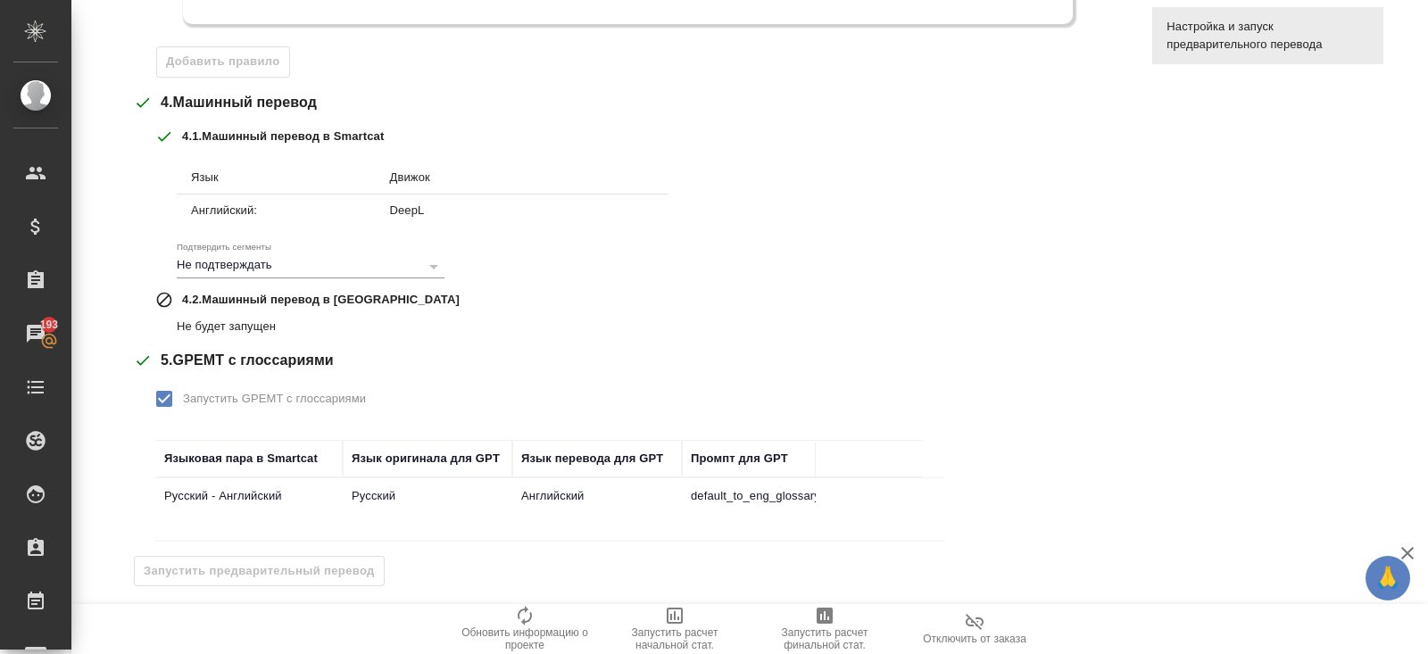
scroll to position [0, 0]
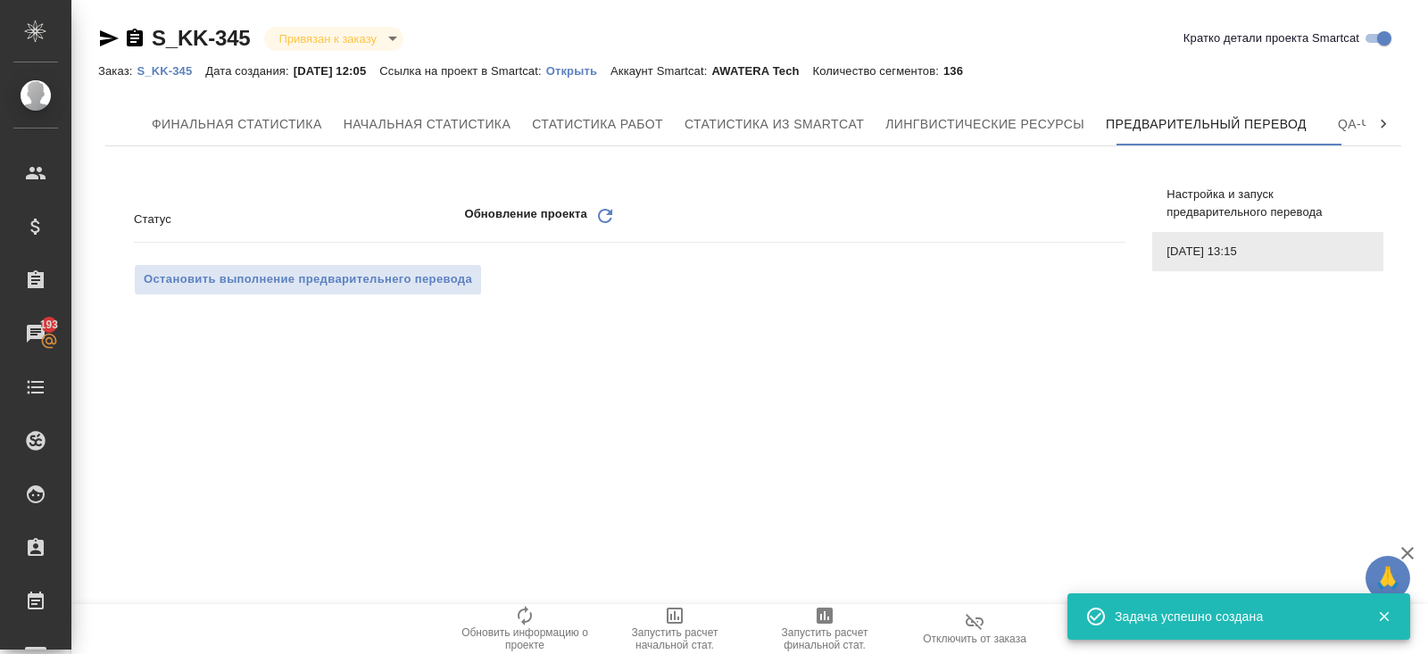
click at [600, 71] on p "Открыть" at bounding box center [578, 70] width 64 height 13
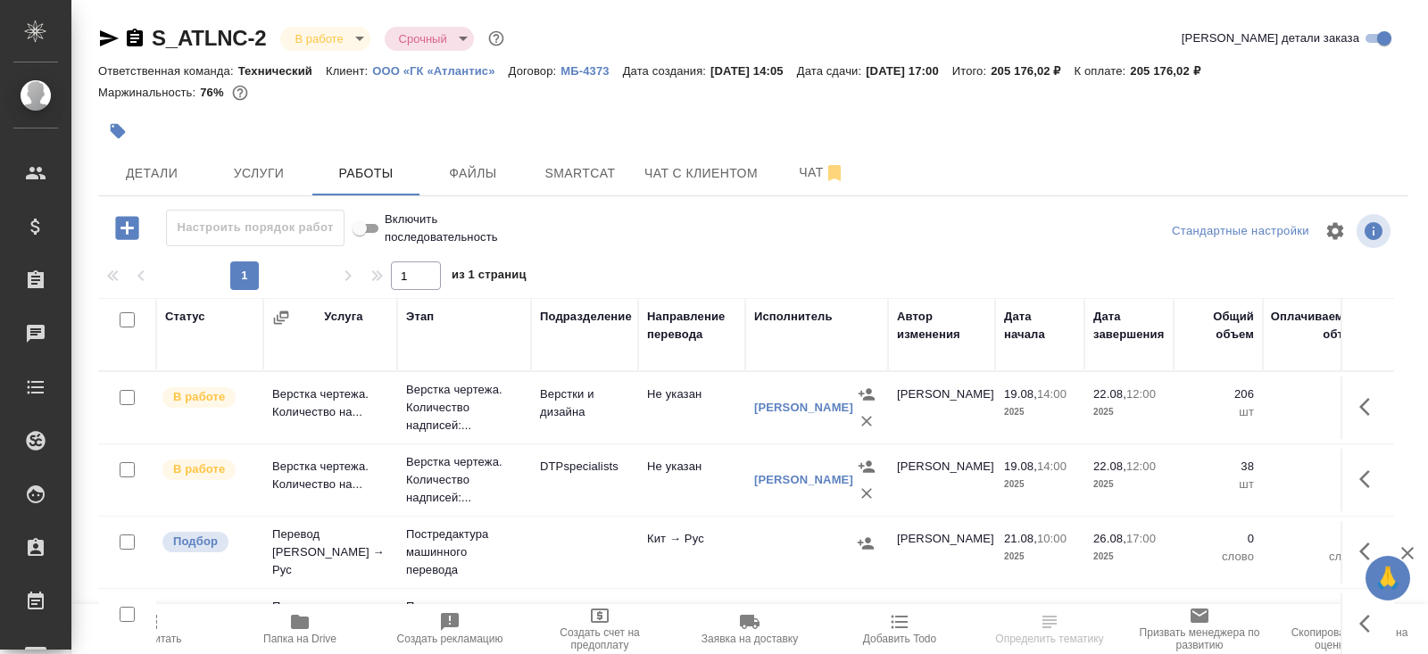
click at [406, 69] on p "ООО «ГК «Атлантис»" at bounding box center [440, 70] width 136 height 13
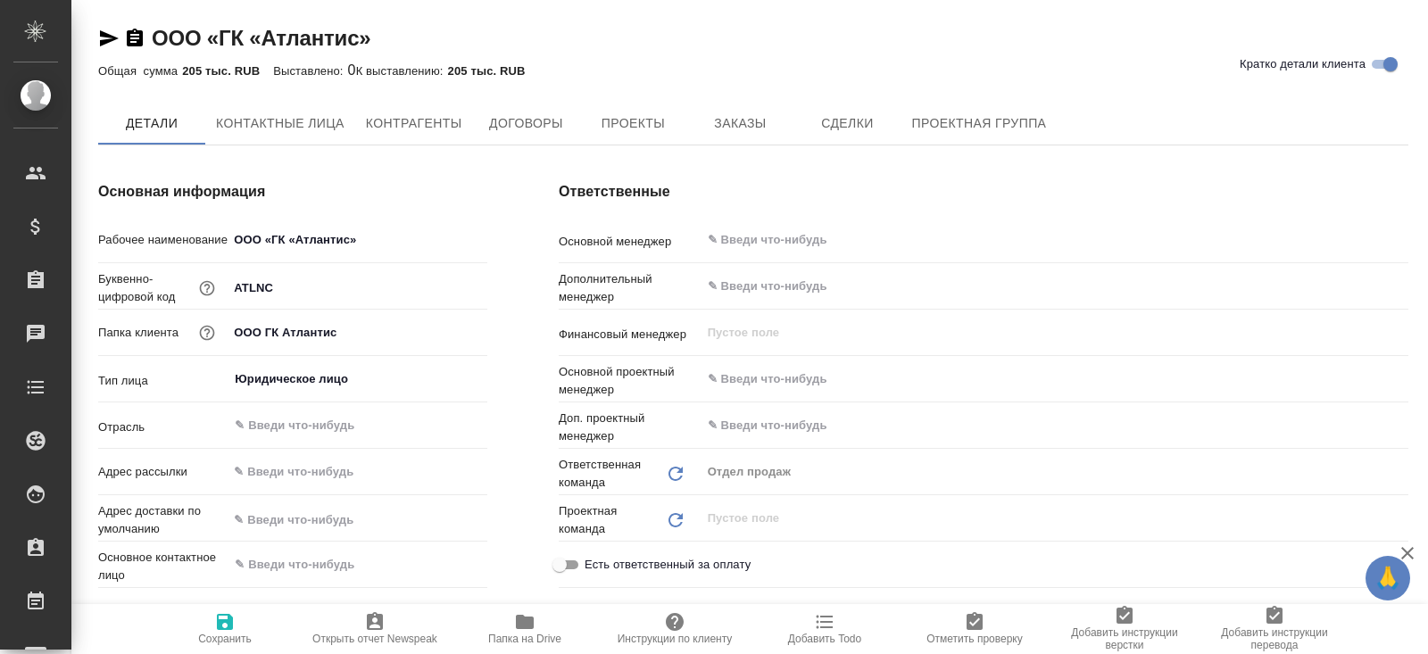
click at [143, 41] on icon "button" at bounding box center [134, 38] width 21 height 21
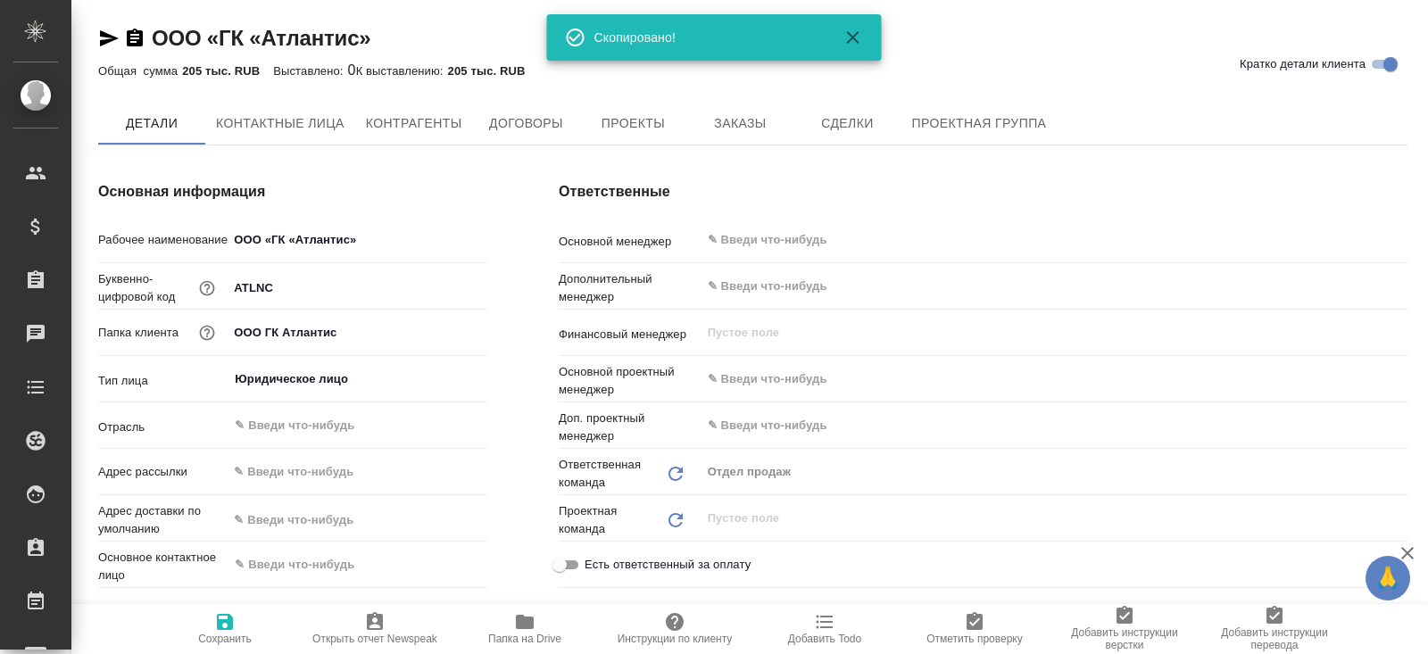
type textarea "x"
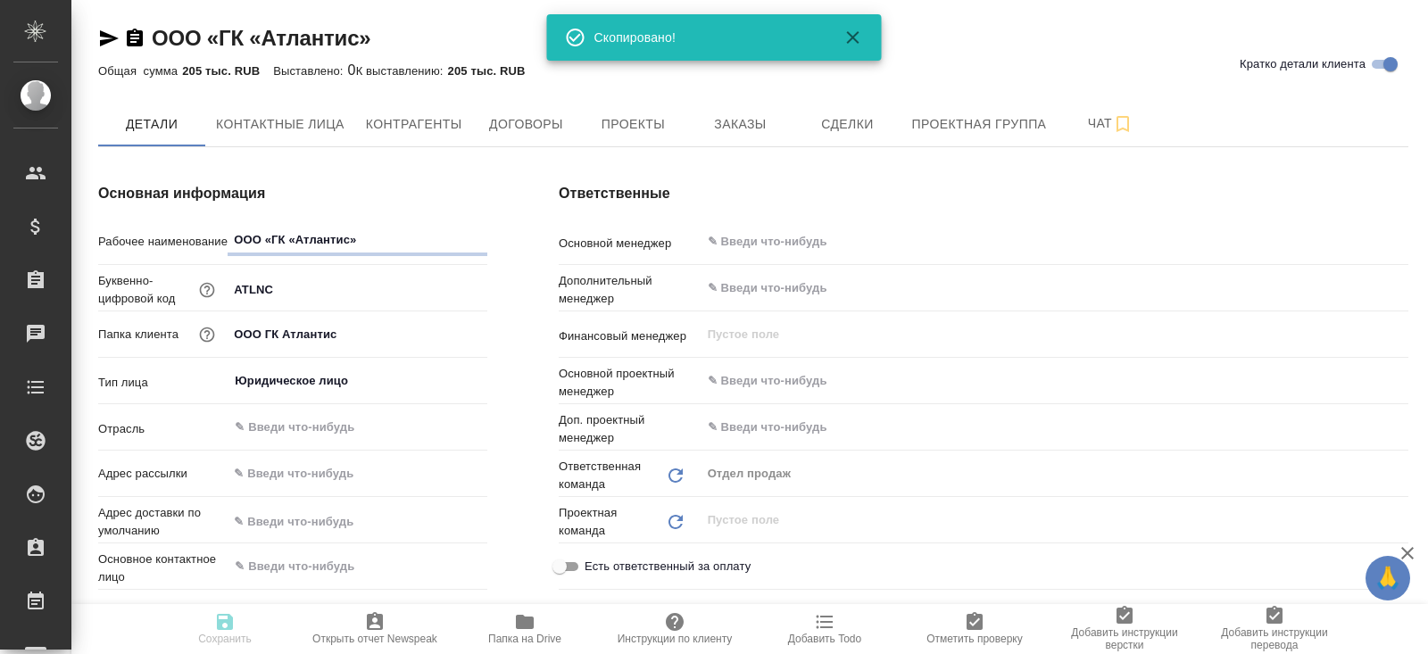
type textarea "x"
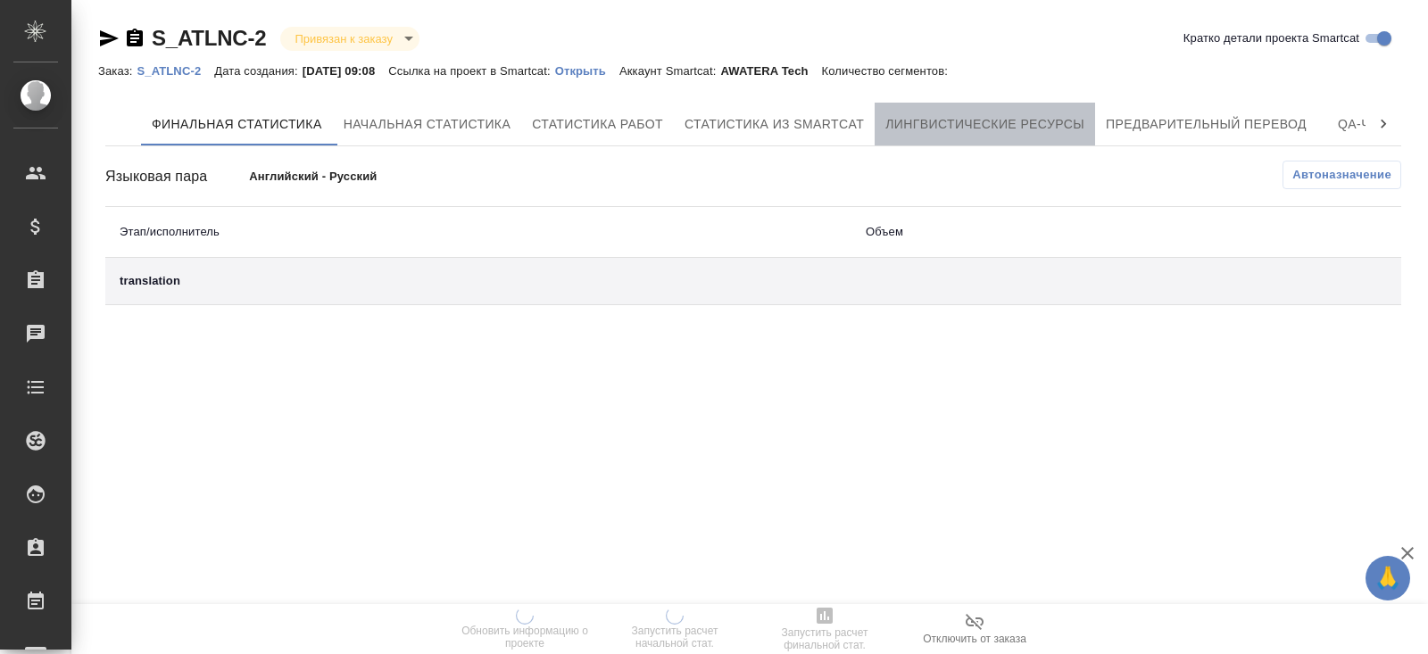
click at [1061, 138] on button "Лингвистические ресурсы" at bounding box center [985, 124] width 220 height 43
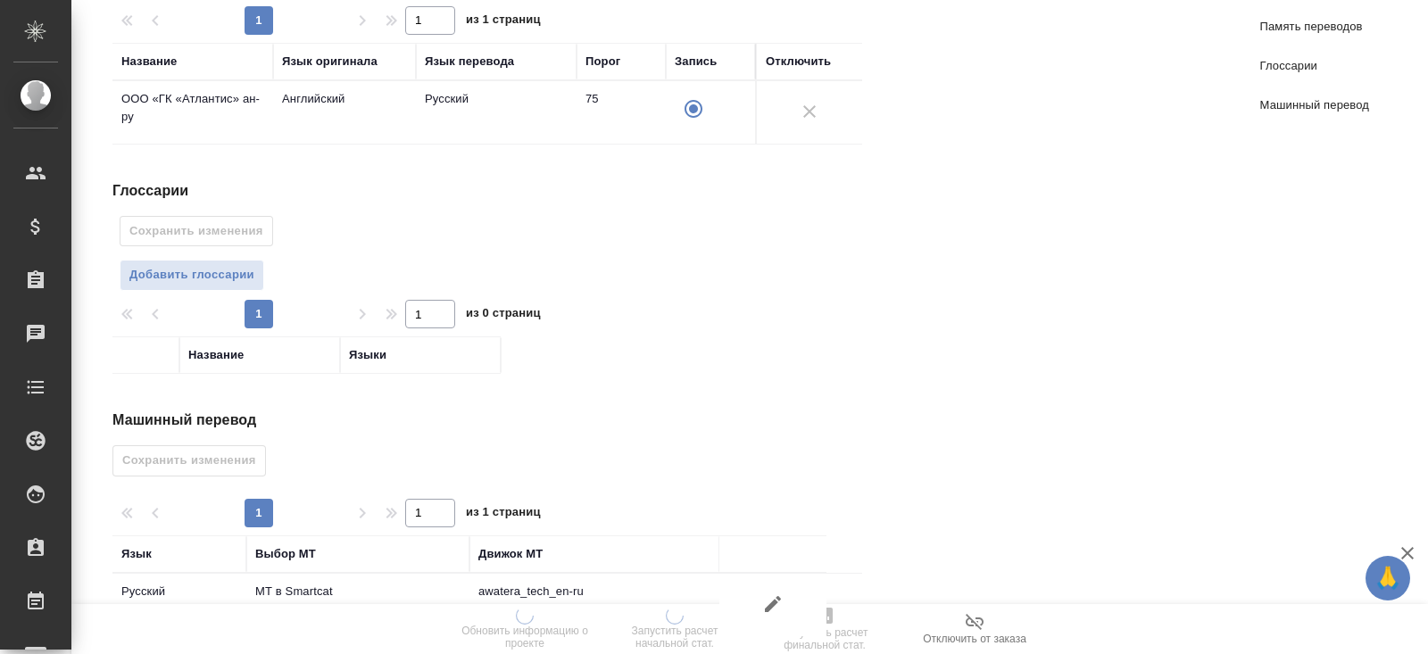
scroll to position [345, 0]
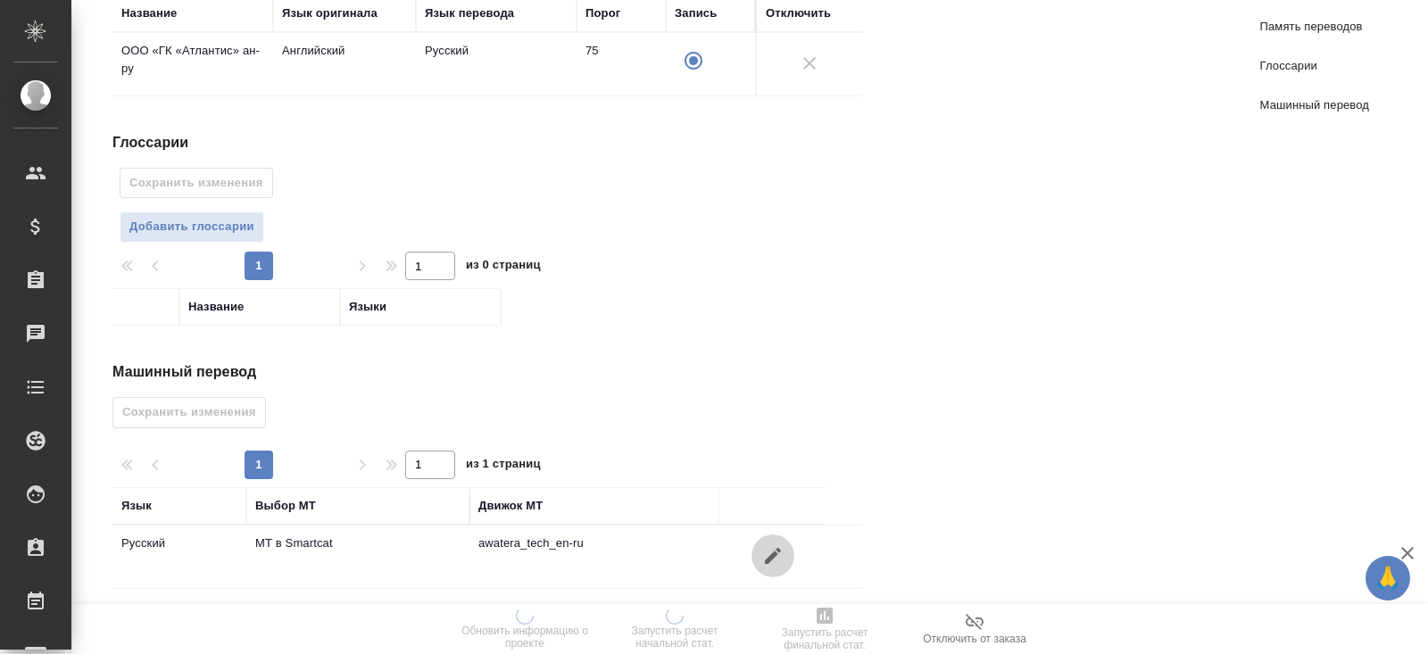
click at [775, 548] on icon "button" at bounding box center [773, 556] width 16 height 16
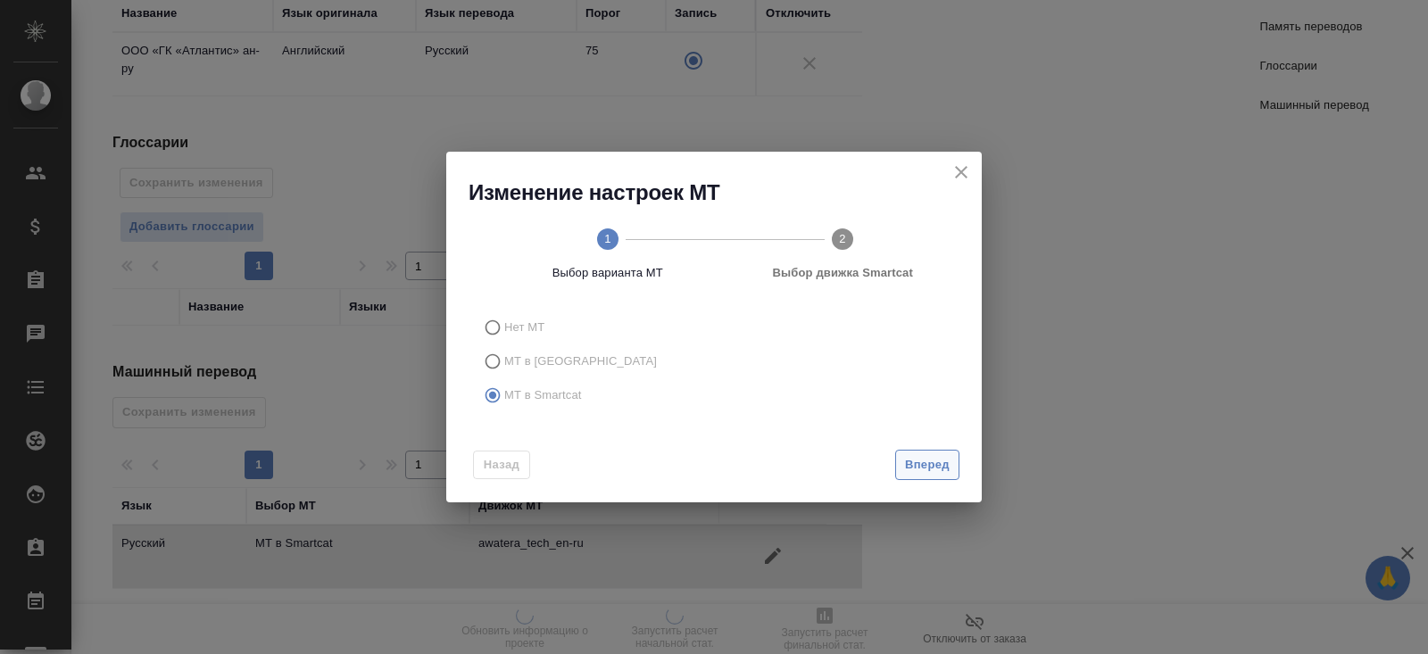
click at [918, 468] on span "Вперед" at bounding box center [927, 465] width 45 height 21
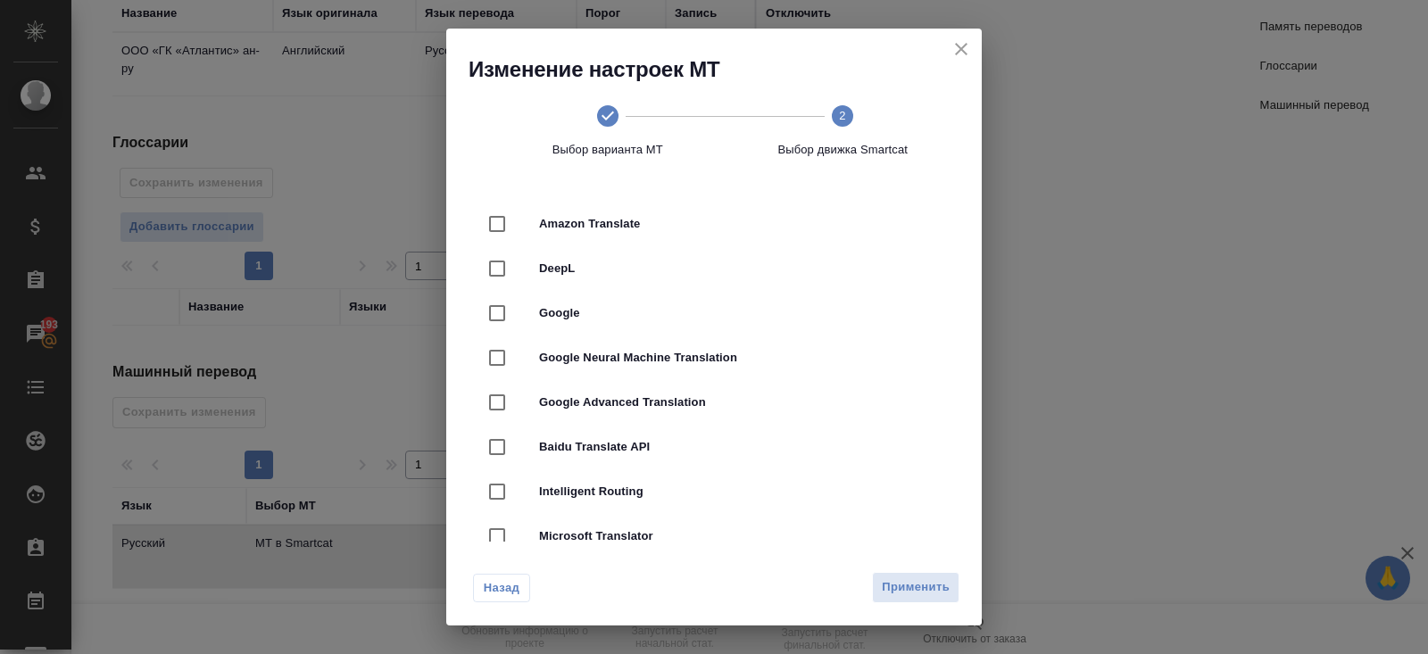
click at [592, 281] on div "DeepL" at bounding box center [714, 268] width 478 height 45
checkbox input "true"
checkbox input "false"
click at [928, 578] on span "Применить" at bounding box center [916, 587] width 68 height 21
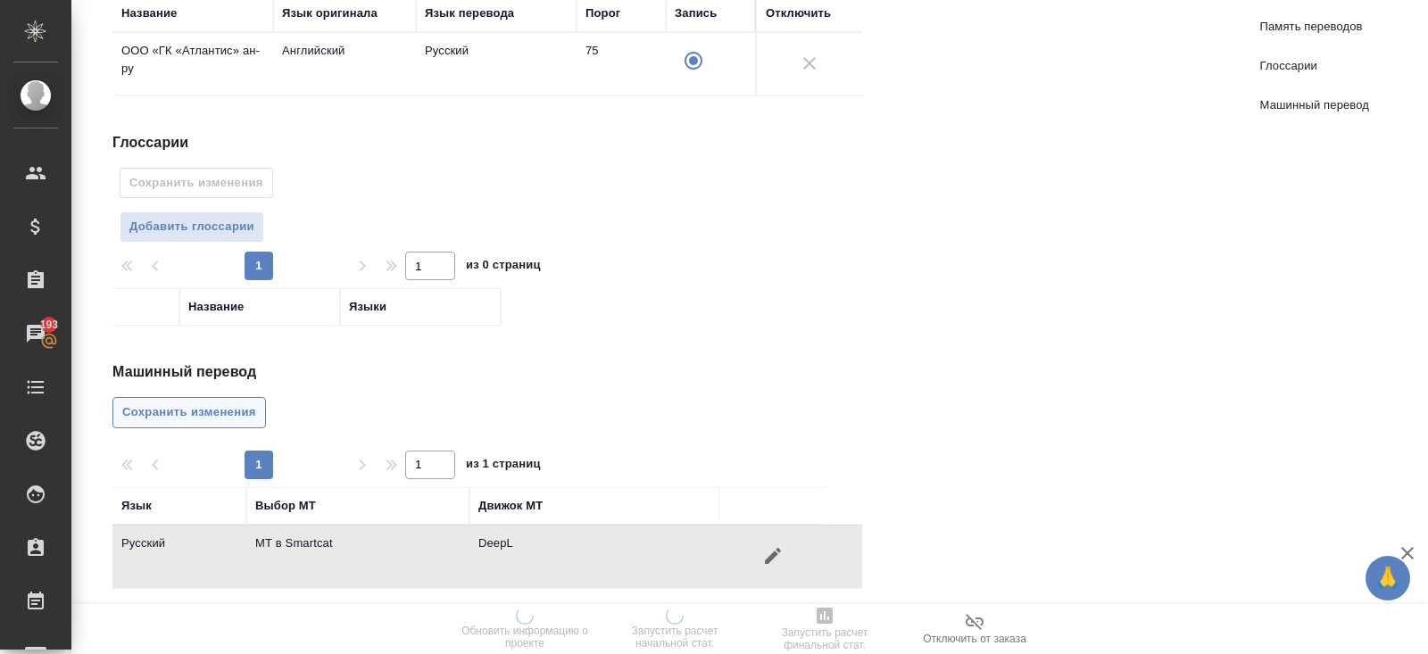
click at [211, 397] on button "Сохранить изменения" at bounding box center [189, 412] width 154 height 31
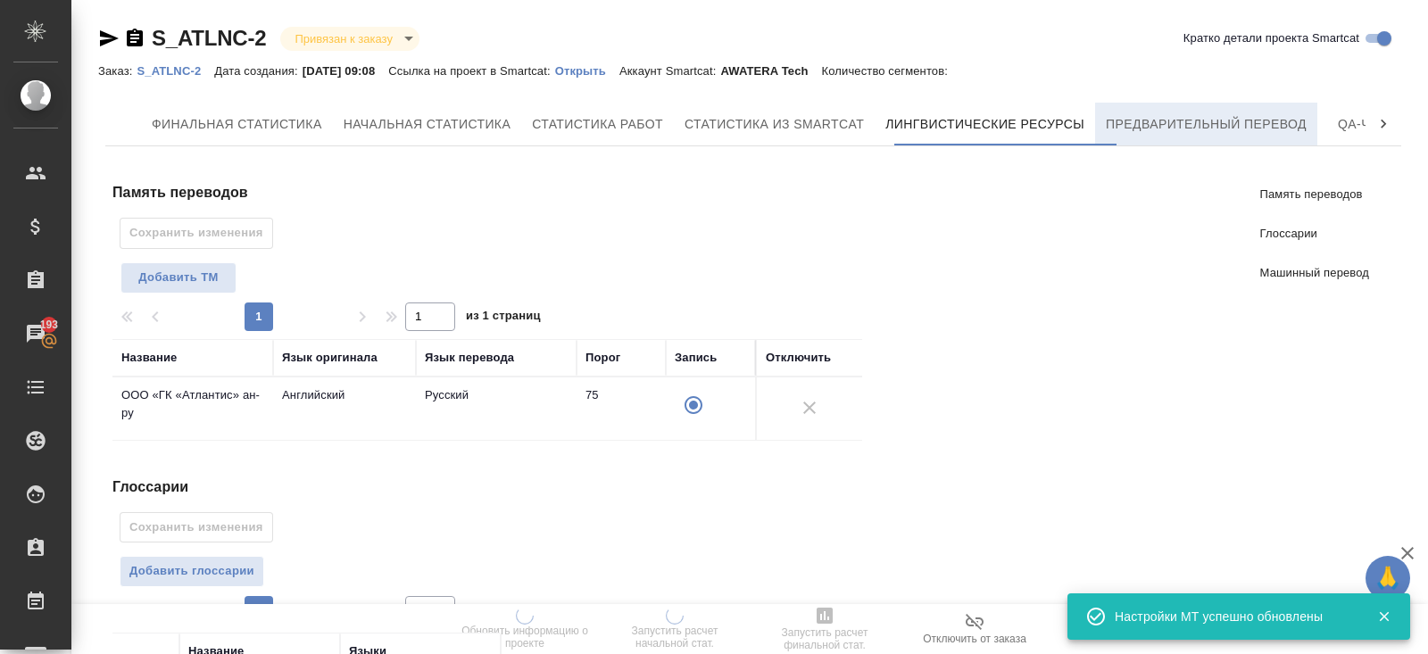
click at [1224, 118] on span "Предварительный перевод" at bounding box center [1206, 124] width 201 height 22
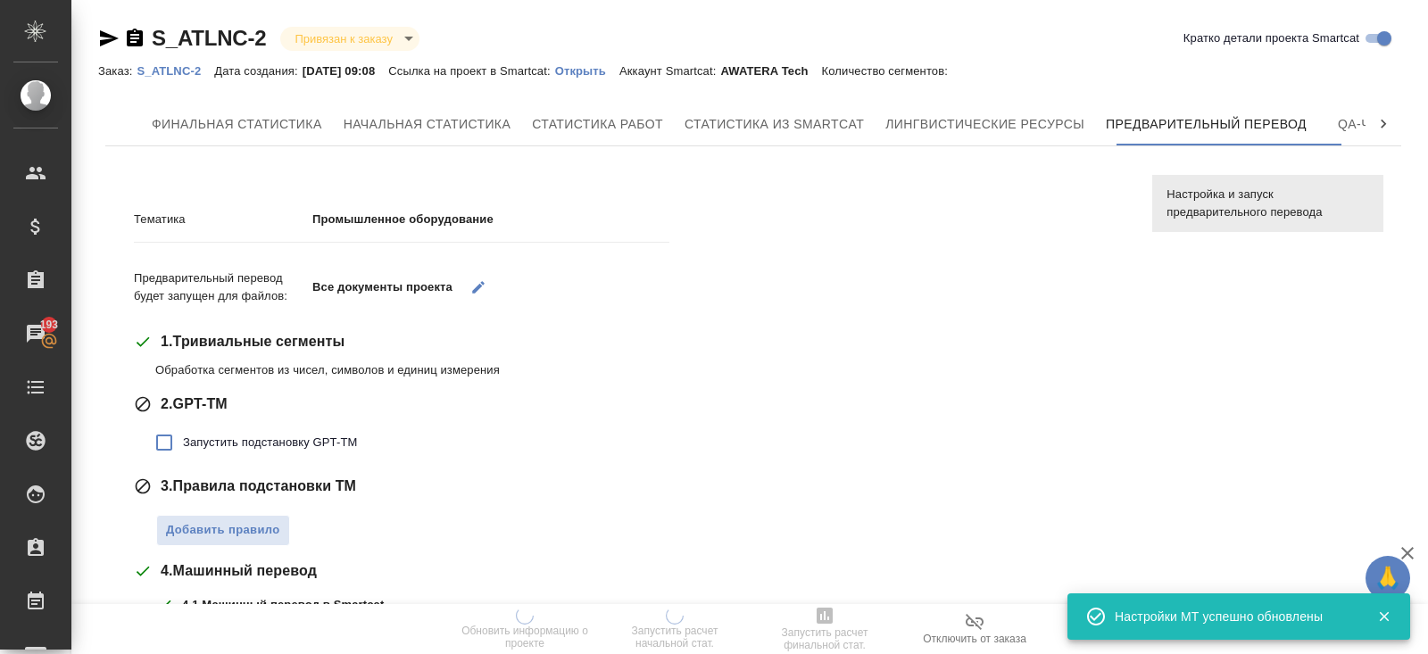
click at [195, 441] on span "Запустить подстановку GPT-TM" at bounding box center [270, 443] width 174 height 18
click at [183, 441] on input "Запустить подстановку GPT-TM" at bounding box center [163, 442] width 37 height 37
checkbox input "true"
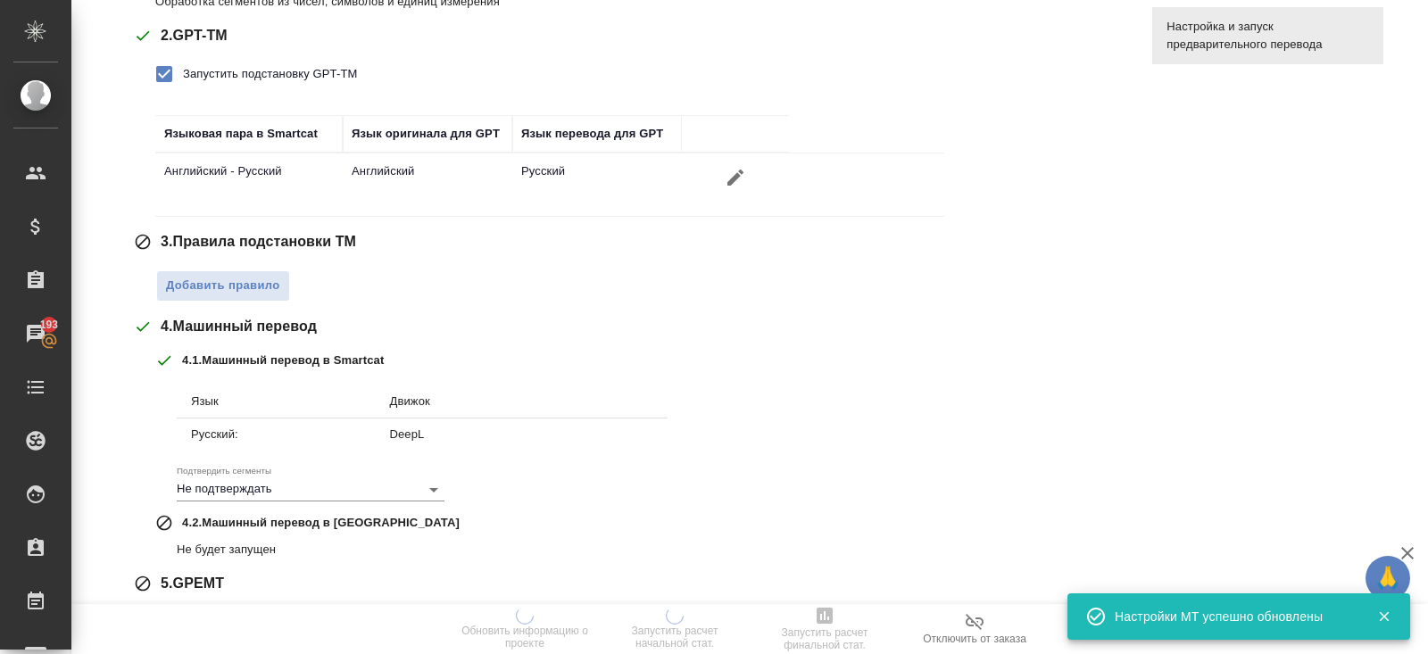
scroll to position [397, 0]
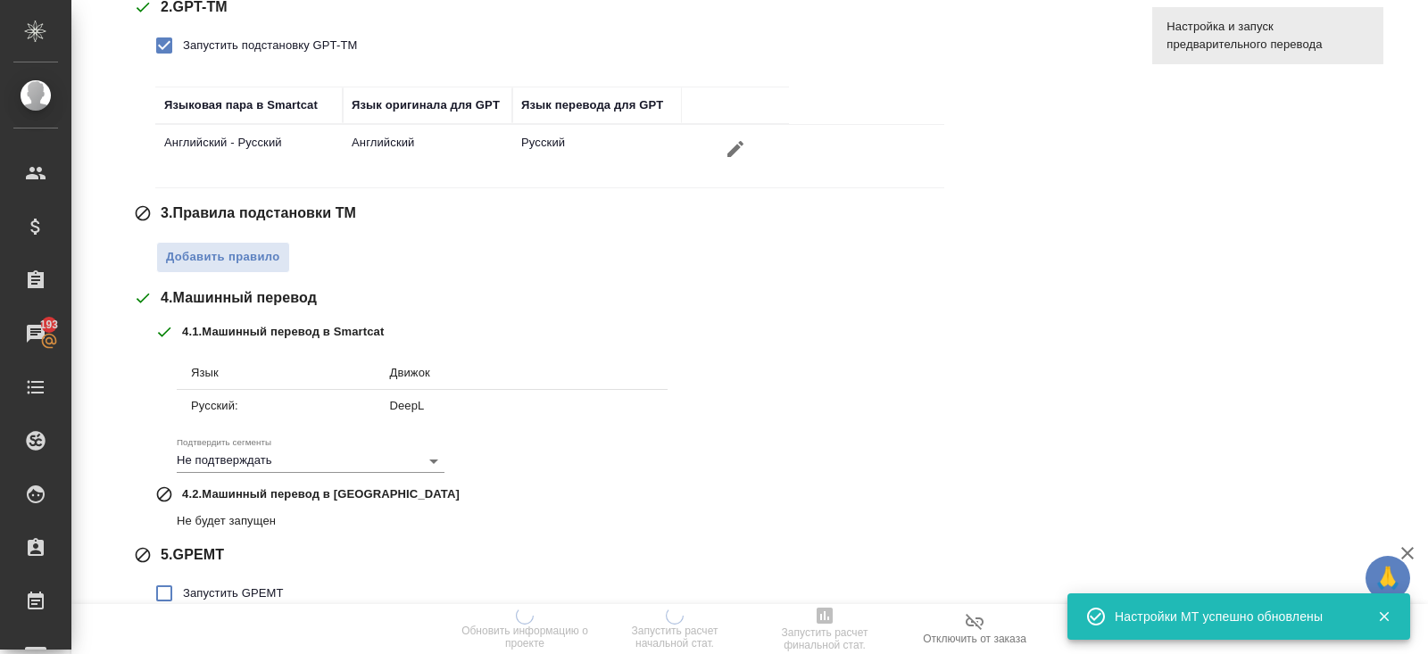
click at [208, 270] on div "Тематика Промышленное оборудование Предварительный перевод будет запущен для фа…" at bounding box center [630, 232] width 992 height 880
click at [205, 256] on span "Добавить правило" at bounding box center [223, 257] width 114 height 21
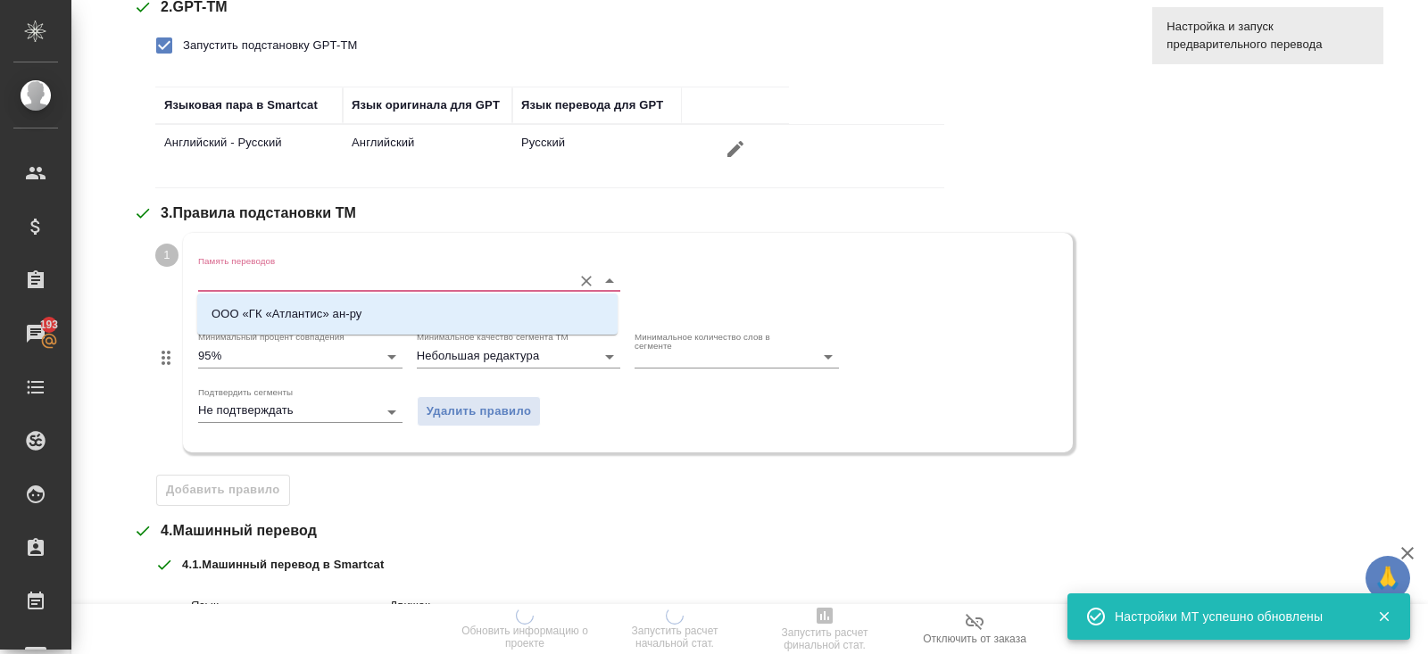
click at [205, 288] on input "Память переводов" at bounding box center [380, 280] width 365 height 21
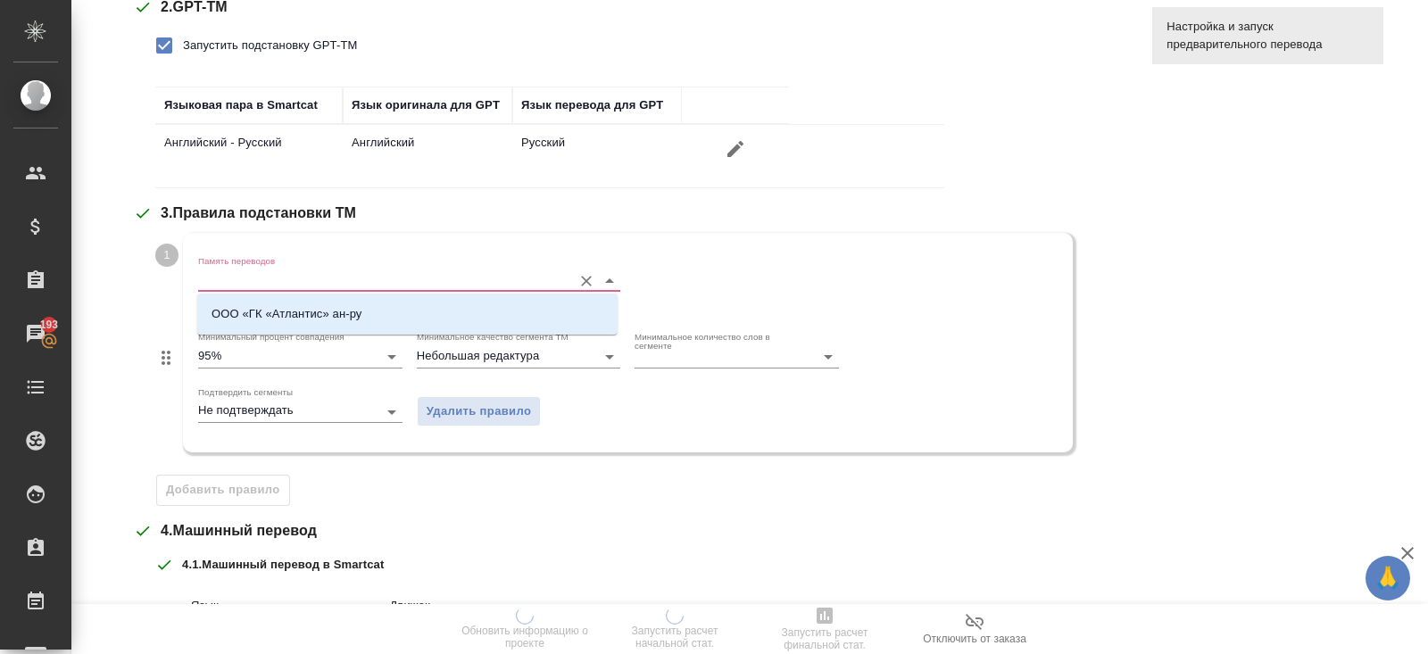
click at [242, 310] on p "ООО «ГК «Атлантис» ан-ру" at bounding box center [287, 314] width 151 height 18
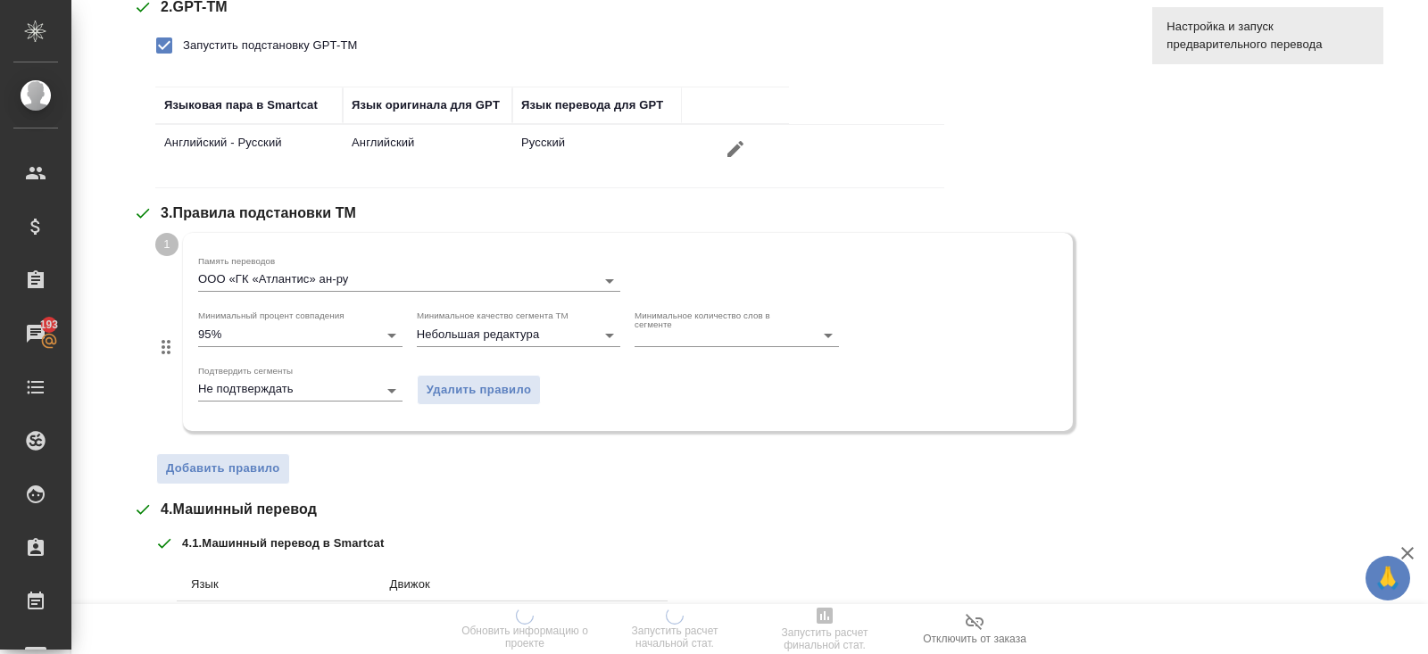
scroll to position [682, 0]
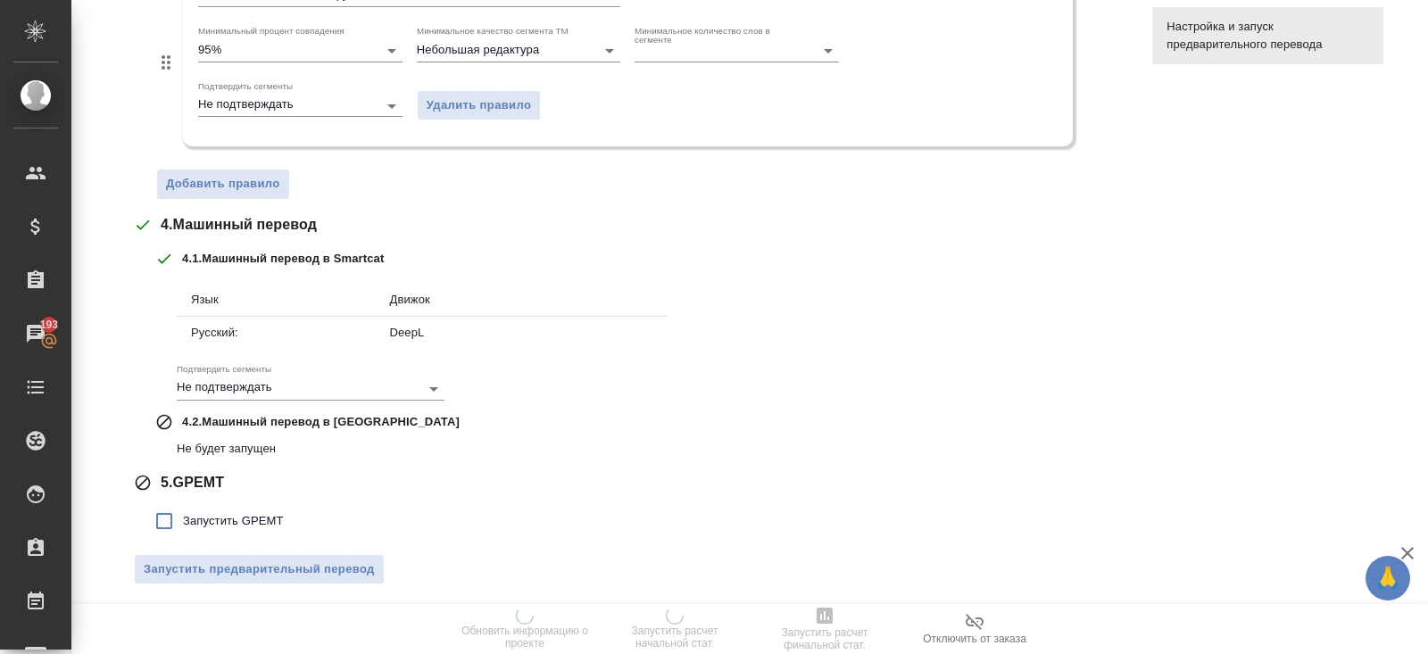
click at [222, 521] on span "Запустить GPEMT" at bounding box center [233, 521] width 101 height 18
click at [183, 521] on input "Запустить GPEMT" at bounding box center [163, 520] width 37 height 37
checkbox input "true"
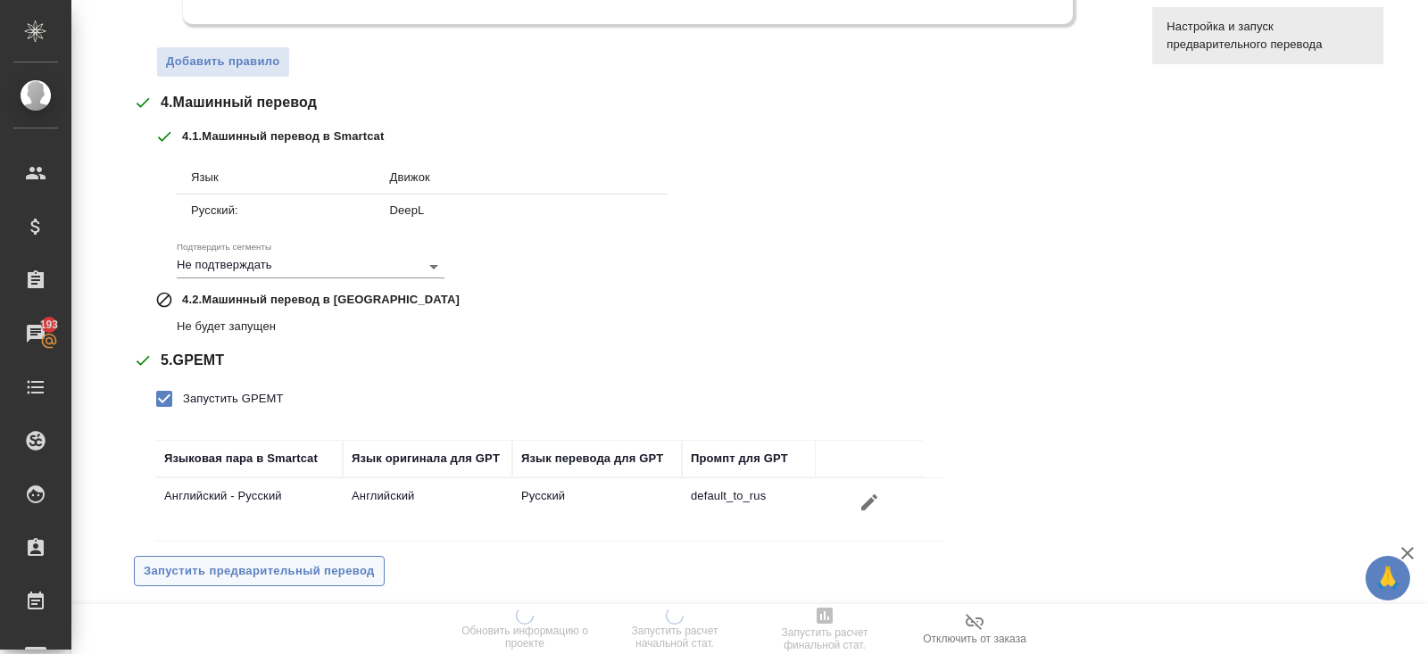
click at [228, 561] on span "Запустить предварительный перевод" at bounding box center [259, 571] width 231 height 21
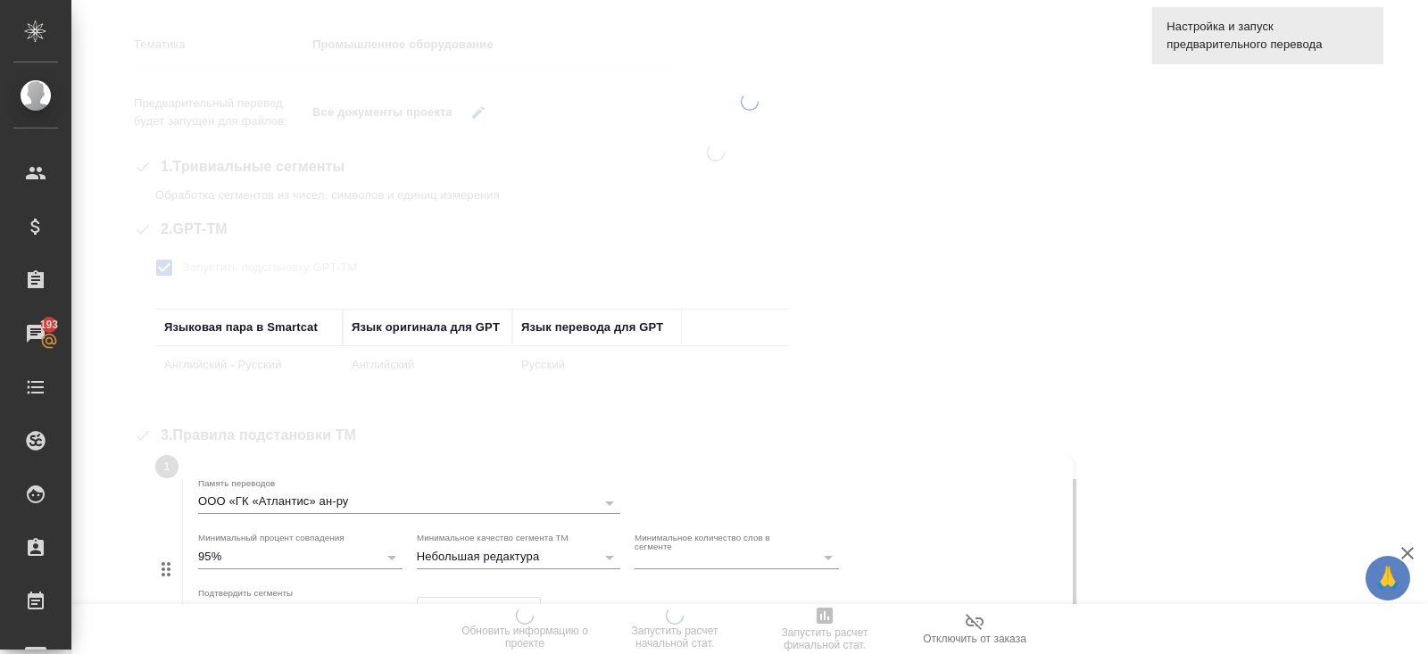
scroll to position [0, 0]
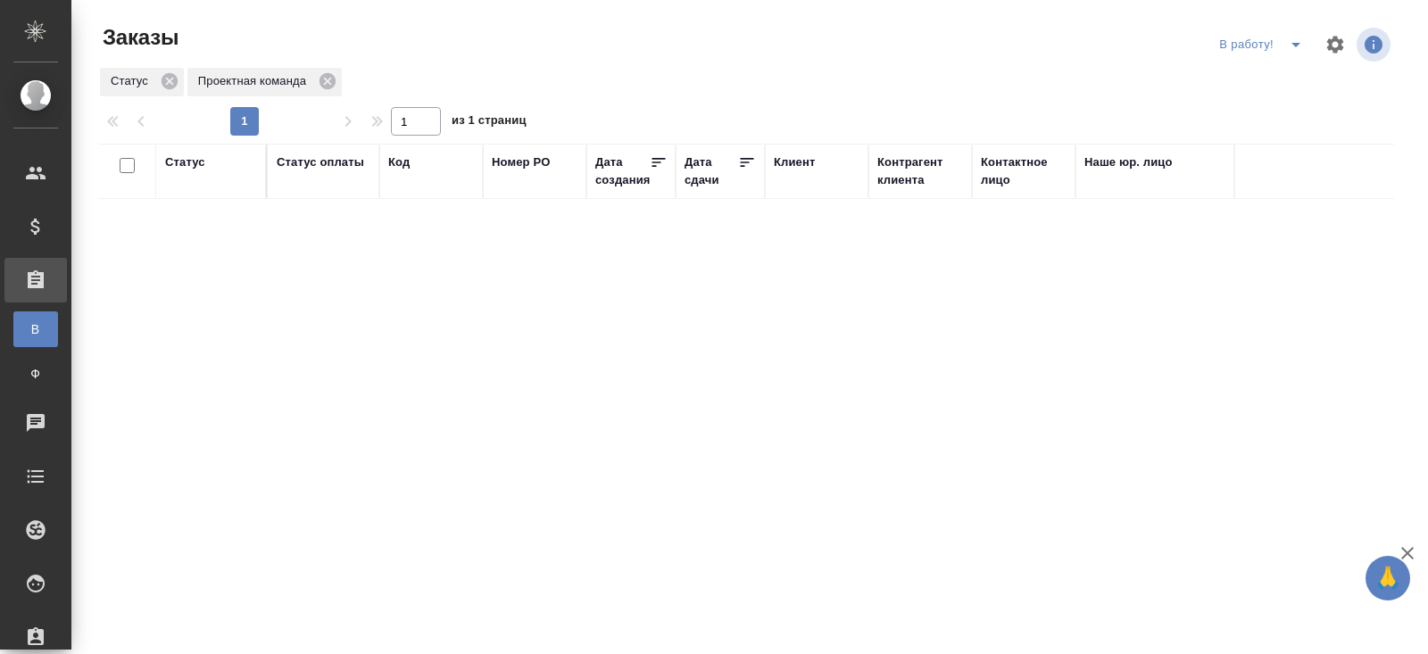
click at [1291, 46] on icon "split button" at bounding box center [1295, 44] width 21 height 21
click at [1291, 74] on li "ПМ" at bounding box center [1263, 80] width 99 height 29
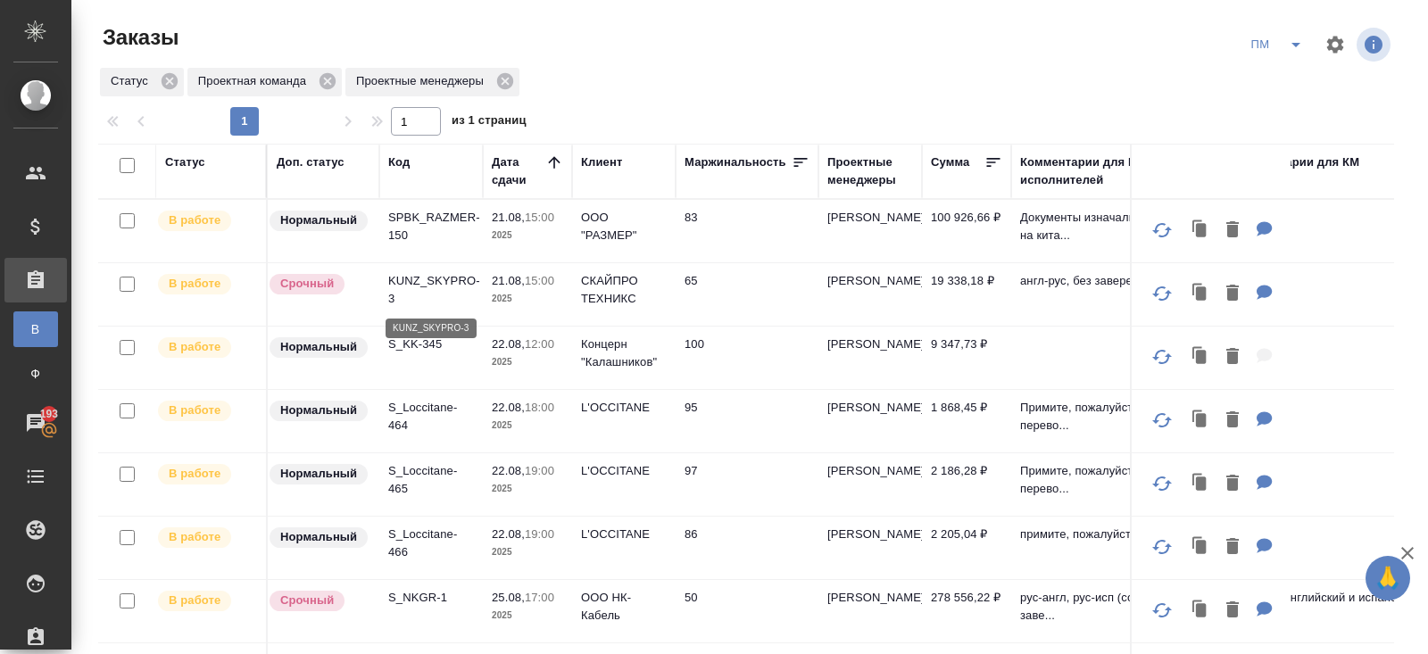
click at [397, 278] on p "KUNZ_SKYPRO-3" at bounding box center [431, 290] width 86 height 36
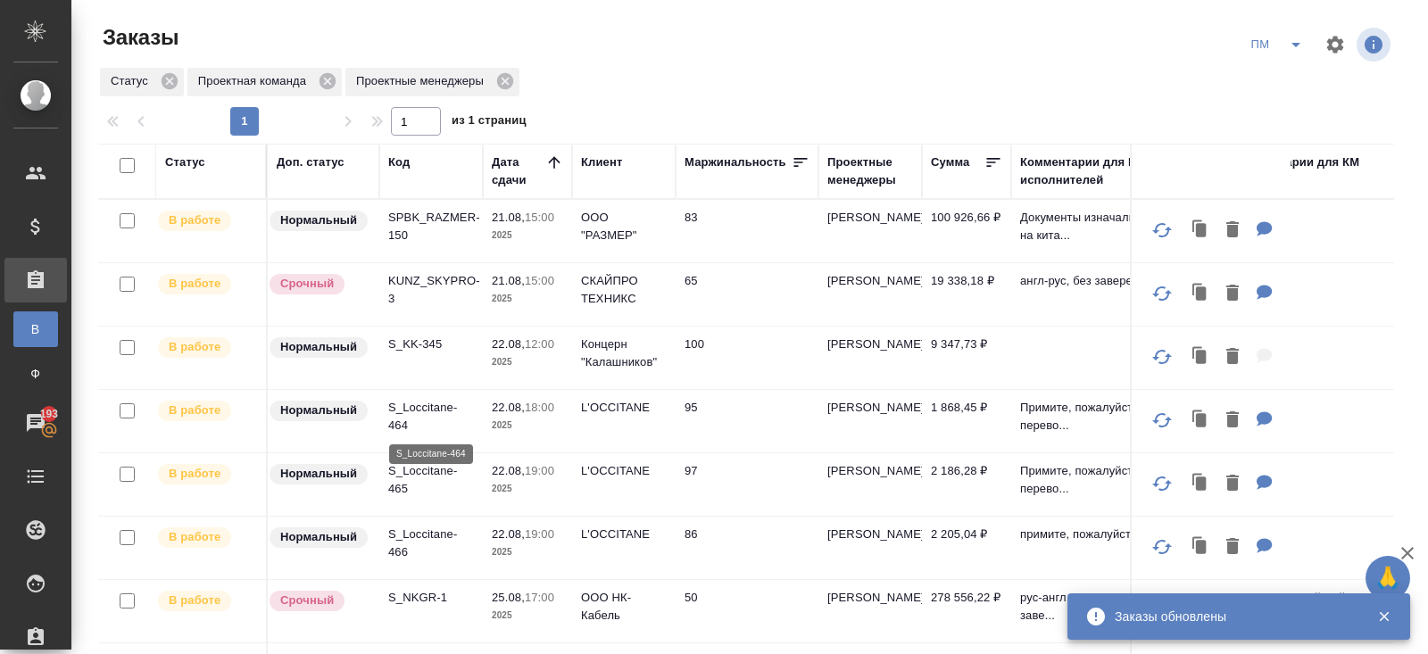
click at [396, 402] on p "S_Loccitane-464" at bounding box center [431, 417] width 86 height 36
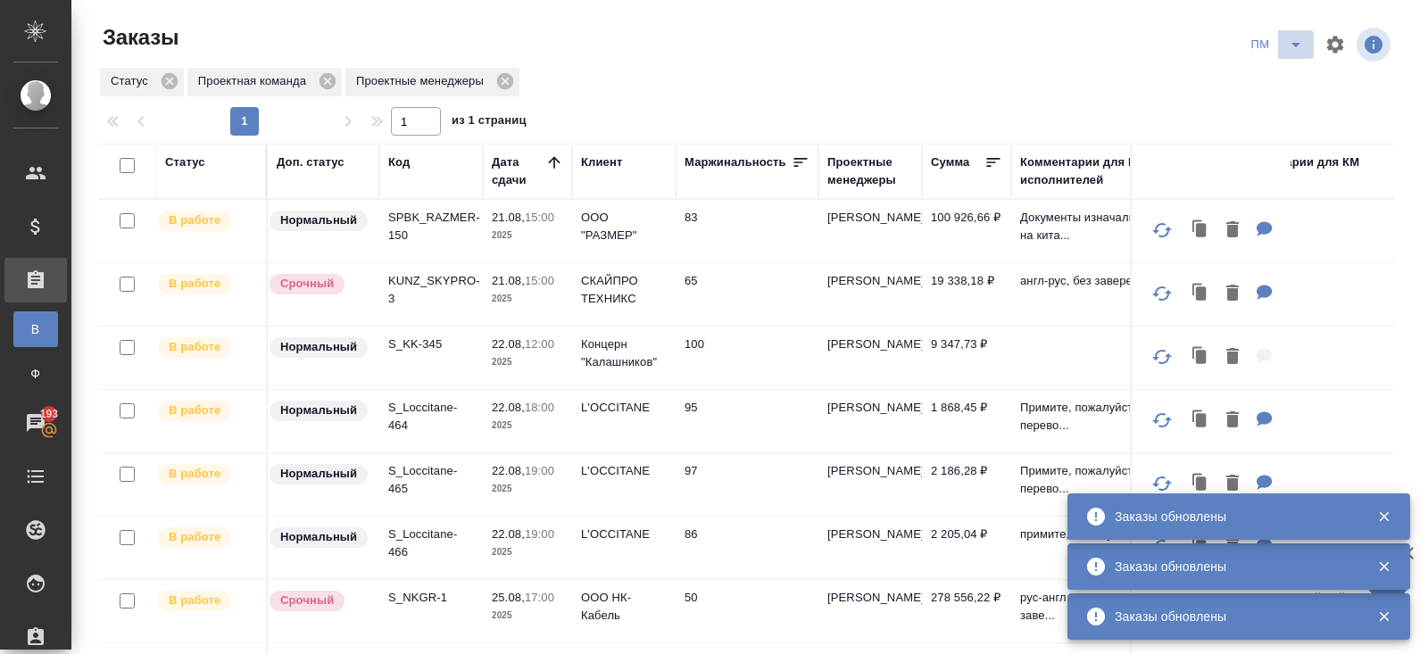
click at [1296, 41] on icon "split button" at bounding box center [1295, 44] width 21 height 21
click at [1292, 72] on li "В работу!" at bounding box center [1278, 80] width 90 height 29
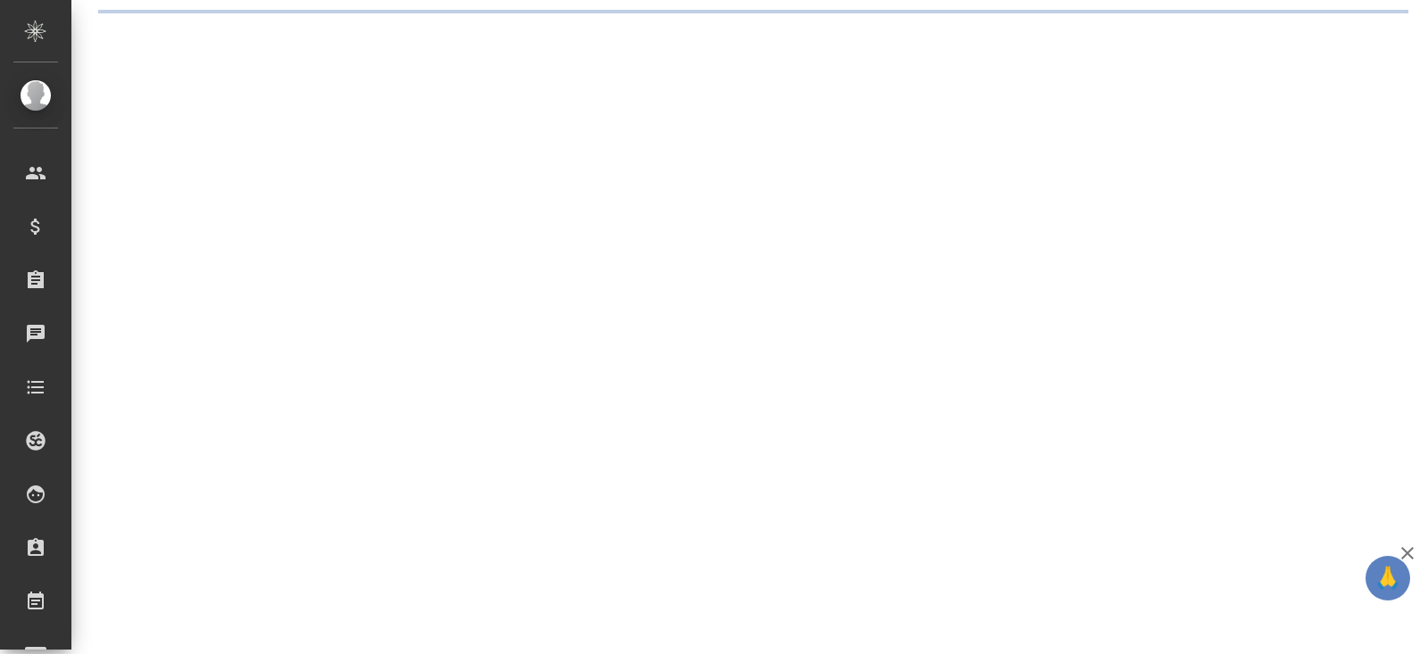
select select "RU"
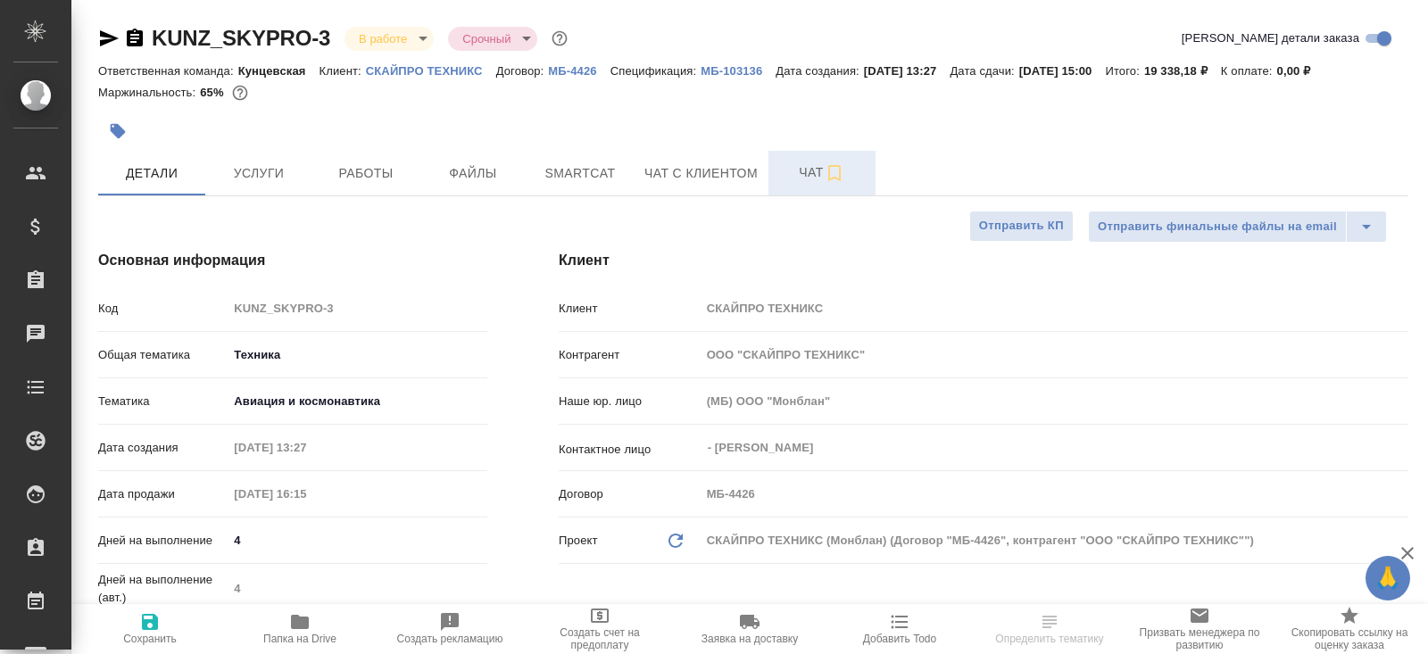
type textarea "x"
click at [808, 174] on span "Чат" at bounding box center [822, 173] width 86 height 22
type textarea "x"
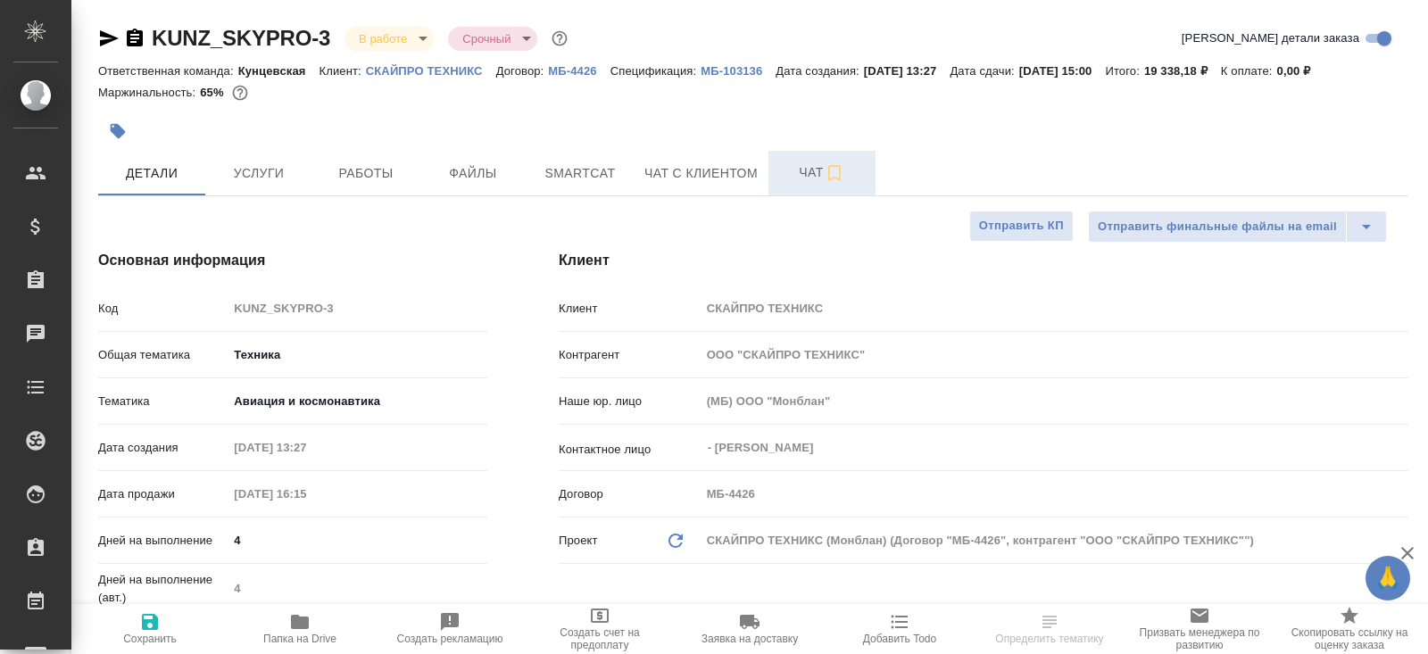
type textarea "x"
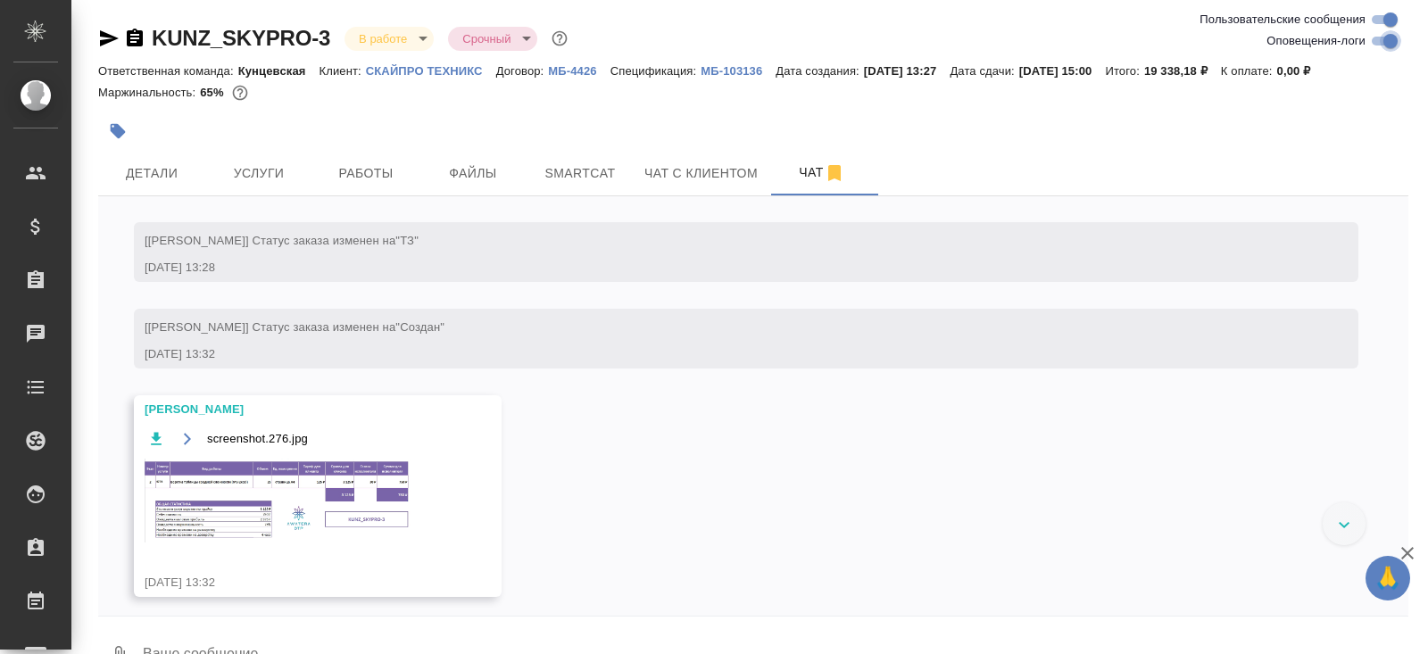
click at [1375, 44] on input "Оповещения-логи" at bounding box center [1390, 40] width 64 height 21
checkbox input "false"
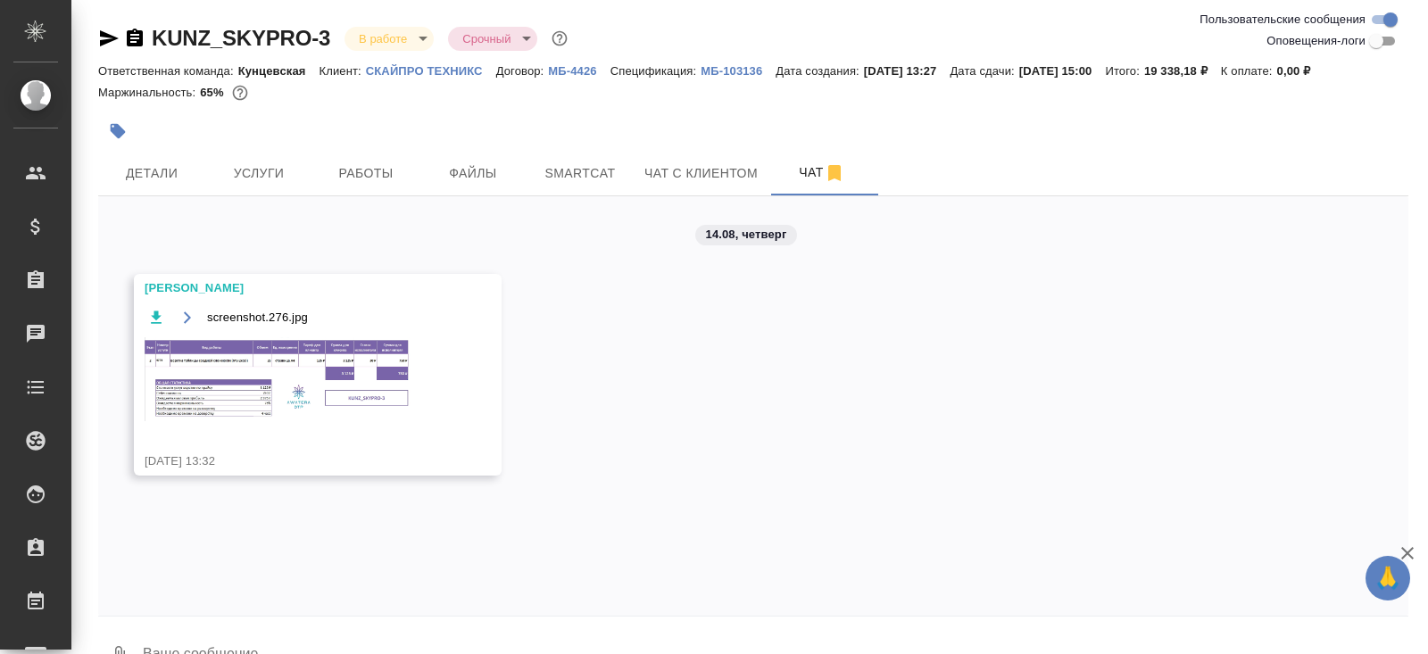
scroll to position [42, 0]
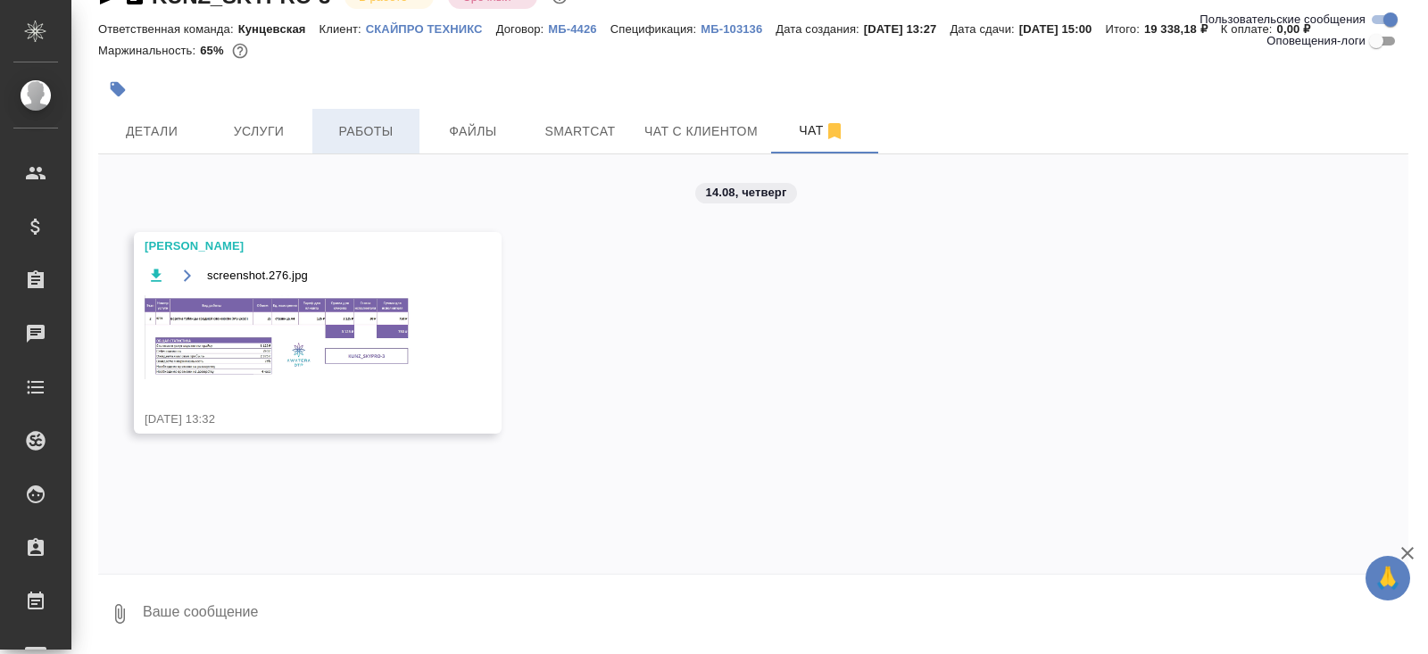
click at [371, 149] on button "Работы" at bounding box center [365, 131] width 107 height 45
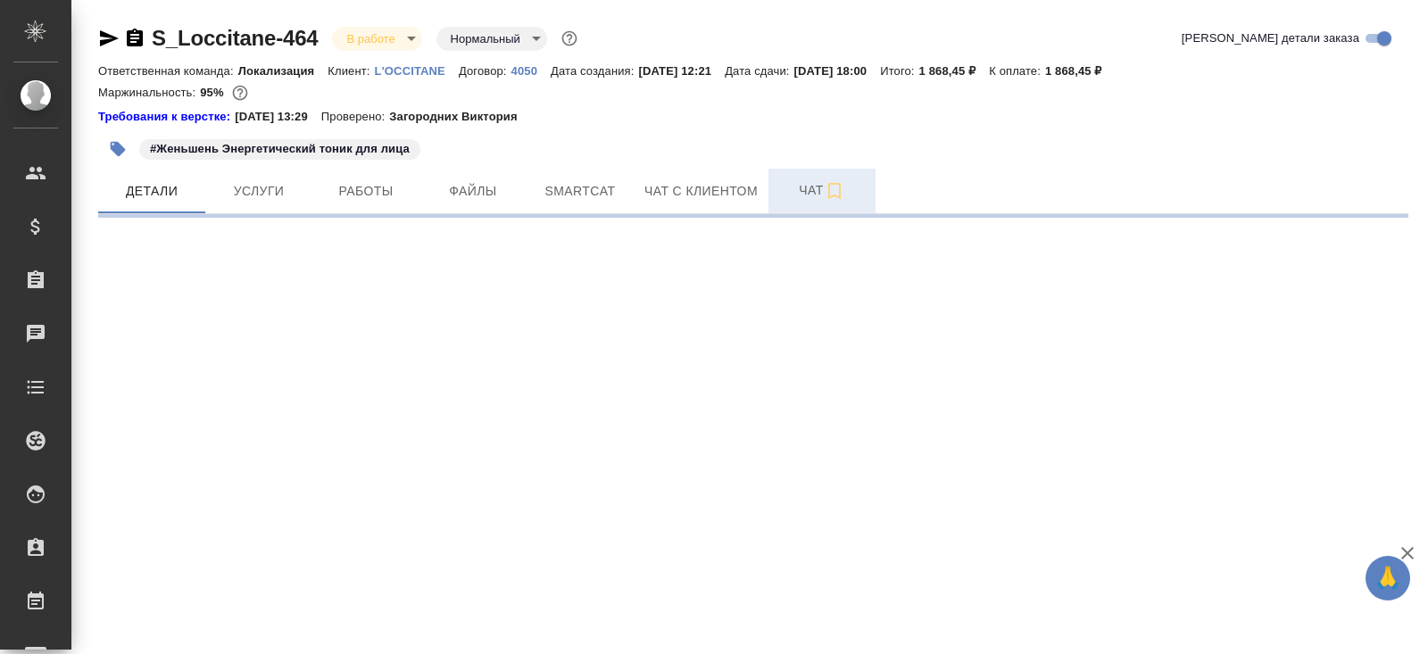
select select "RU"
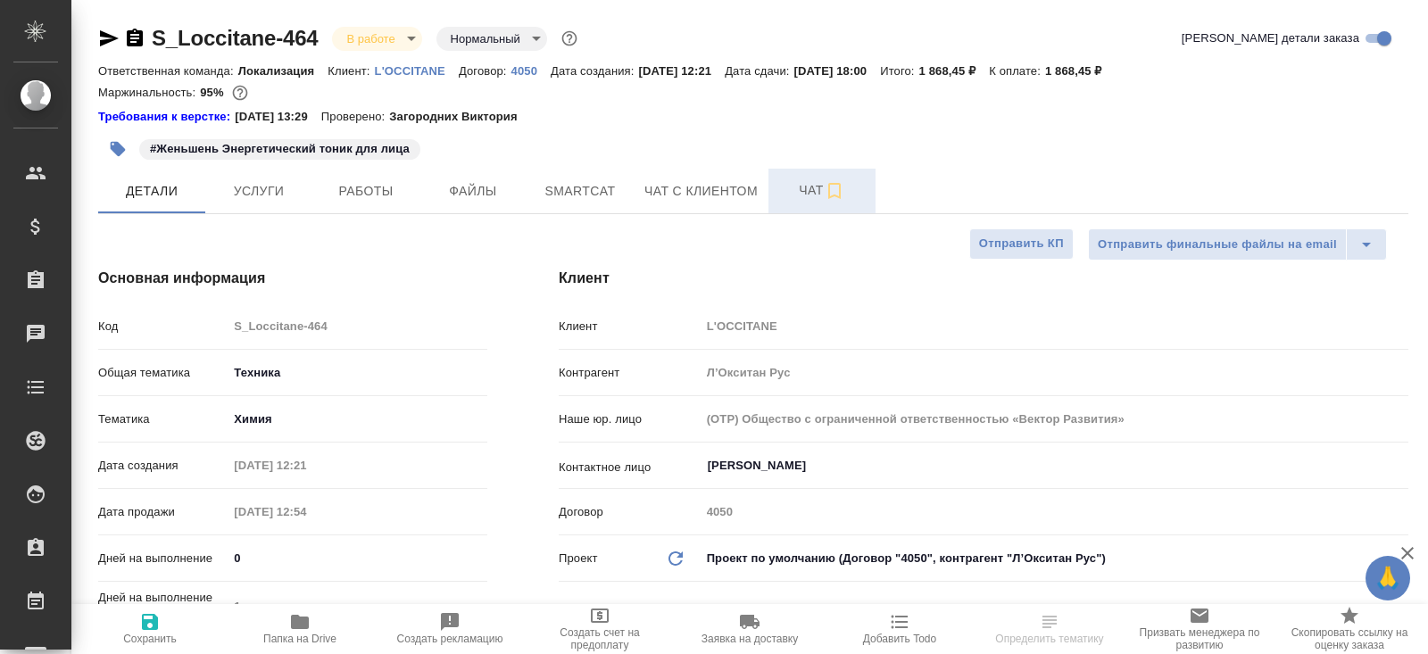
type textarea "x"
click at [809, 195] on span "Чат" at bounding box center [822, 190] width 86 height 22
type textarea "x"
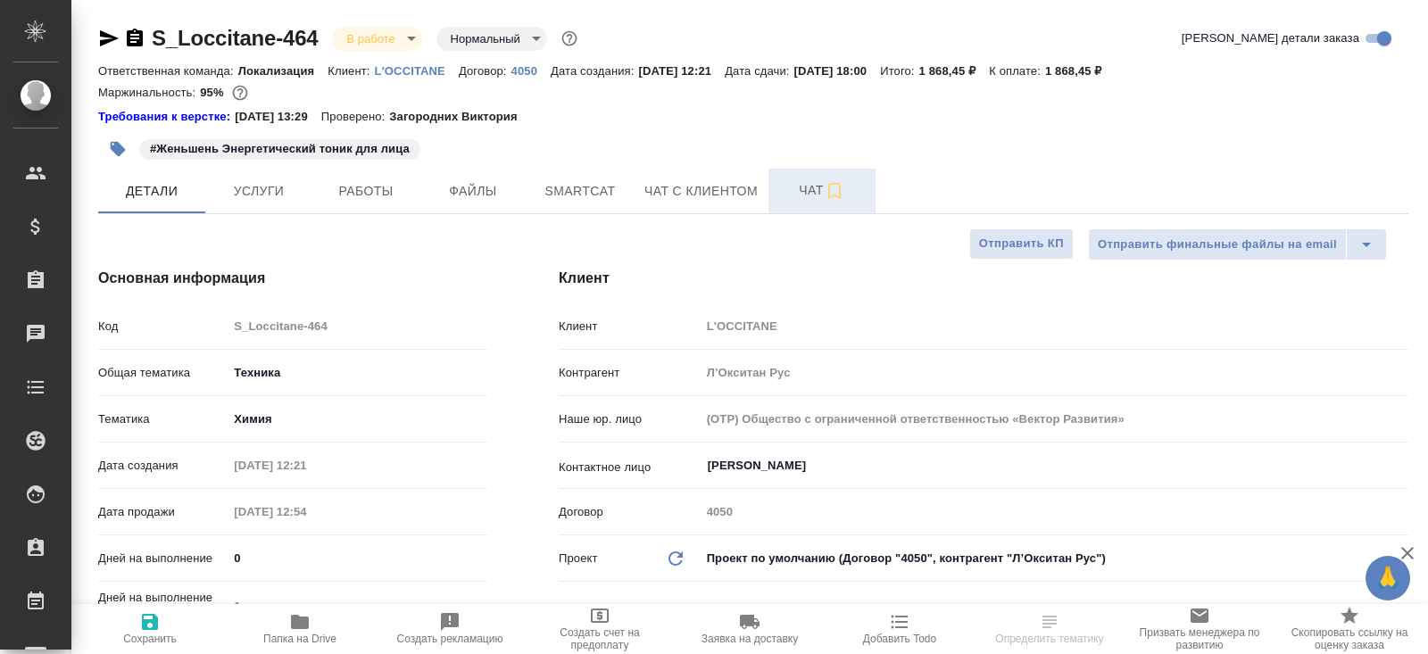
type textarea "x"
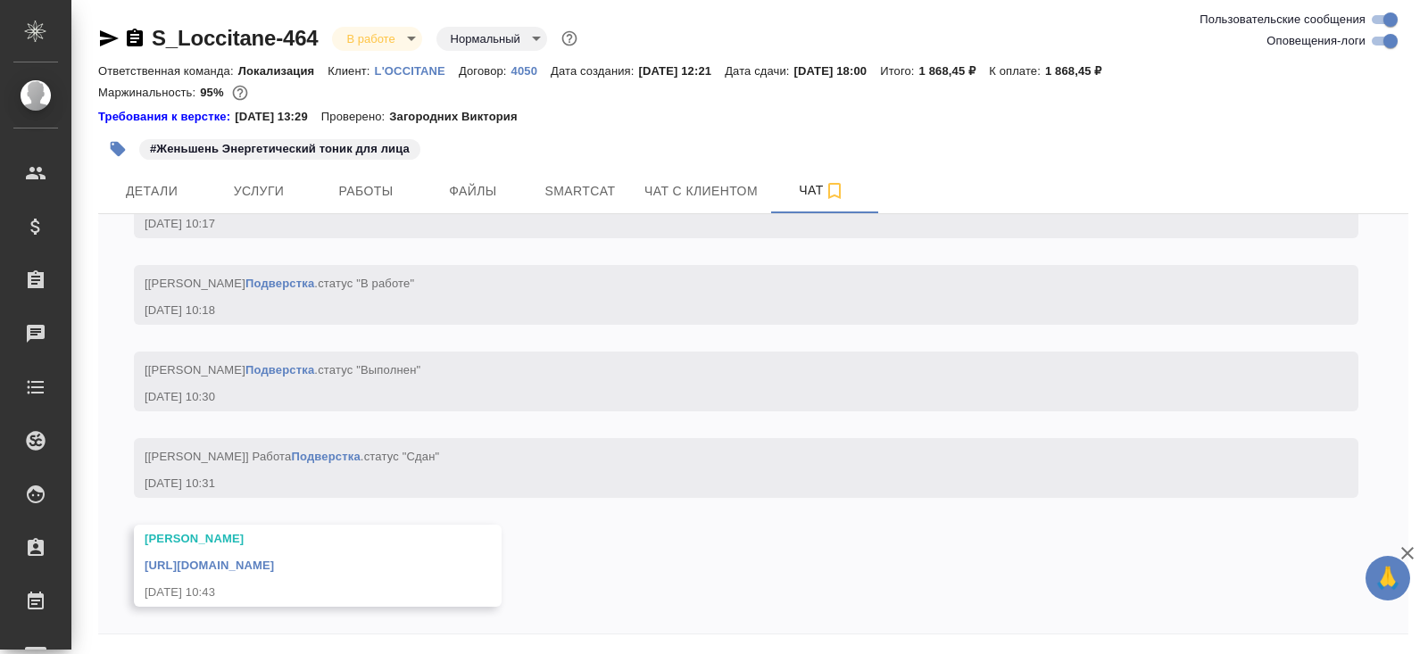
click at [1383, 45] on input "Оповещения-логи" at bounding box center [1390, 40] width 64 height 21
checkbox input "false"
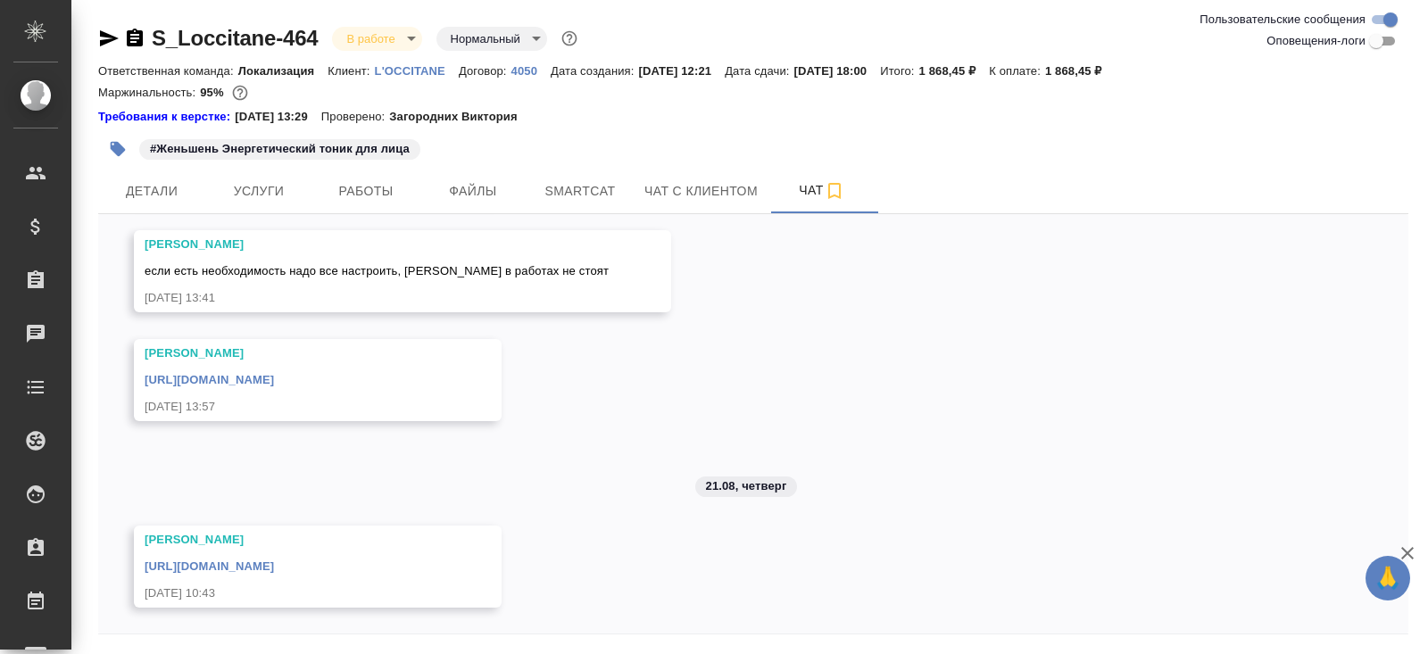
scroll to position [60, 0]
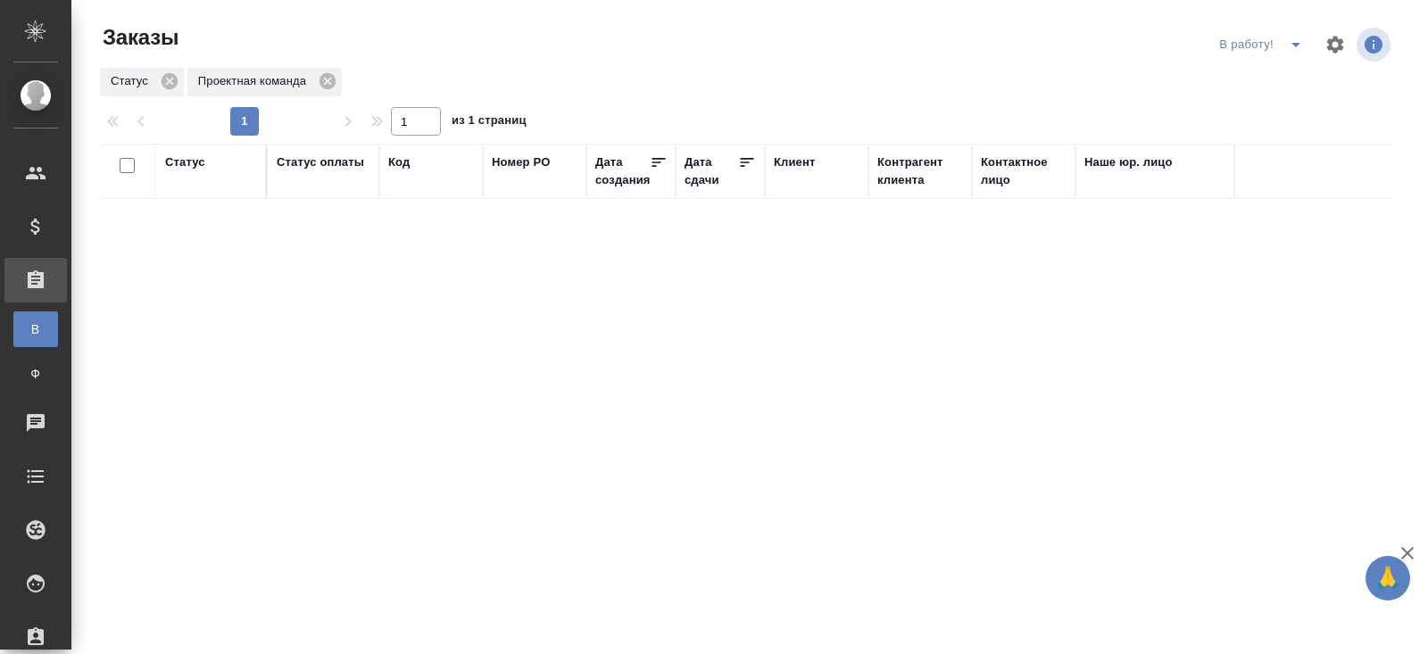
click at [1295, 46] on icon "split button" at bounding box center [1295, 45] width 9 height 4
click at [1290, 85] on li "ПМ" at bounding box center [1263, 80] width 99 height 29
